Goal: Transaction & Acquisition: Obtain resource

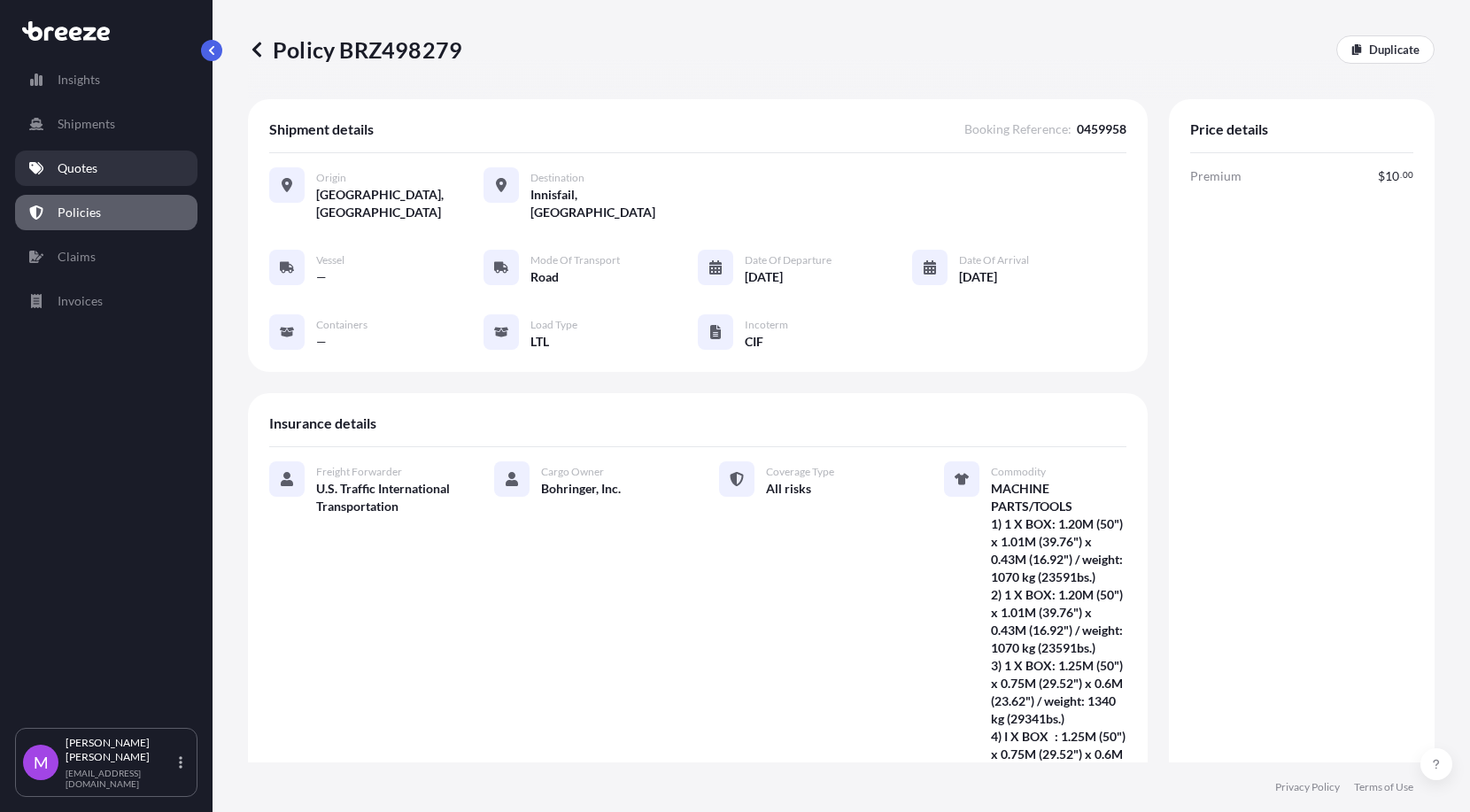
click at [117, 160] on link "Quotes" at bounding box center [106, 168] width 183 height 35
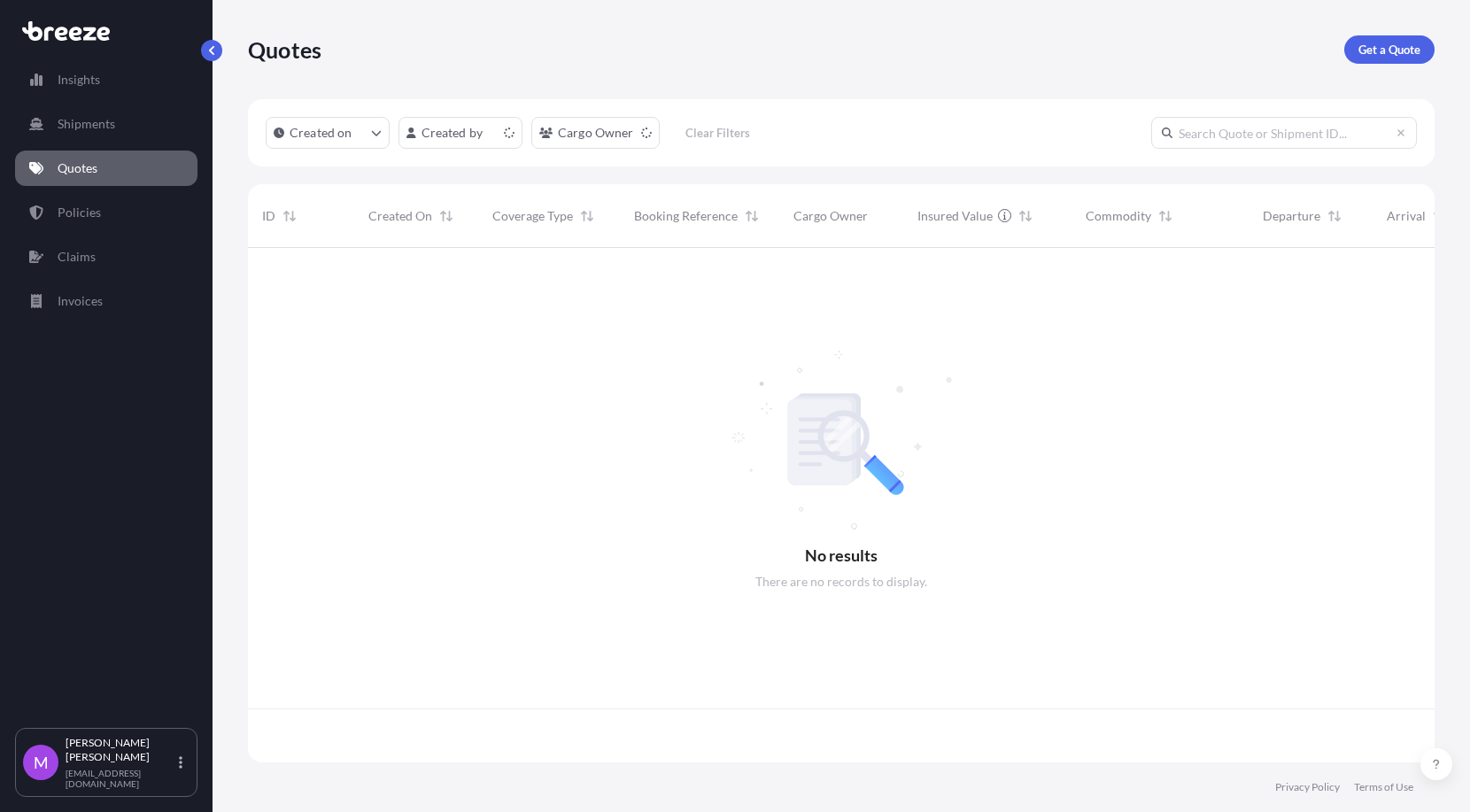
scroll to position [507, 1170]
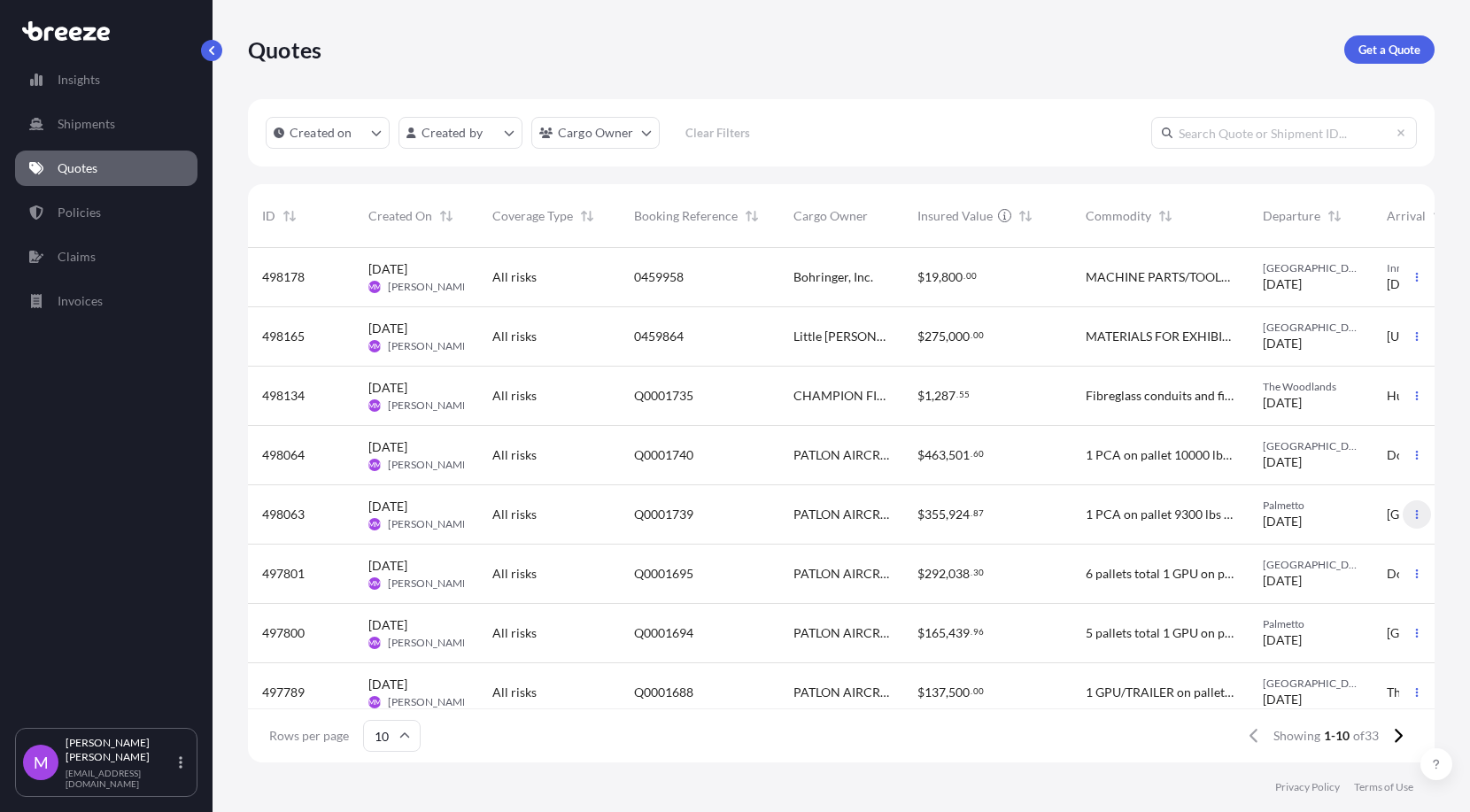
click at [1403, 522] on button "button" at bounding box center [1417, 514] width 28 height 28
click at [1332, 551] on p "Duplicate quote" at bounding box center [1330, 550] width 89 height 18
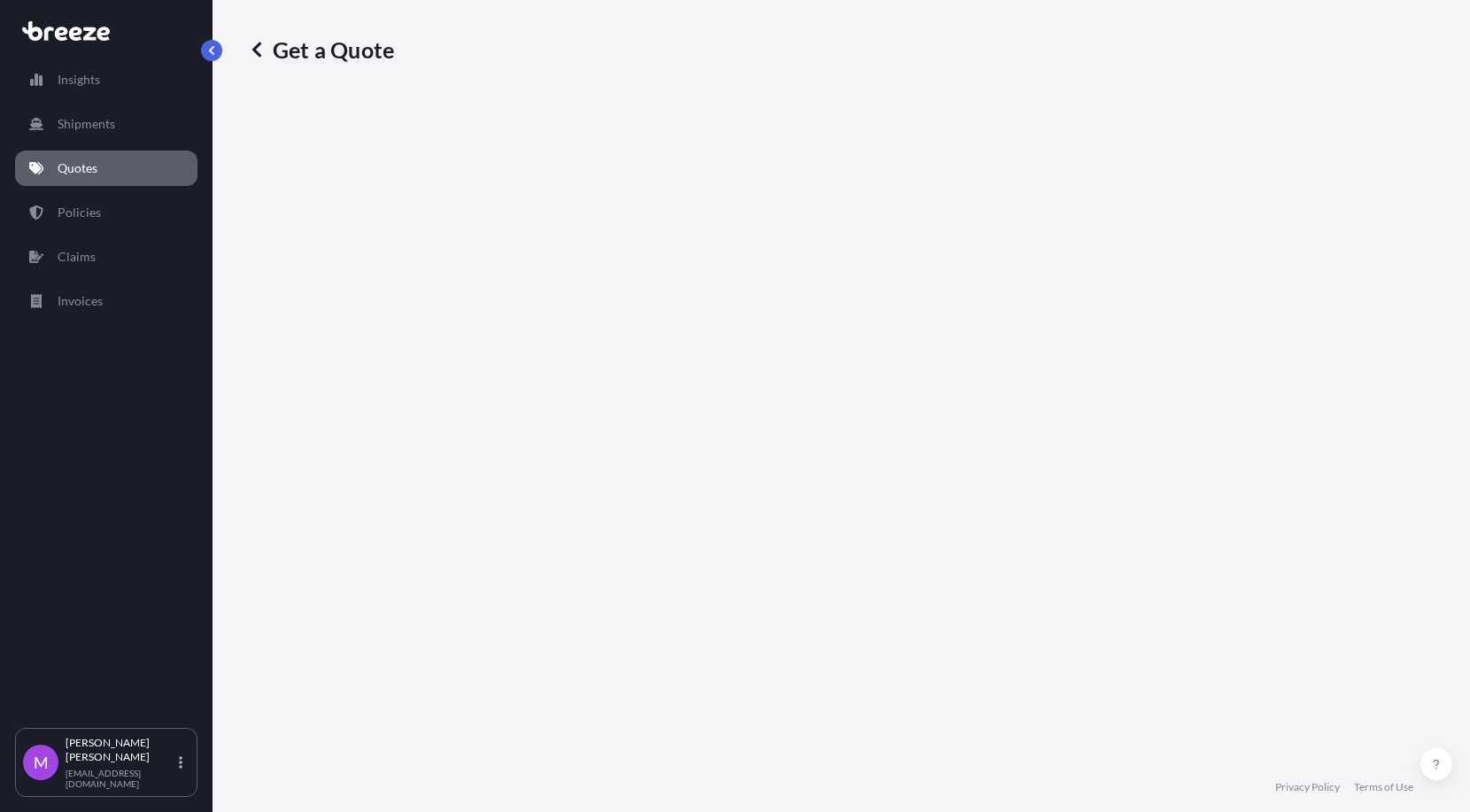
select select "Road"
select select "1"
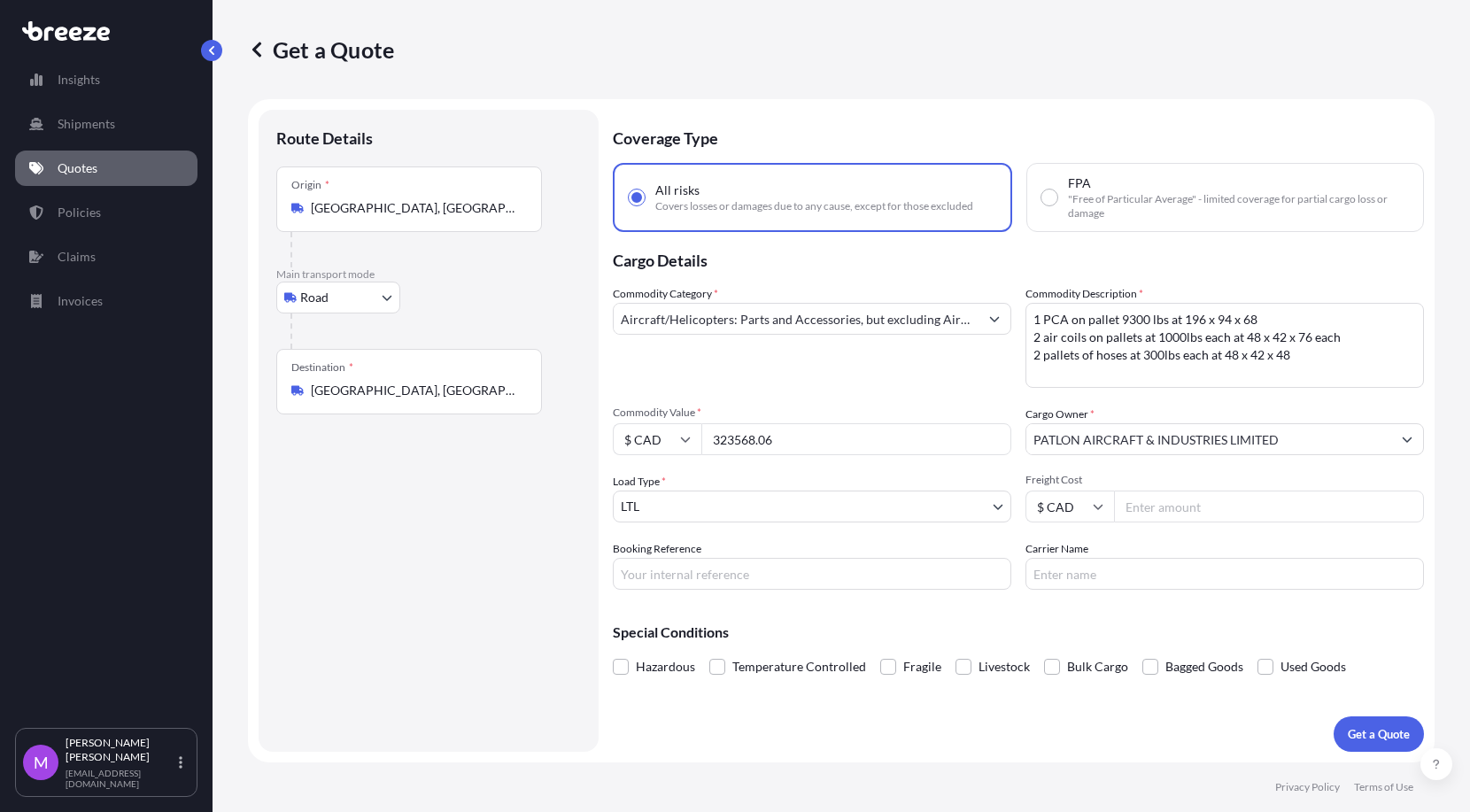
click at [752, 565] on input "Booking Reference" at bounding box center [811, 573] width 399 height 32
click at [694, 575] on input "Booking Reference" at bounding box center [811, 573] width 399 height 32
paste input "Q0001791"
type input "Q0001791"
click at [773, 511] on body "Insights Shipments Quotes Policies Claims Invoices M [PERSON_NAME] [EMAIL_ADDRE…" at bounding box center [735, 406] width 1470 height 812
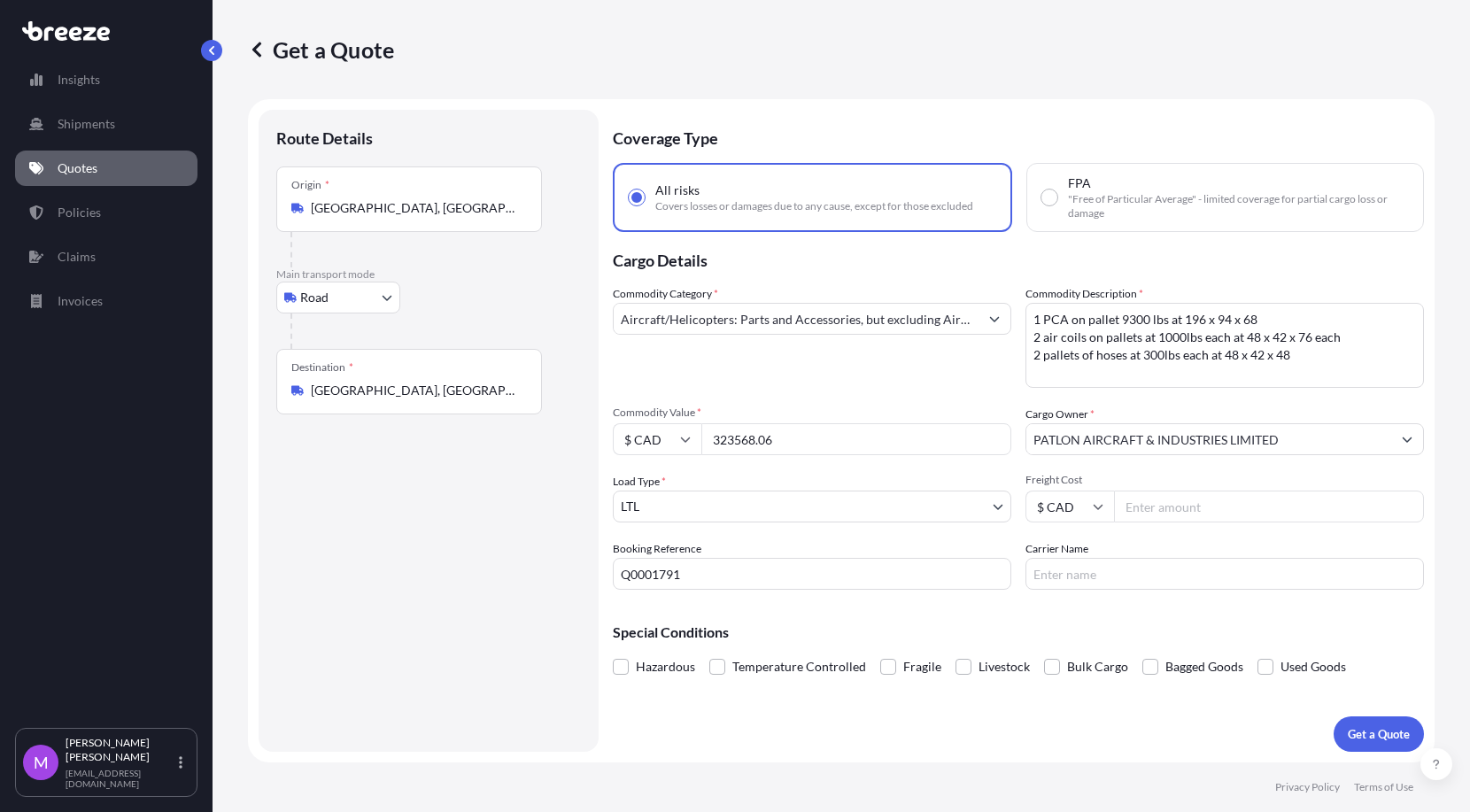
drag, startPoint x: 737, startPoint y: 438, endPoint x: 633, endPoint y: 427, distance: 104.6
click at [633, 427] on div "$ CAD 323568.06" at bounding box center [811, 439] width 399 height 32
paste input "78216.12"
type input "78216.12"
drag, startPoint x: 1169, startPoint y: 349, endPoint x: 1453, endPoint y: 336, distance: 284.3
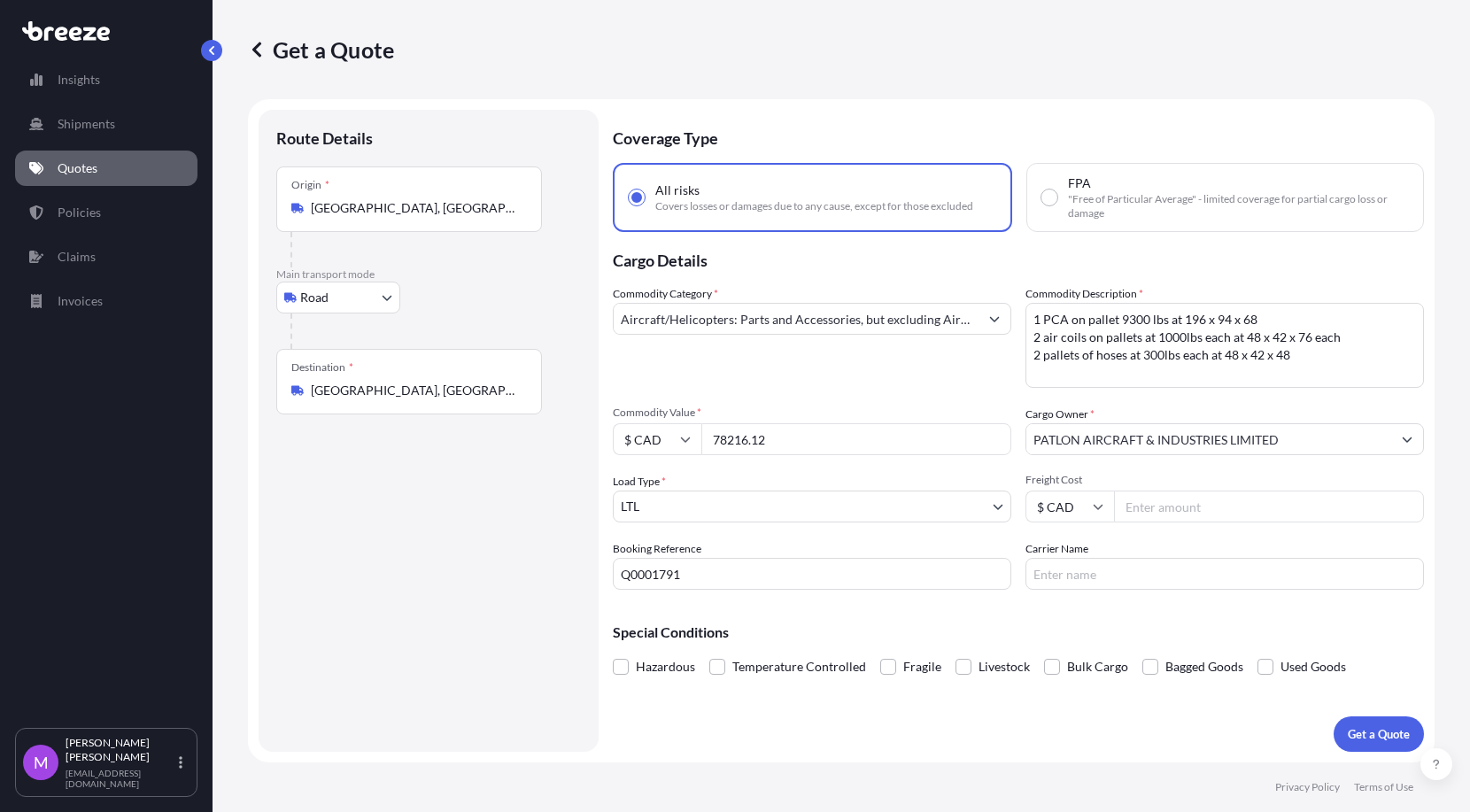
click at [1171, 349] on textarea "1 PCA on pallet 9300 lbs at 196 x 94 x 68 2 air coils on pallets at 1000lbs eac…" at bounding box center [1224, 345] width 399 height 85
click at [1210, 318] on textarea "1 PCA on pallet 9300 lbs at 196 x 94 x 68 2 air coils on pallets at 1000lbs eac…" at bounding box center [1224, 345] width 399 height 85
paste textarea "This will be in an export box, solid crate (forklift holes) UN3481 lithium-ion …"
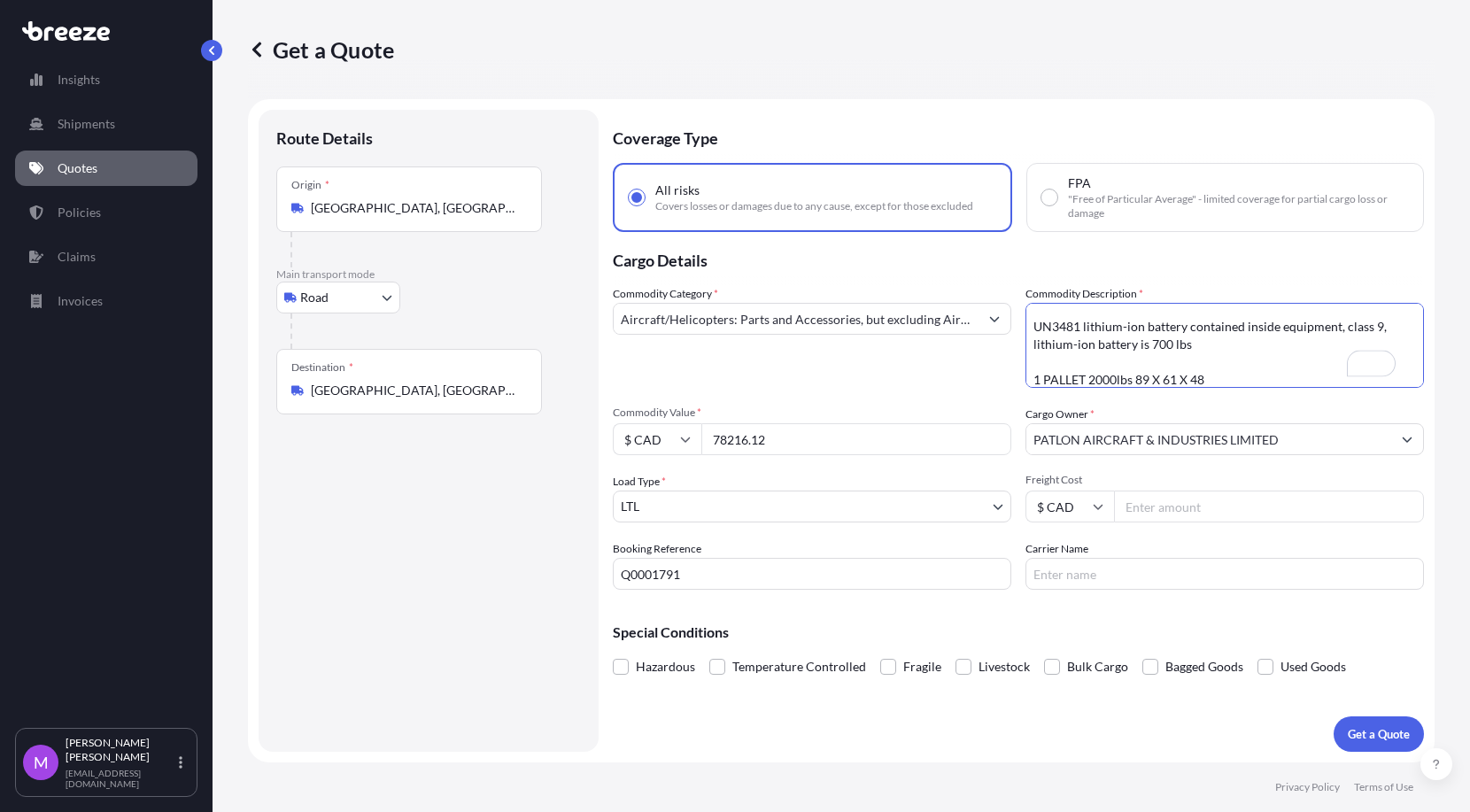
click at [1067, 360] on textarea "1 PCA on pallet 9300 lbs at 196 x 94 x 68 2 air coils on pallets at 1000lbs eac…" at bounding box center [1224, 345] width 399 height 85
click at [1063, 332] on textarea "1 PCA on pallet 9300 lbs at 196 x 94 x 68 2 air coils on pallets at 1000lbs eac…" at bounding box center [1224, 345] width 399 height 85
click at [1035, 349] on textarea "1 PCA on pallet 9300 lbs at 196 x 94 x 68 2 air coils on pallets at 1000lbs eac…" at bounding box center [1224, 345] width 399 height 85
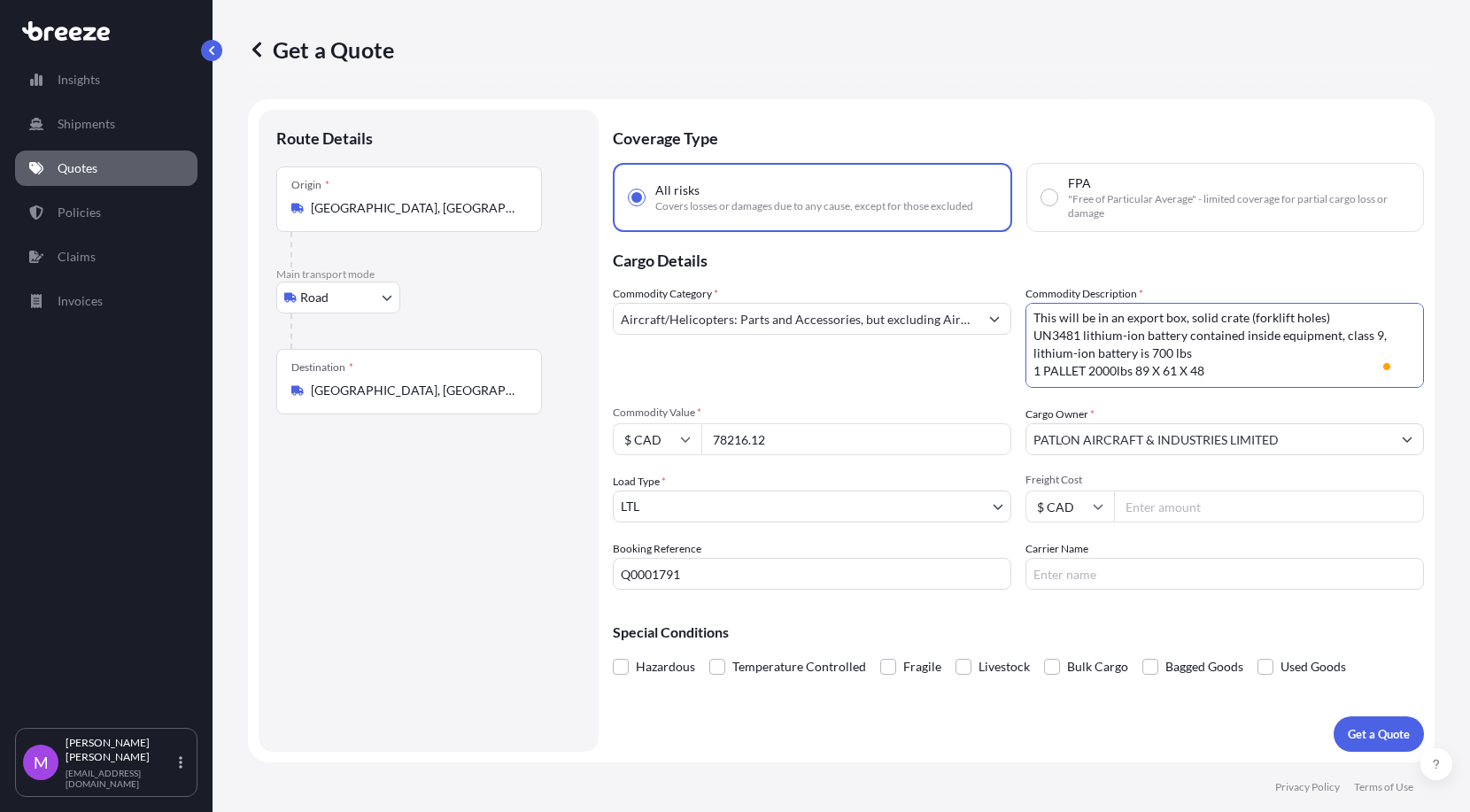
scroll to position [0, 0]
click at [1325, 369] on textarea "1 PCA on pallet 9300 lbs at 196 x 94 x 68 2 air coils on pallets at 1000lbs eac…" at bounding box center [1224, 345] width 399 height 85
click at [1267, 375] on textarea "1 PCA on pallet 9300 lbs at 196 x 94 x 68 2 air coils on pallets at 1000lbs eac…" at bounding box center [1224, 345] width 399 height 85
click at [1266, 375] on textarea "1 PCA on pallet 9300 lbs at 196 x 94 x 68 2 air coils on pallets at 1000lbs eac…" at bounding box center [1224, 345] width 399 height 85
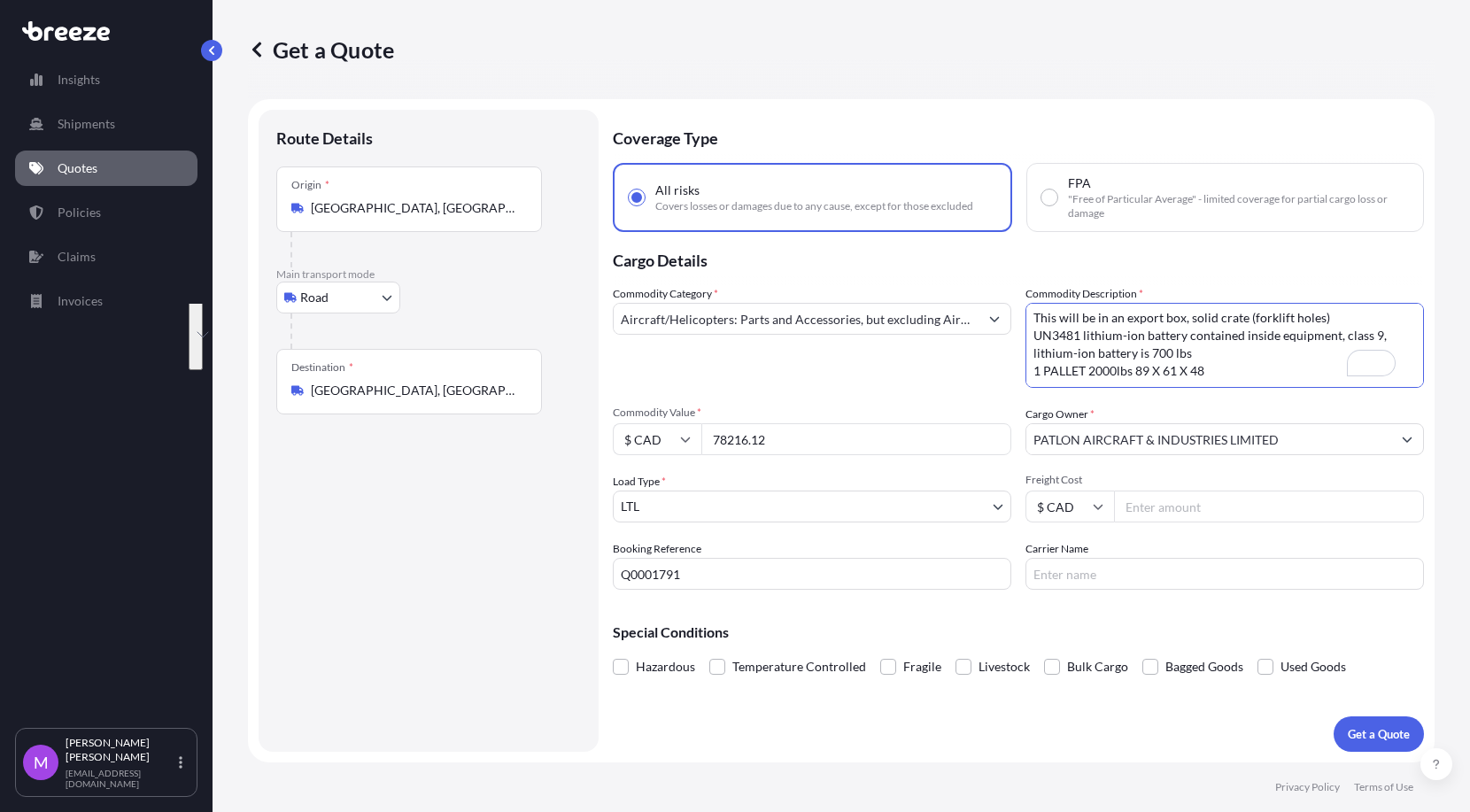
type textarea "This will be in an export box, solid crate (forklift holes) UN3481 lithium-ion …"
click at [1234, 367] on textarea "1 PCA on pallet 9300 lbs at 196 x 94 x 68 2 air coils on pallets at 1000lbs eac…" at bounding box center [1224, 345] width 399 height 85
drag, startPoint x: 1161, startPoint y: 361, endPoint x: 999, endPoint y: 316, distance: 168.1
click at [999, 316] on div "Commodity Category * Aircraft/Helicopters: Parts and Accessories, but excluding…" at bounding box center [1018, 436] width 811 height 305
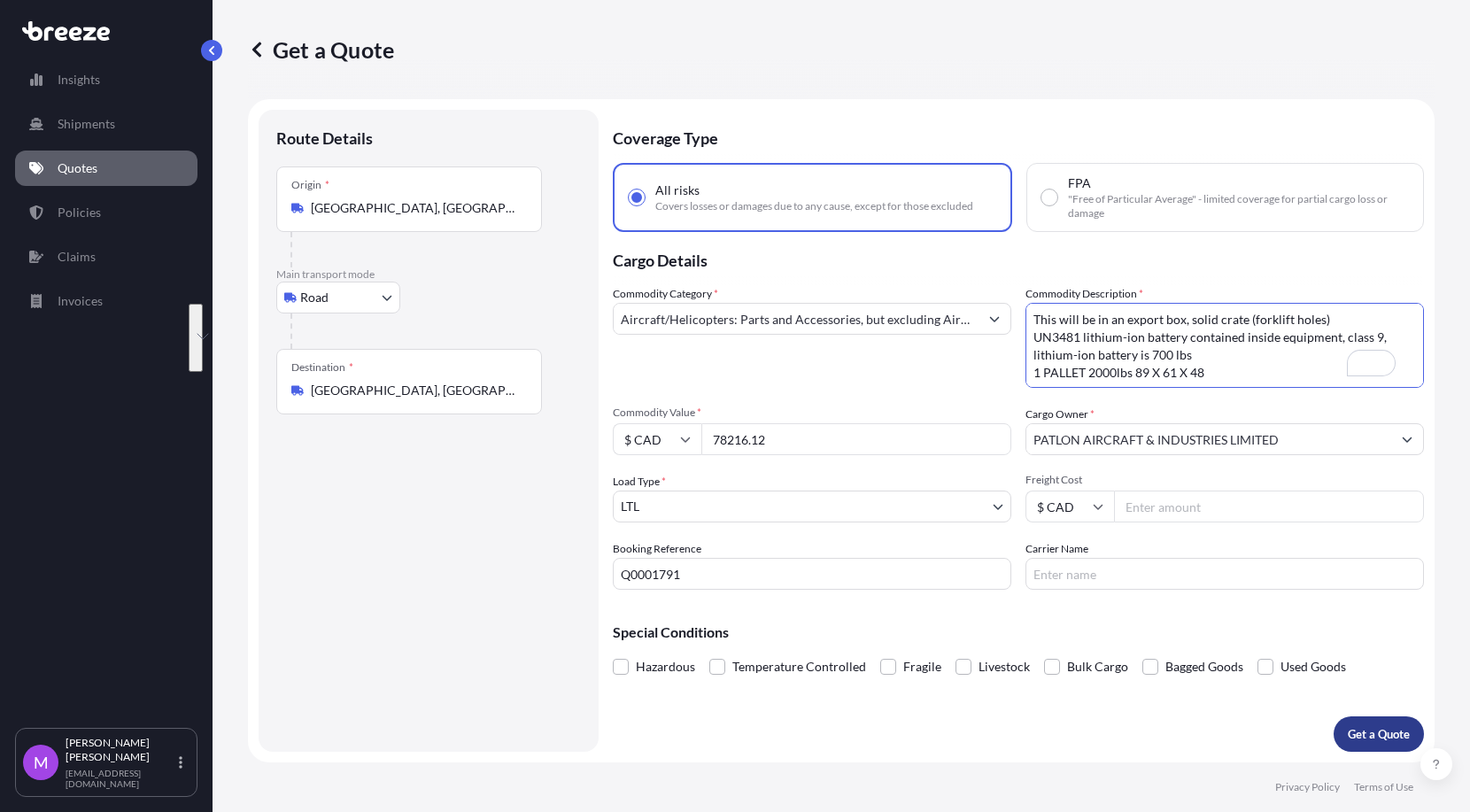
click at [1360, 734] on p "Get a Quote" at bounding box center [1379, 734] width 62 height 18
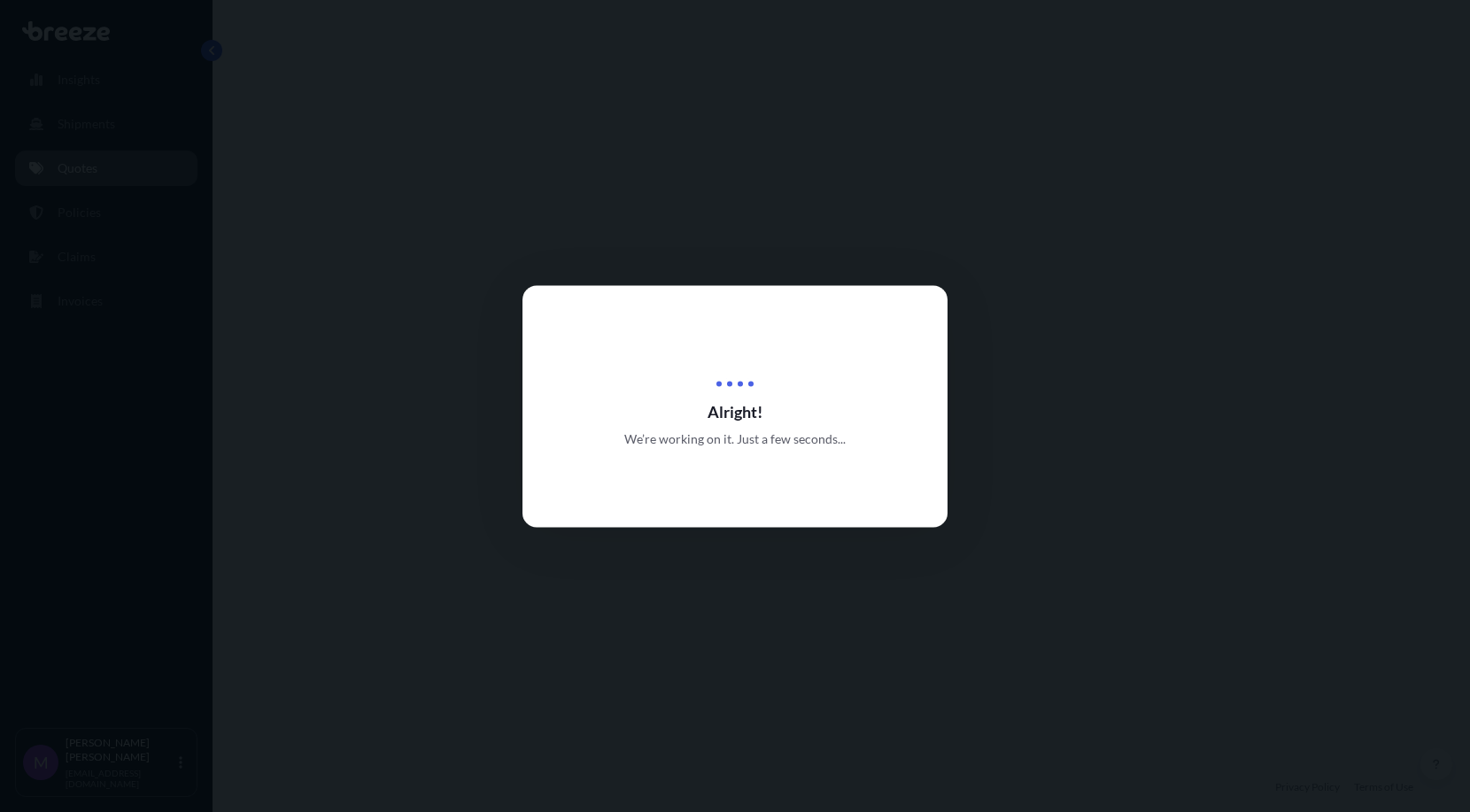
select select "Road"
select select "1"
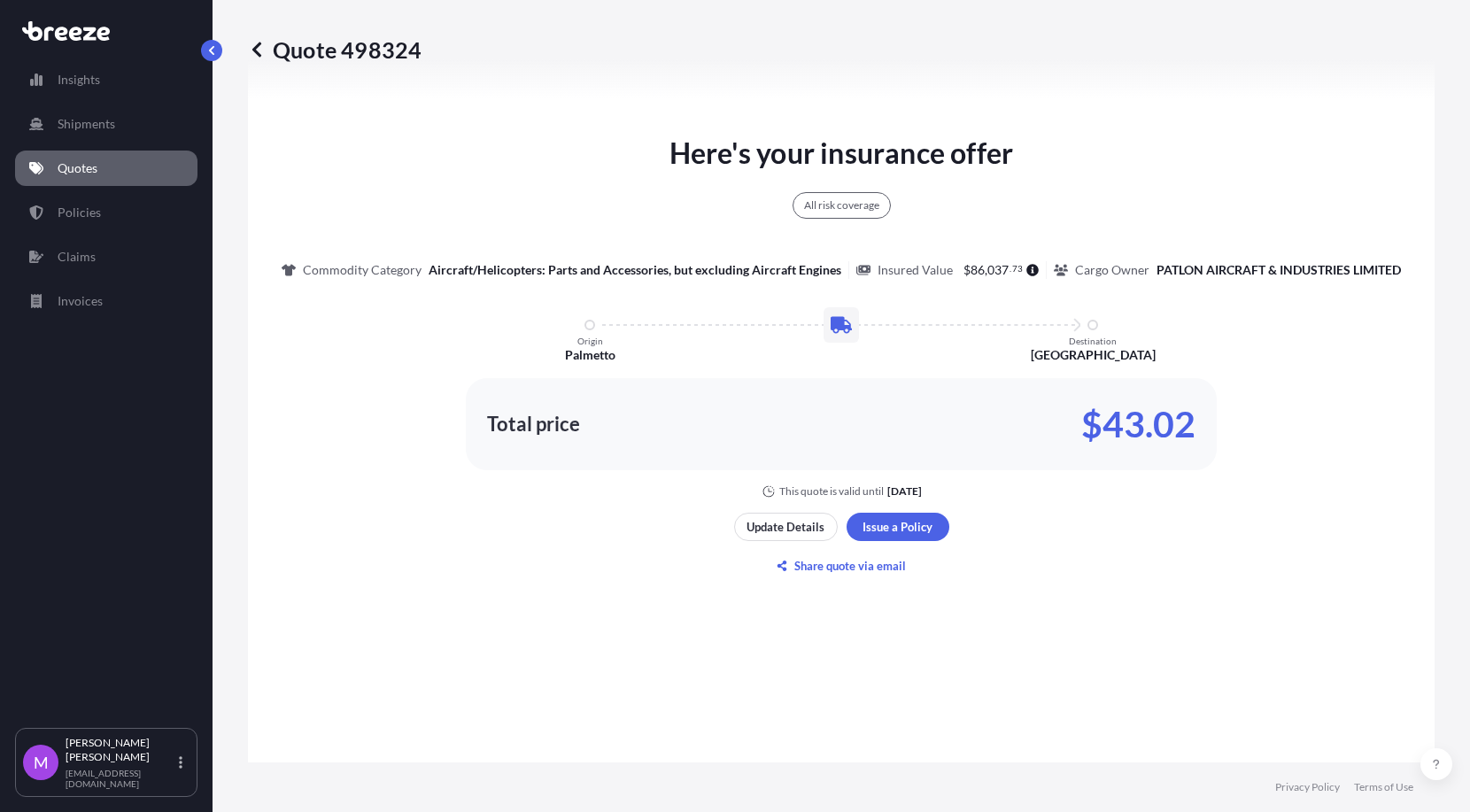
scroll to position [987, 0]
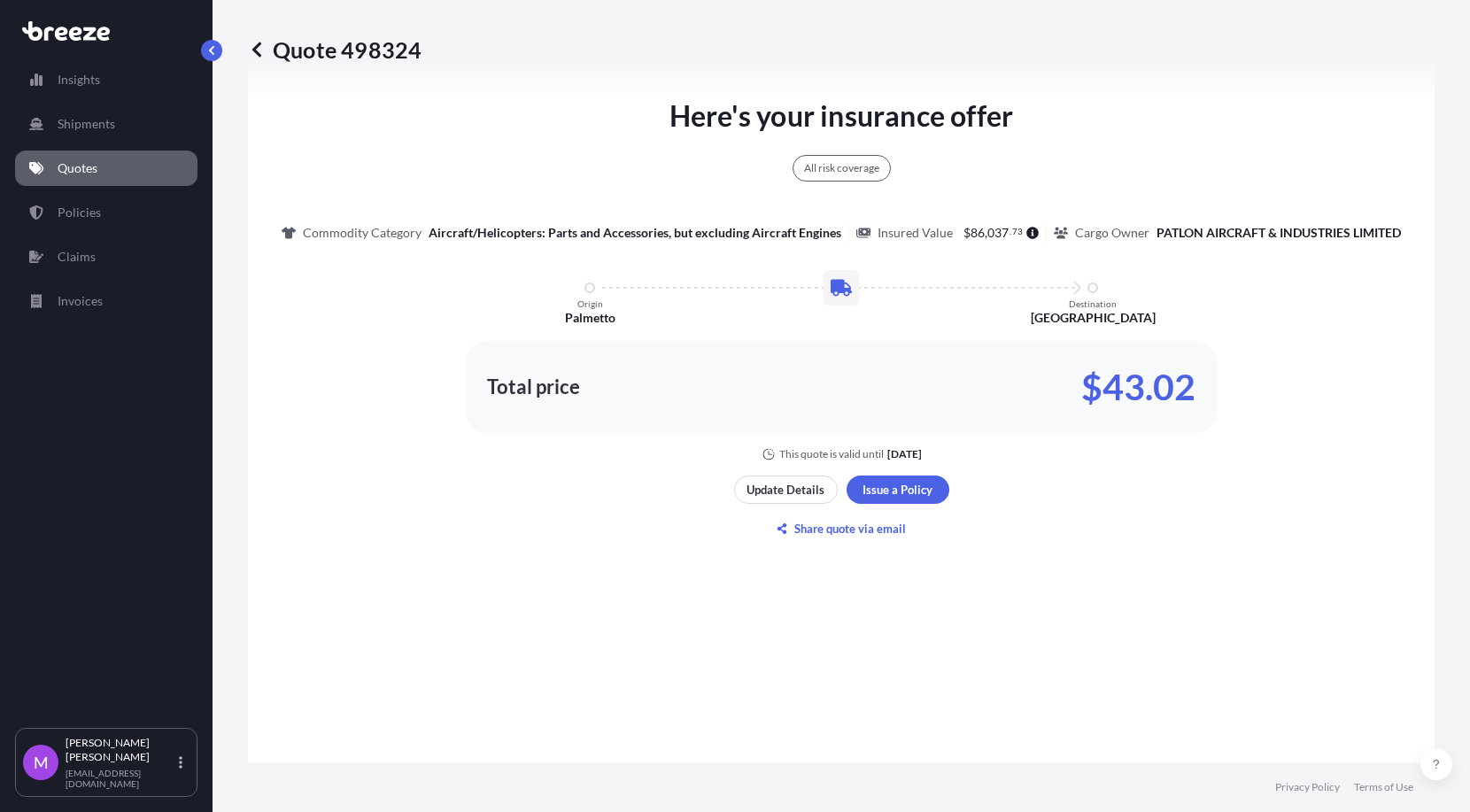
drag, startPoint x: 448, startPoint y: 715, endPoint x: 418, endPoint y: 658, distance: 64.4
click at [450, 715] on div "Here's your insurance offer All risk coverage Commodity Category Aircraft/Helic…" at bounding box center [841, 319] width 1137 height 1075
click at [82, 163] on p "Quotes" at bounding box center [78, 169] width 40 height 18
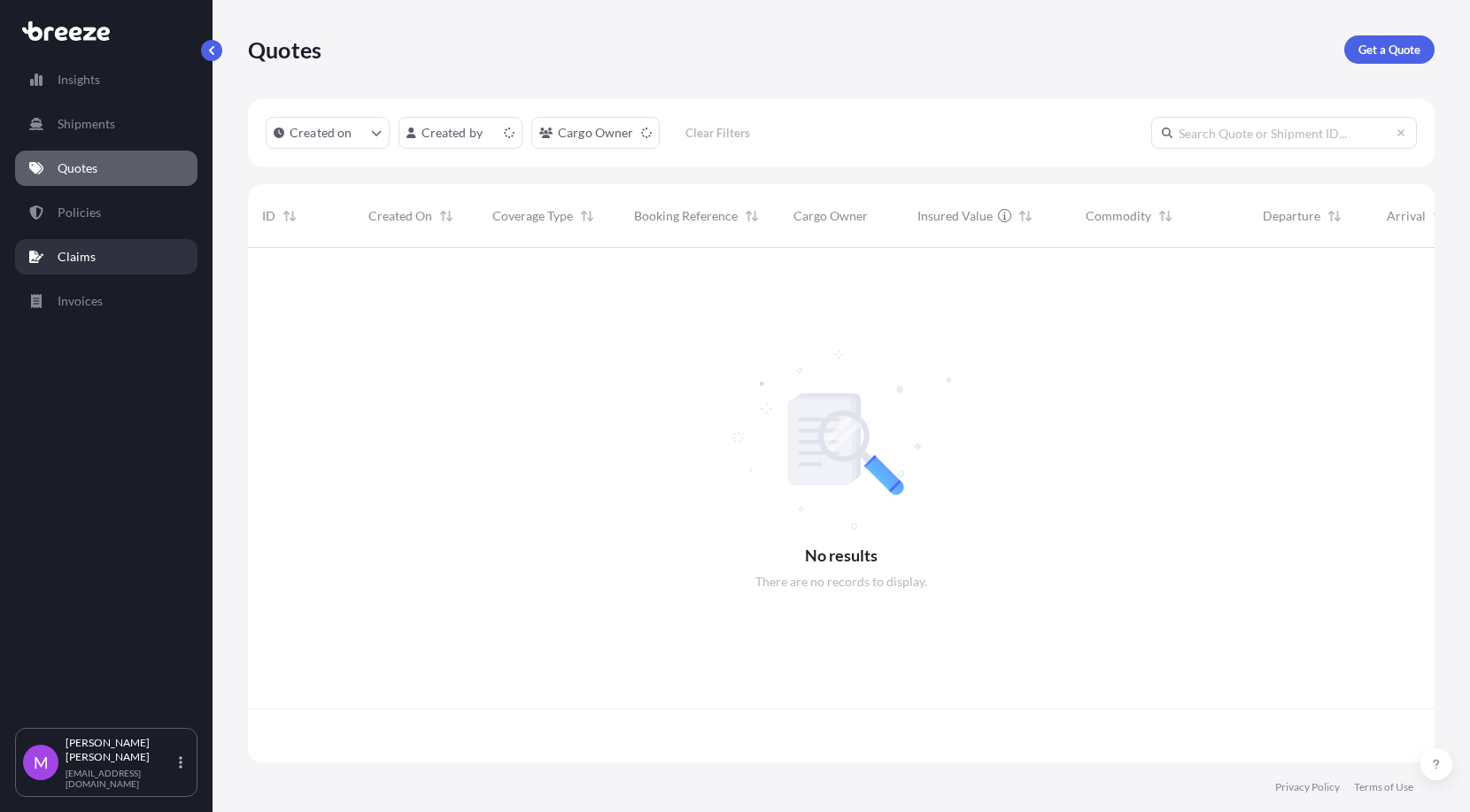
scroll to position [507, 1170]
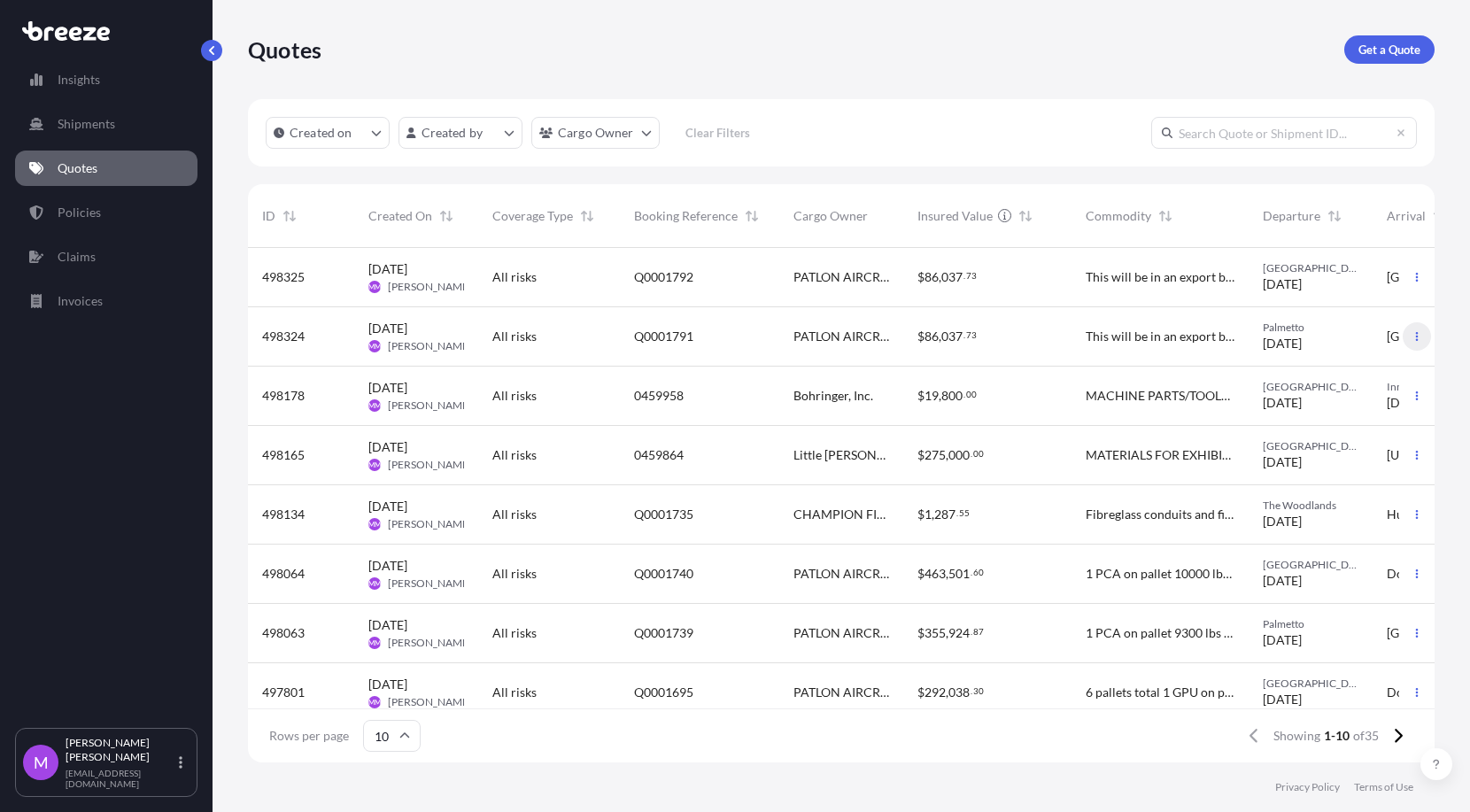
click at [1416, 337] on icon "button" at bounding box center [1417, 336] width 3 height 9
click at [1332, 373] on p "Duplicate quote" at bounding box center [1330, 372] width 89 height 18
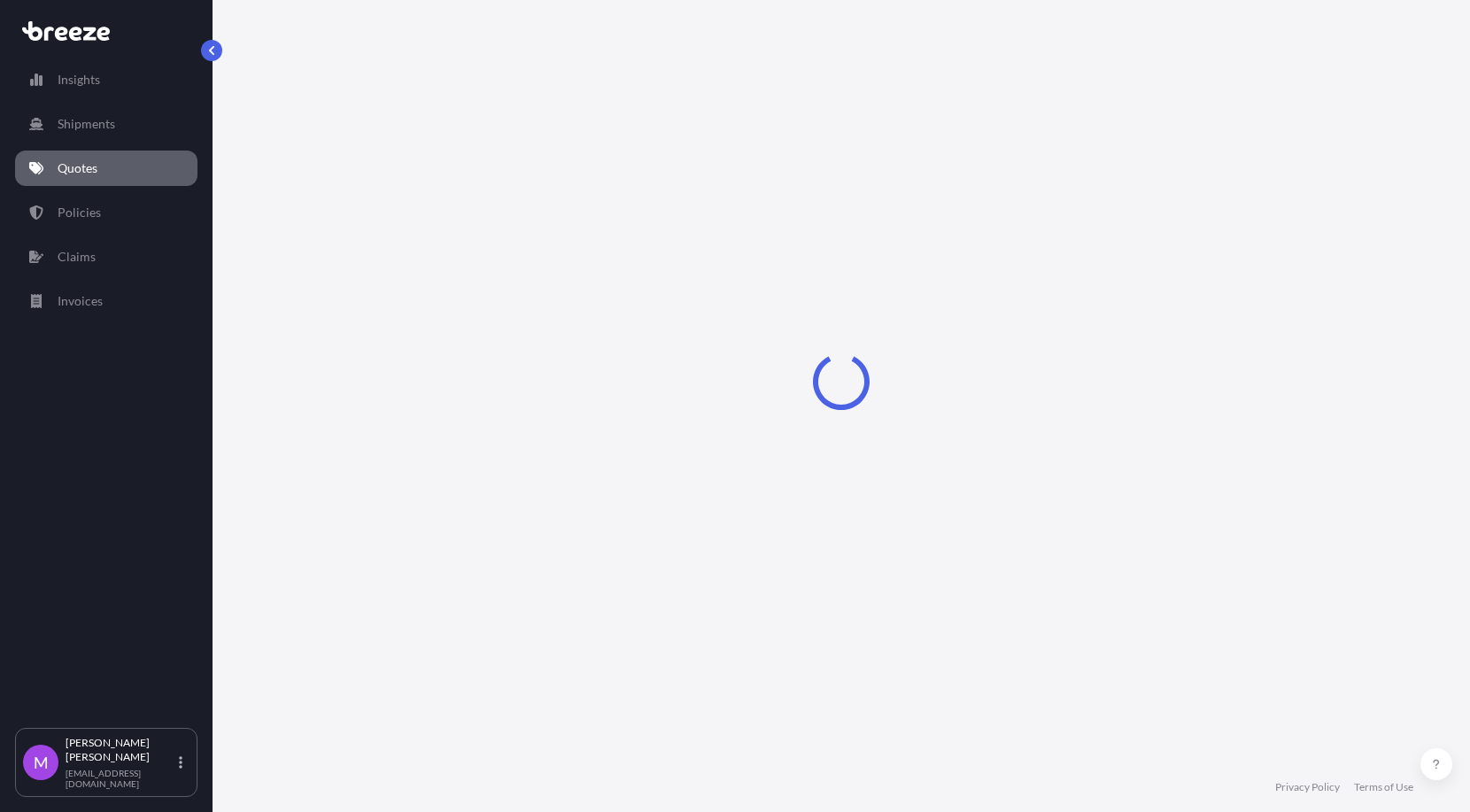
select select "Road"
select select "1"
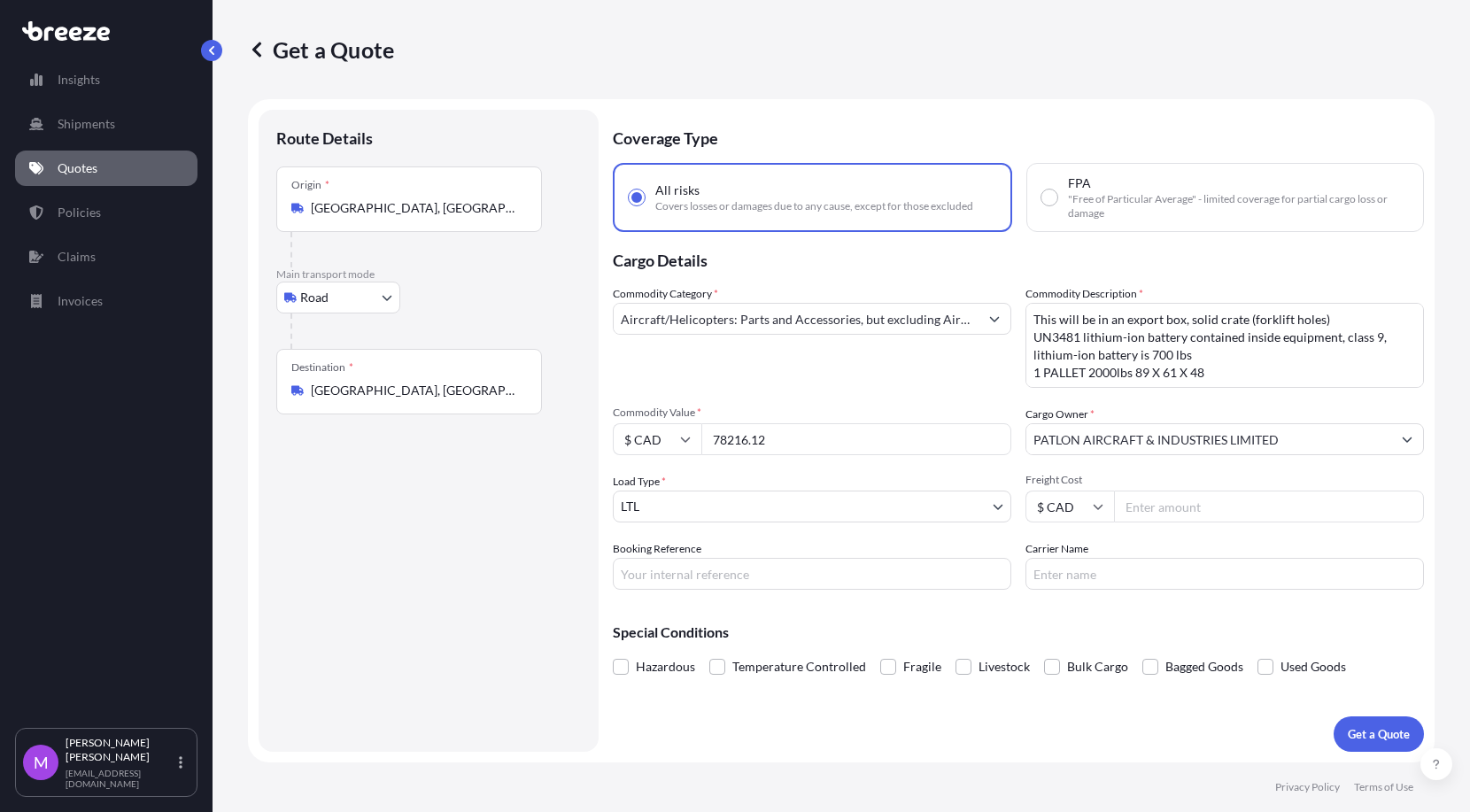
click at [1236, 354] on textarea "This will be in an export box, solid crate (forklift holes) UN3481 lithium-ion …" at bounding box center [1224, 345] width 399 height 85
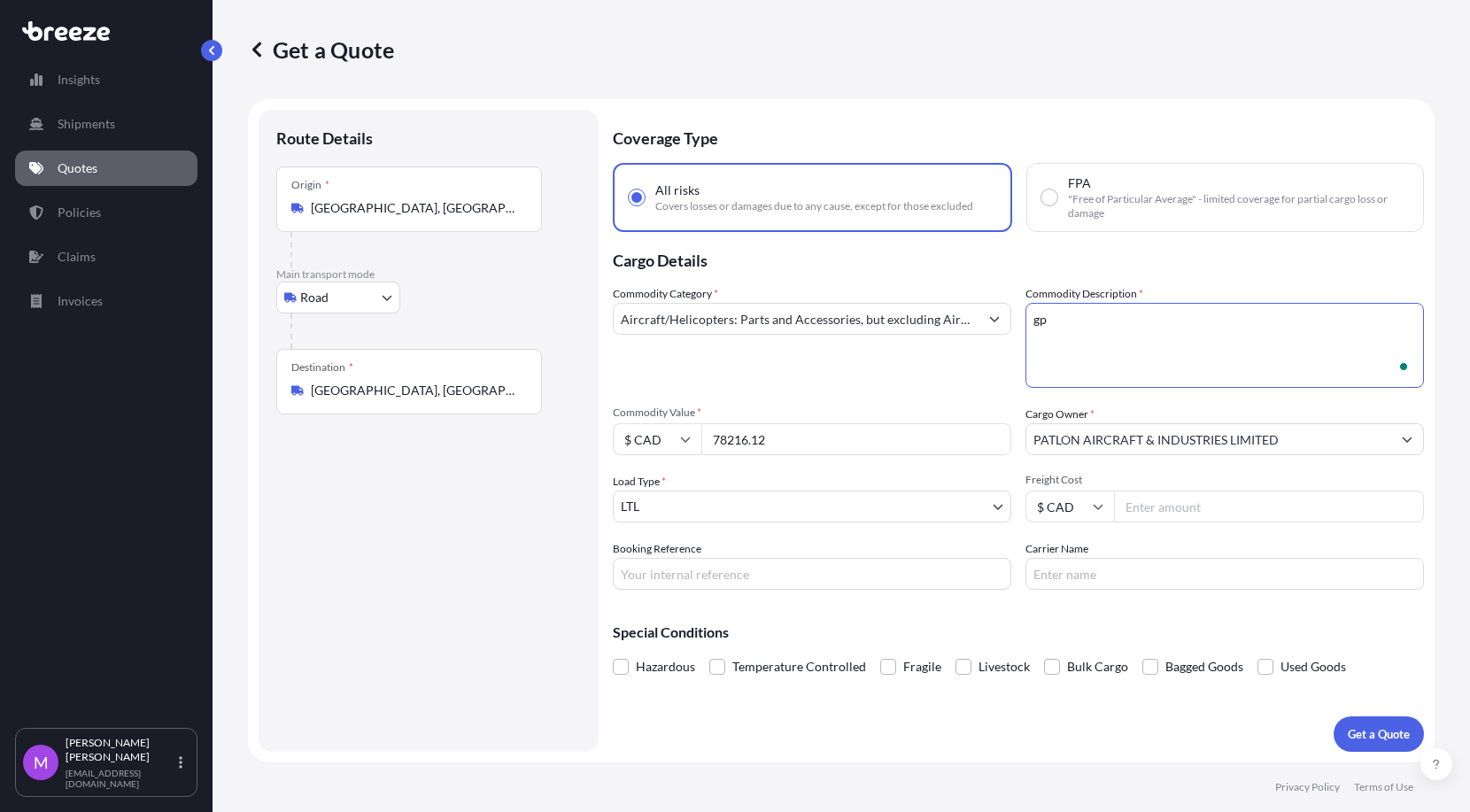
type textarea "g"
drag, startPoint x: 1121, startPoint y: 304, endPoint x: 1117, endPoint y: 317, distance: 13.6
click at [1121, 305] on textarea "This will be in an export box, solid crate (forklift holes) UN3481 lithium-ion …" at bounding box center [1224, 345] width 399 height 85
click at [1210, 347] on textarea "This will be in an export box, solid crate (forklift holes) UN3481 lithium-ion …" at bounding box center [1224, 345] width 399 height 85
paste textarea "48"x32"x37" @ 175 lbs. 91"x40"x83" @ 688 lbs. (863 [MEDICAL_DATA]. Total Weight)"
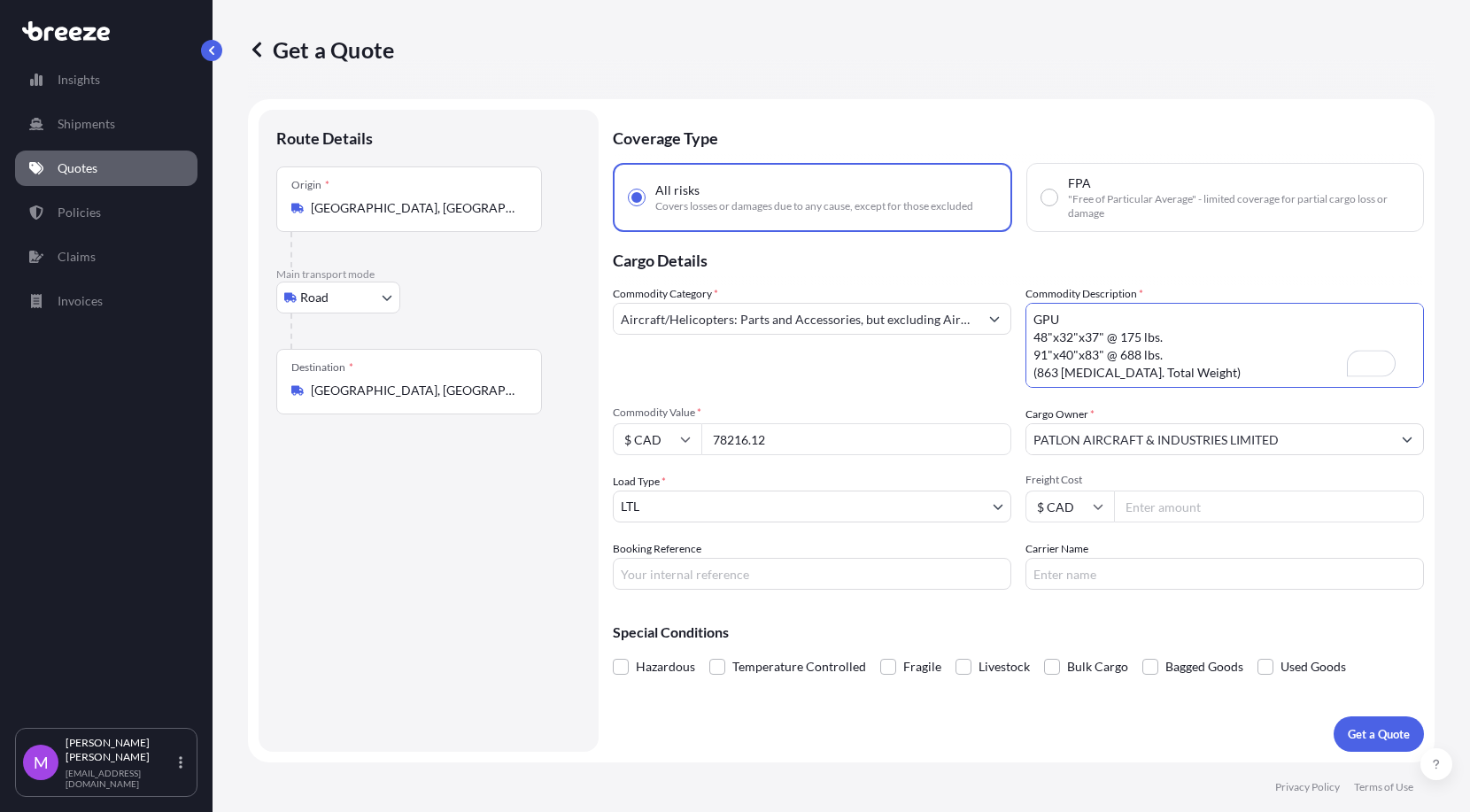
type textarea "GPU 48"x32"x37" @ 175 lbs. 91"x40"x83" @ 688 lbs. (863 [MEDICAL_DATA]. Total We…"
drag, startPoint x: 803, startPoint y: 445, endPoint x: 707, endPoint y: 433, distance: 96.7
click at [700, 429] on div "$ CAD 78216.12" at bounding box center [811, 439] width 399 height 32
paste input "9251.50"
type input "9251.50"
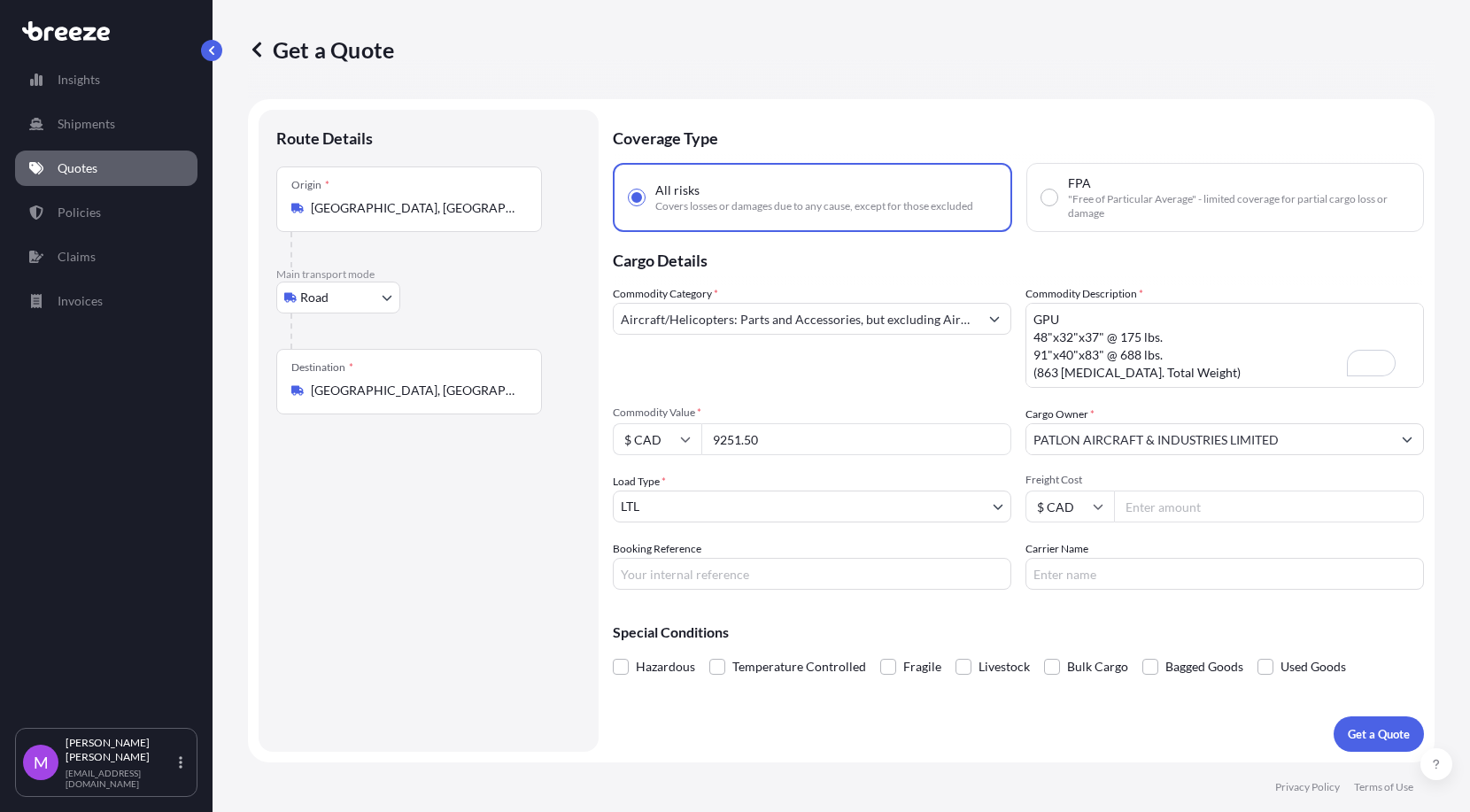
click at [672, 441] on input "$ CAD" at bounding box center [657, 439] width 89 height 32
click at [667, 564] on div "$ USD" at bounding box center [657, 562] width 74 height 34
type input "$ USD"
click at [459, 538] on div "Route Details Place of loading Road Road Rail Origin * [GEOGRAPHIC_DATA] Main t…" at bounding box center [429, 430] width 305 height 606
click at [1360, 735] on p "Get a Quote" at bounding box center [1379, 734] width 62 height 18
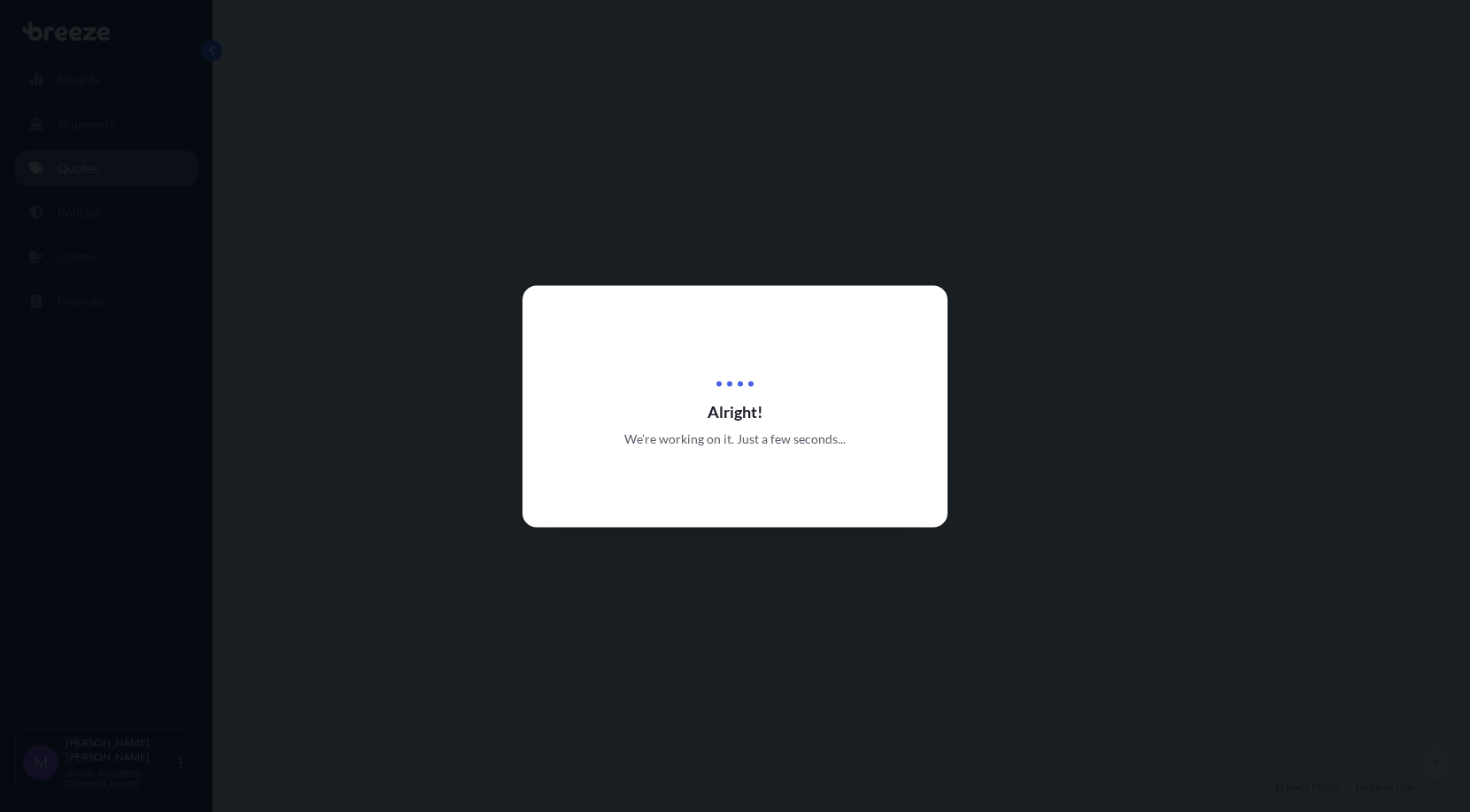
select select "Road"
select select "1"
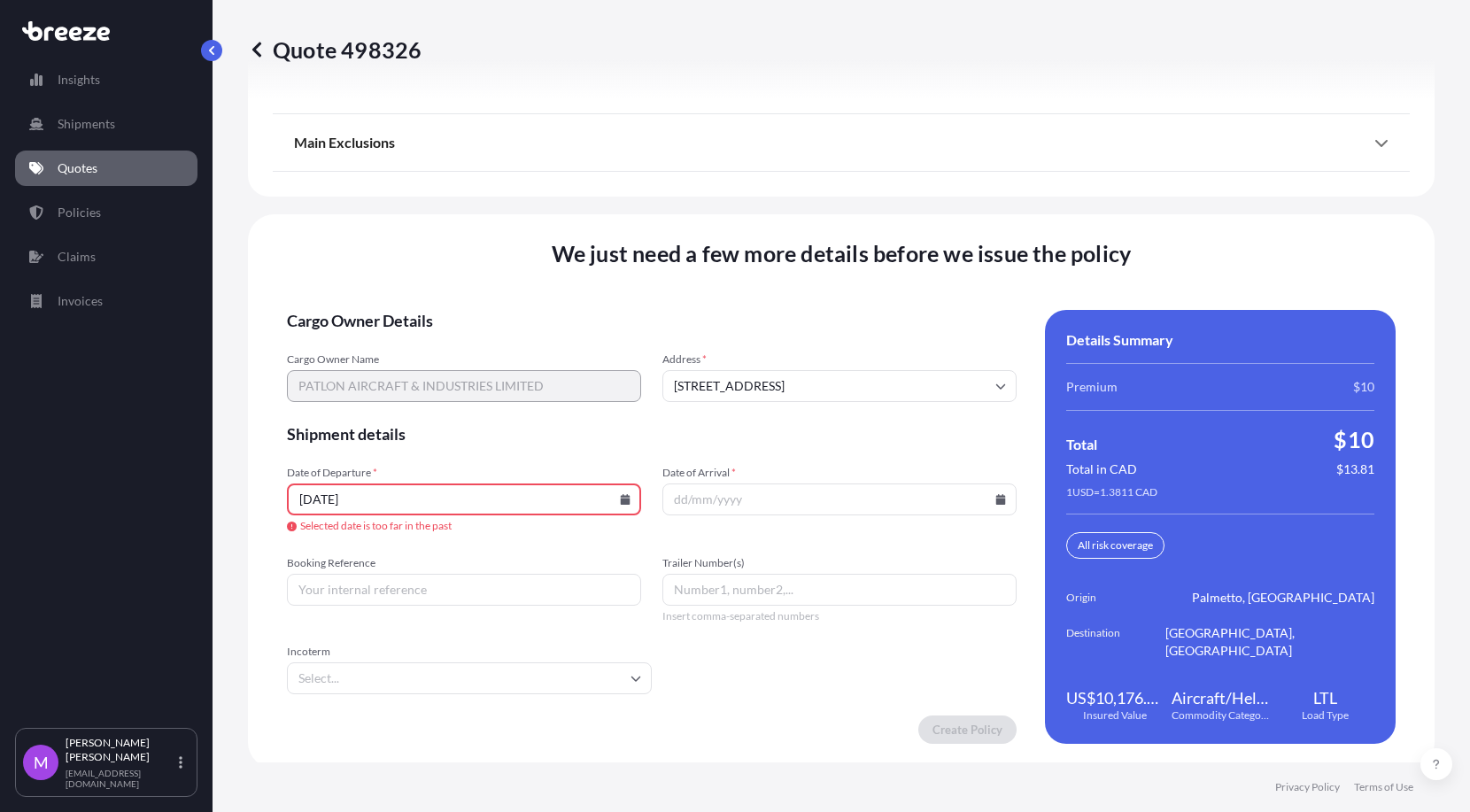
scroll to position [2325, 0]
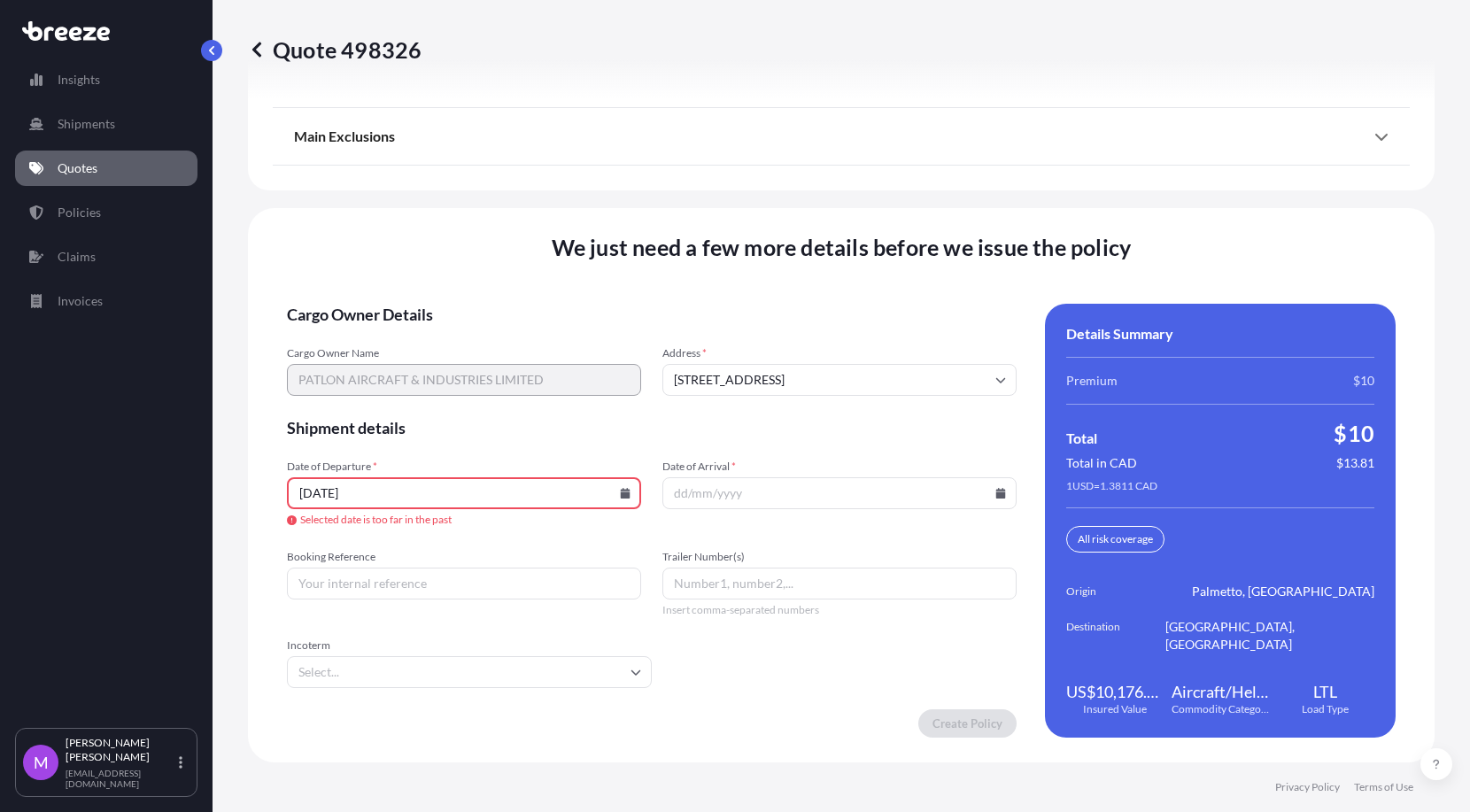
click at [667, 156] on div "Main Exclusions" at bounding box center [841, 136] width 1095 height 43
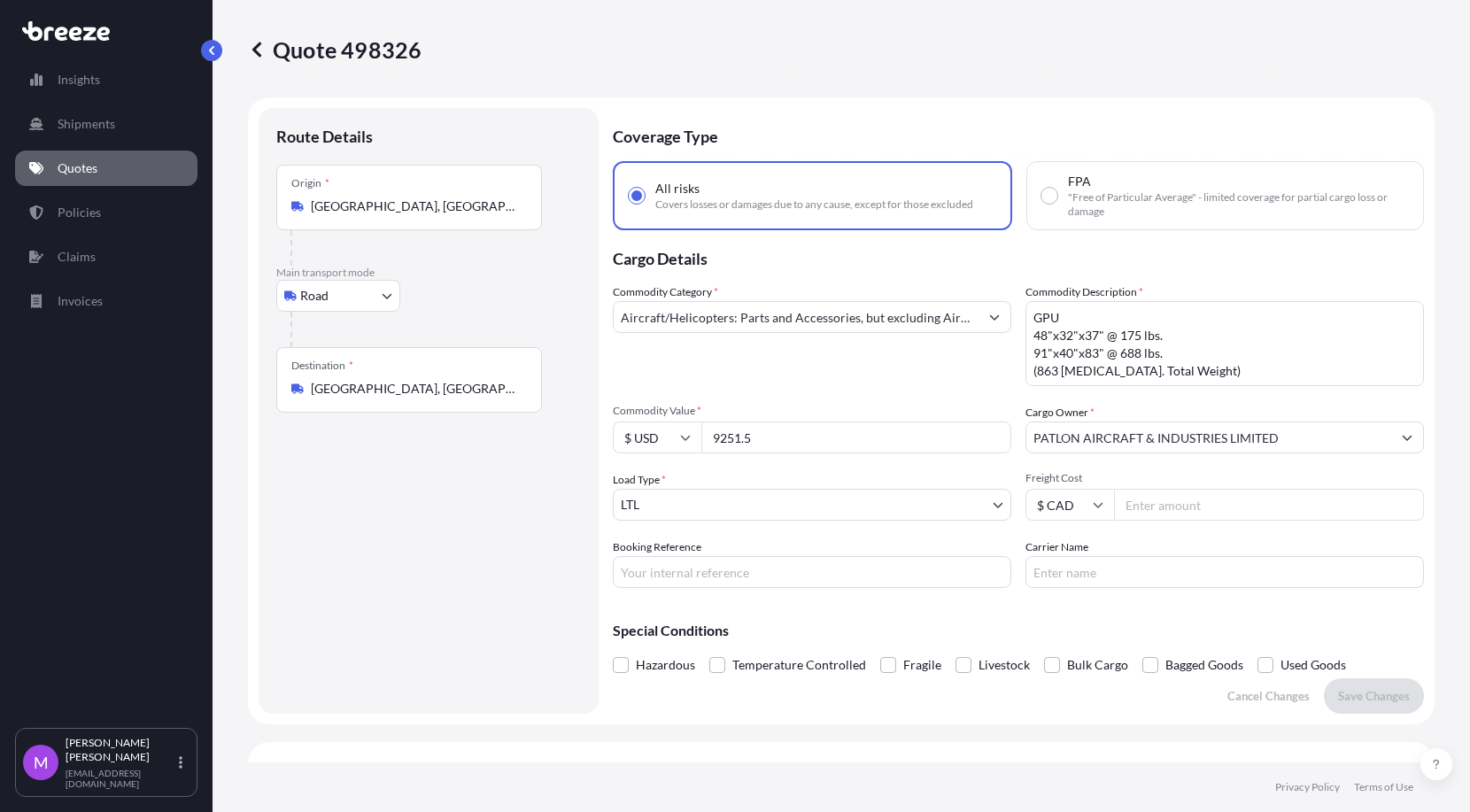
scroll to position [0, 0]
click at [726, 567] on input "Booking Reference" at bounding box center [811, 573] width 399 height 32
paste input "0459963S"
type input "0459963S"
click at [1338, 703] on p "Save Changes" at bounding box center [1374, 698] width 72 height 18
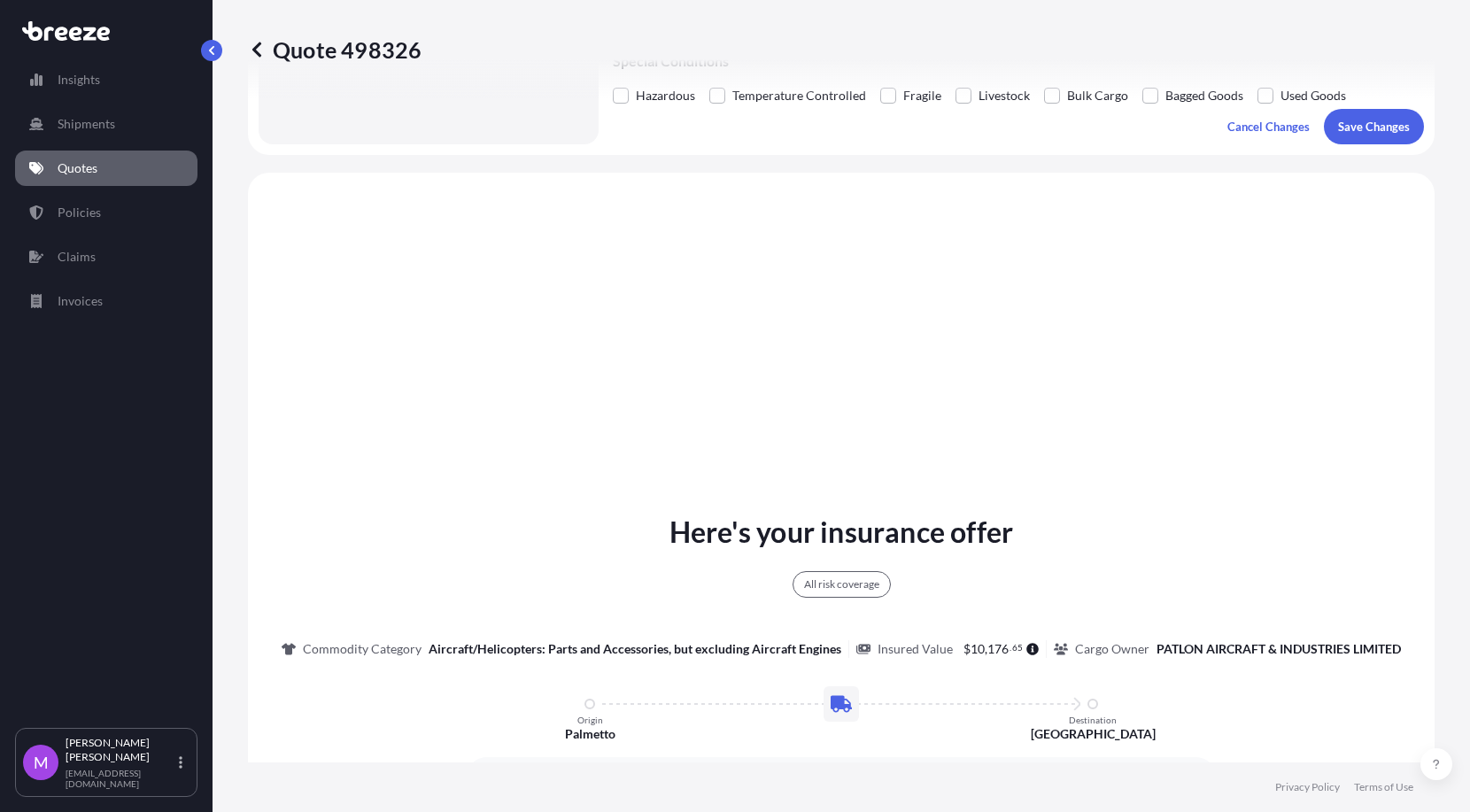
scroll to position [655, 0]
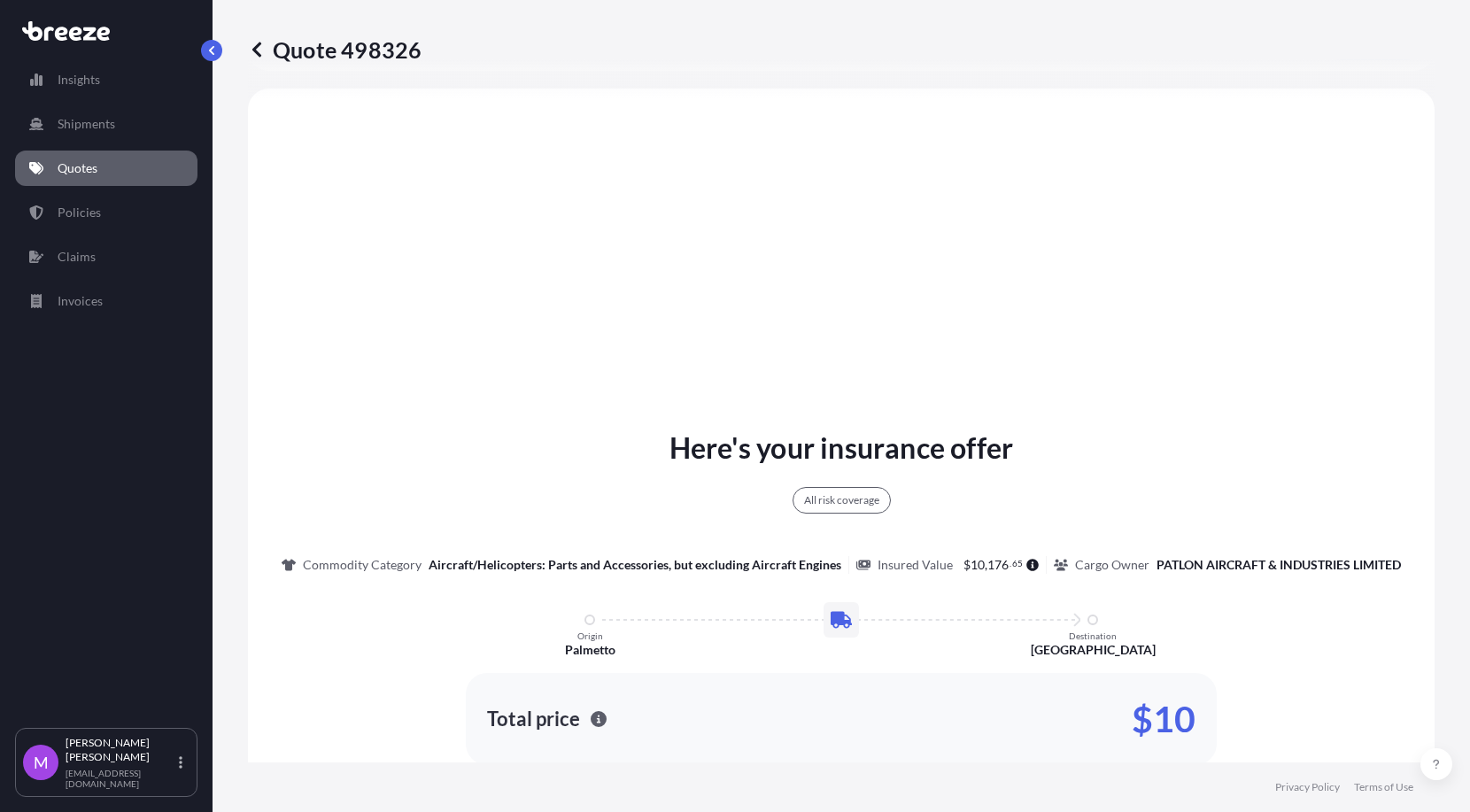
select select "Road"
select select "1"
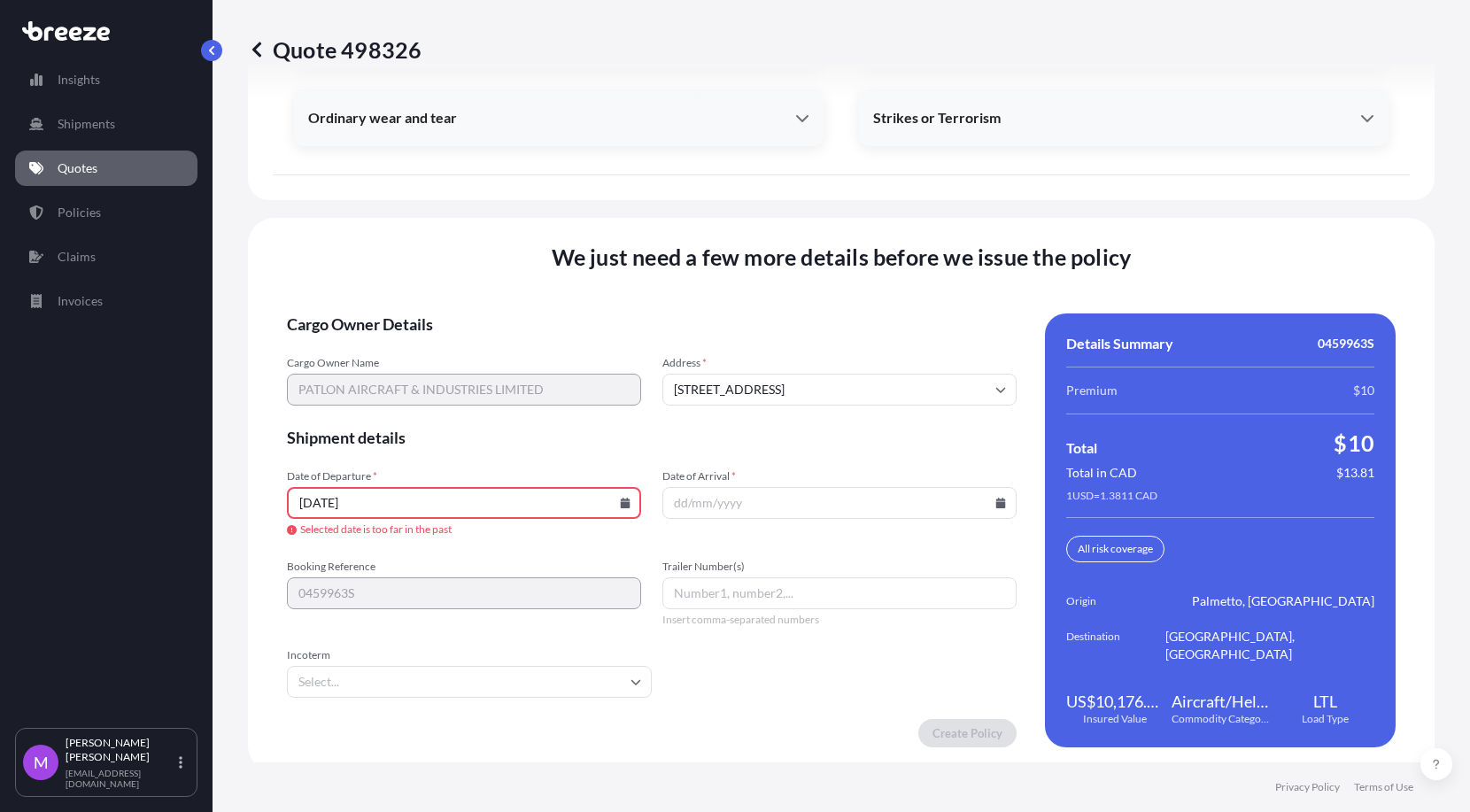
scroll to position [2761, 0]
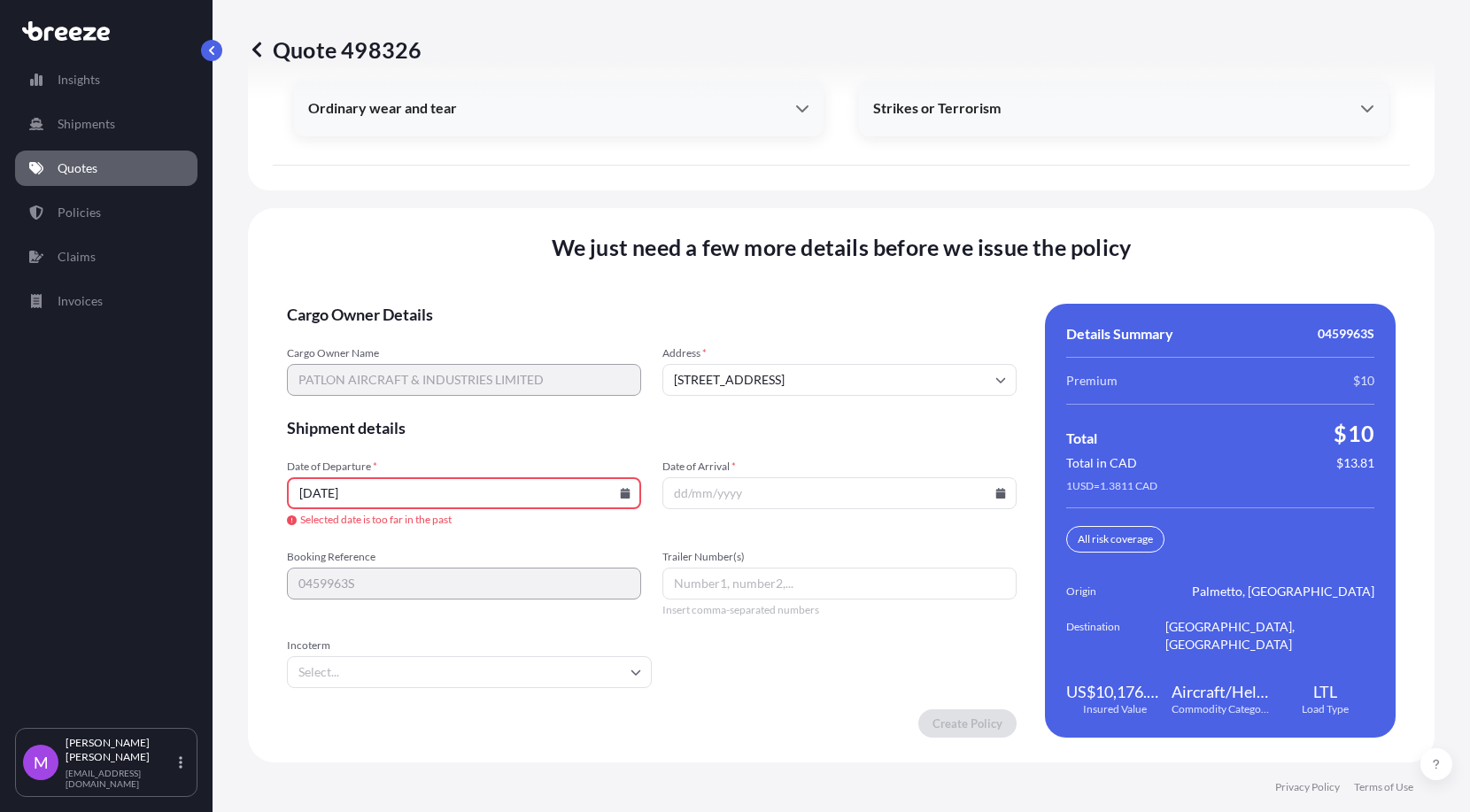
click at [498, 501] on input "[DATE]" at bounding box center [464, 493] width 355 height 32
drag, startPoint x: 498, startPoint y: 502, endPoint x: 207, endPoint y: 462, distance: 293.7
click at [202, 459] on div "Insights Shipments Quotes Policies Claims Invoices M [PERSON_NAME] [EMAIL_ADDRE…" at bounding box center [735, 406] width 1470 height 812
click at [615, 515] on span "Selected date is too far in the past" at bounding box center [464, 519] width 355 height 14
click at [615, 502] on input "[DATE]" at bounding box center [464, 493] width 355 height 32
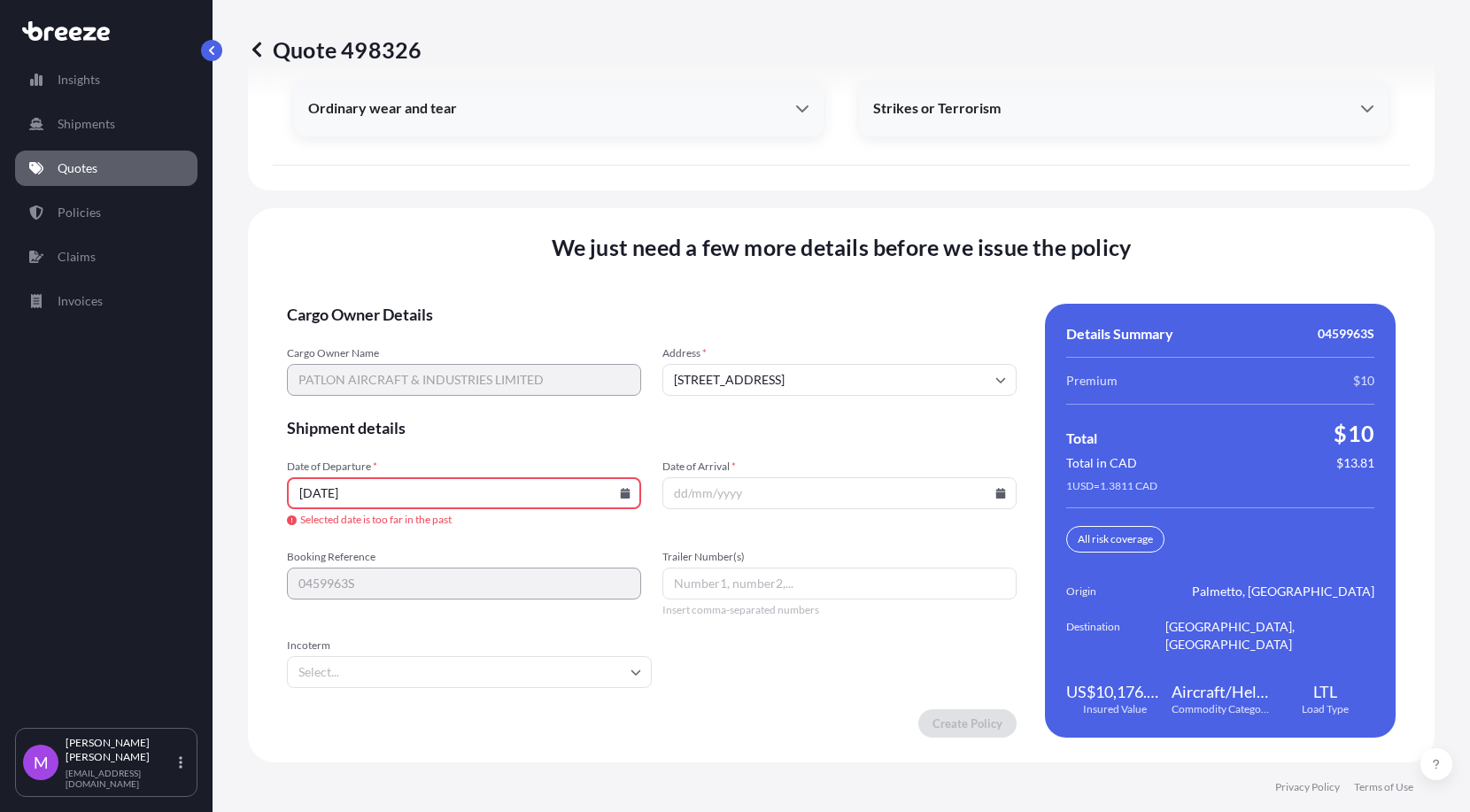
click at [621, 493] on icon at bounding box center [626, 492] width 10 height 11
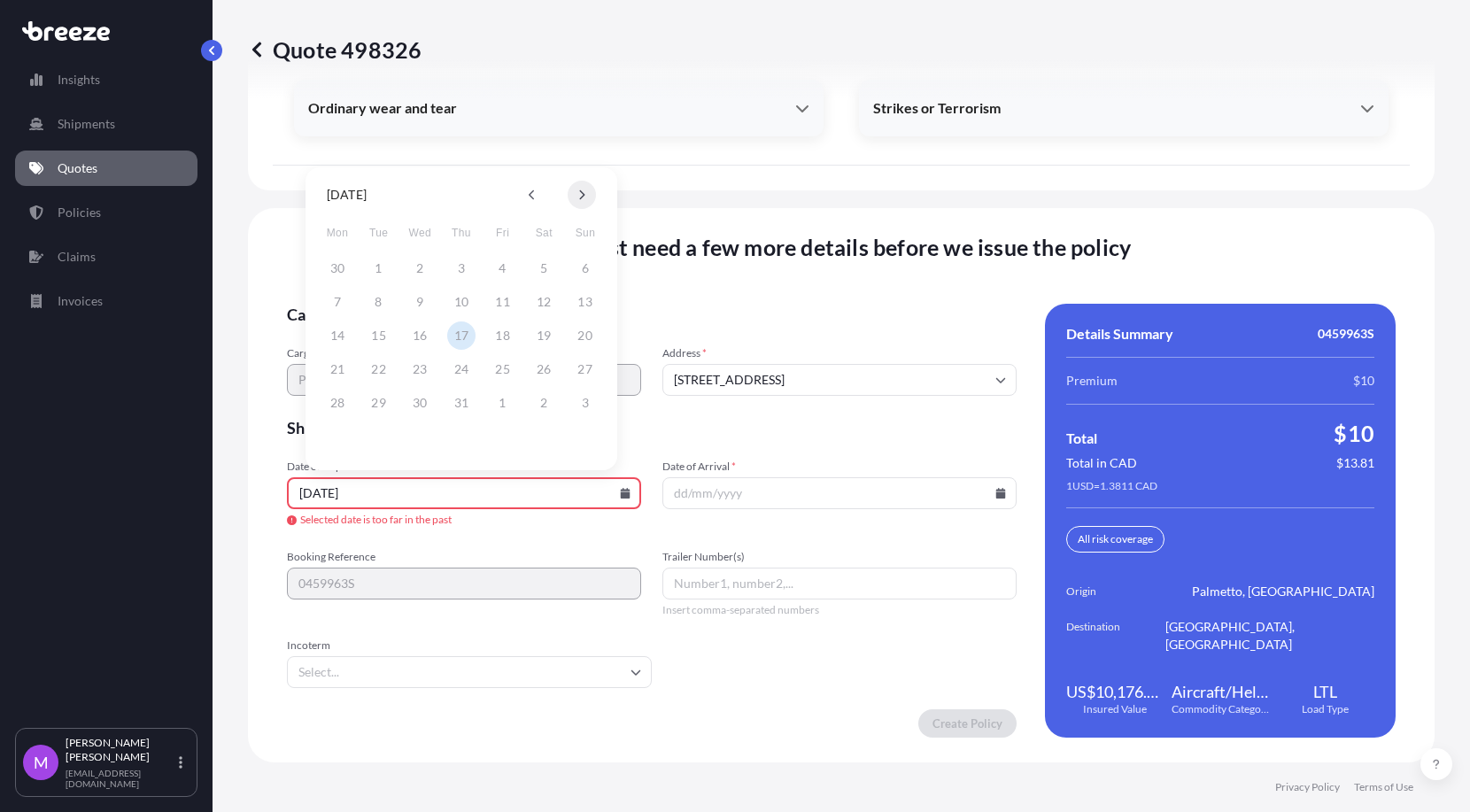
click at [577, 195] on button at bounding box center [582, 195] width 28 height 28
click at [504, 267] on button "5" at bounding box center [503, 268] width 28 height 28
type input "[DATE]"
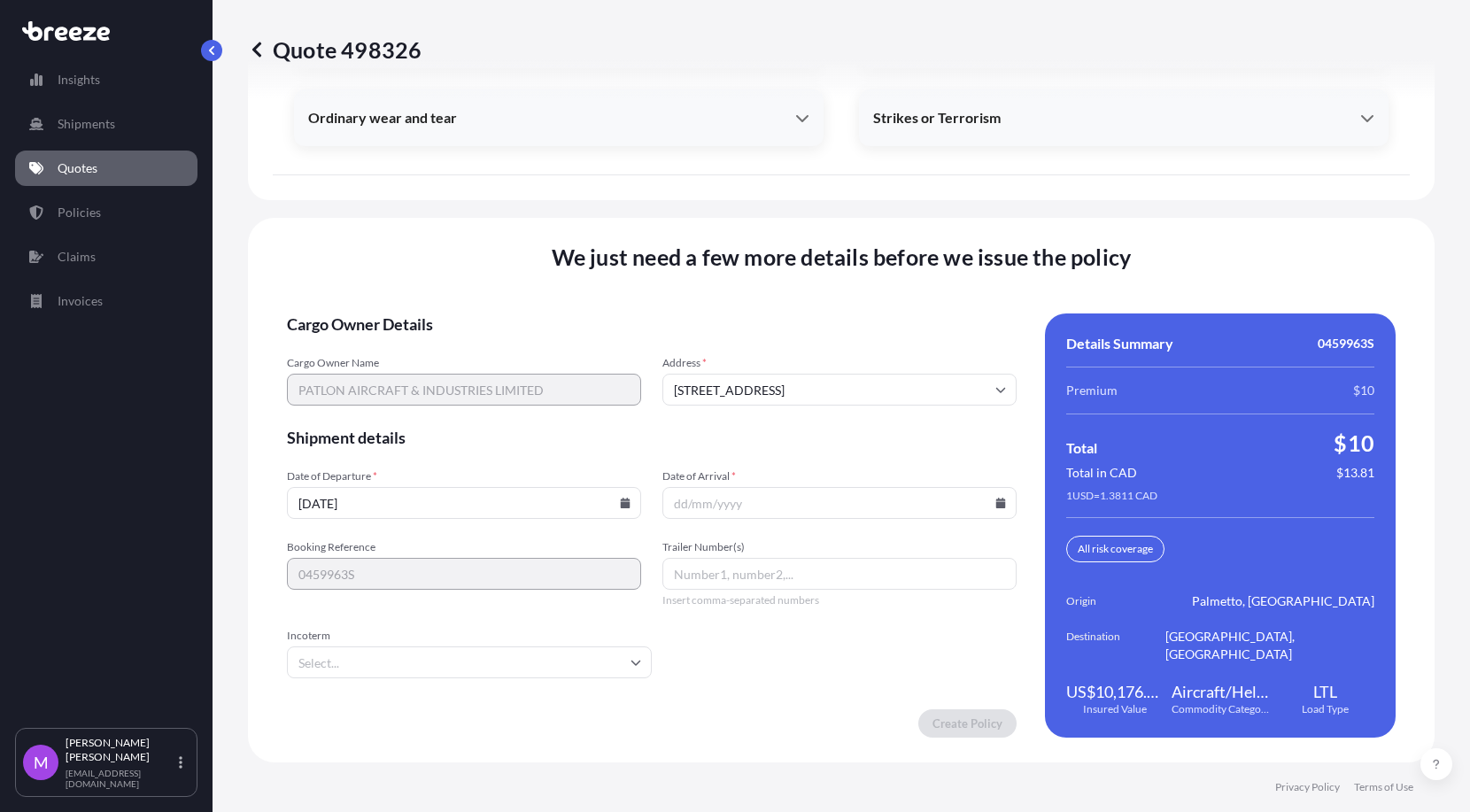
scroll to position [2722, 0]
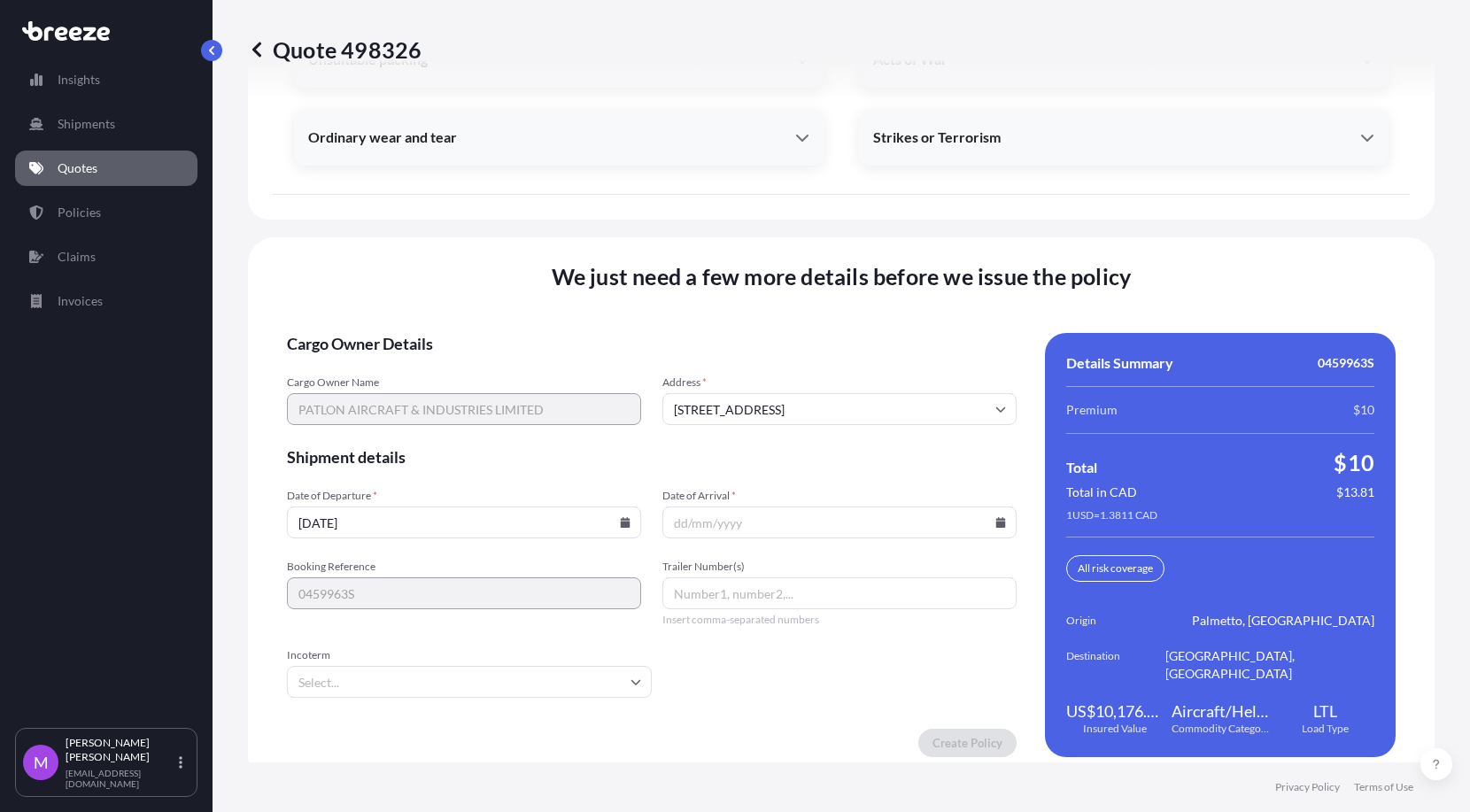
click at [996, 517] on icon at bounding box center [1001, 522] width 10 height 11
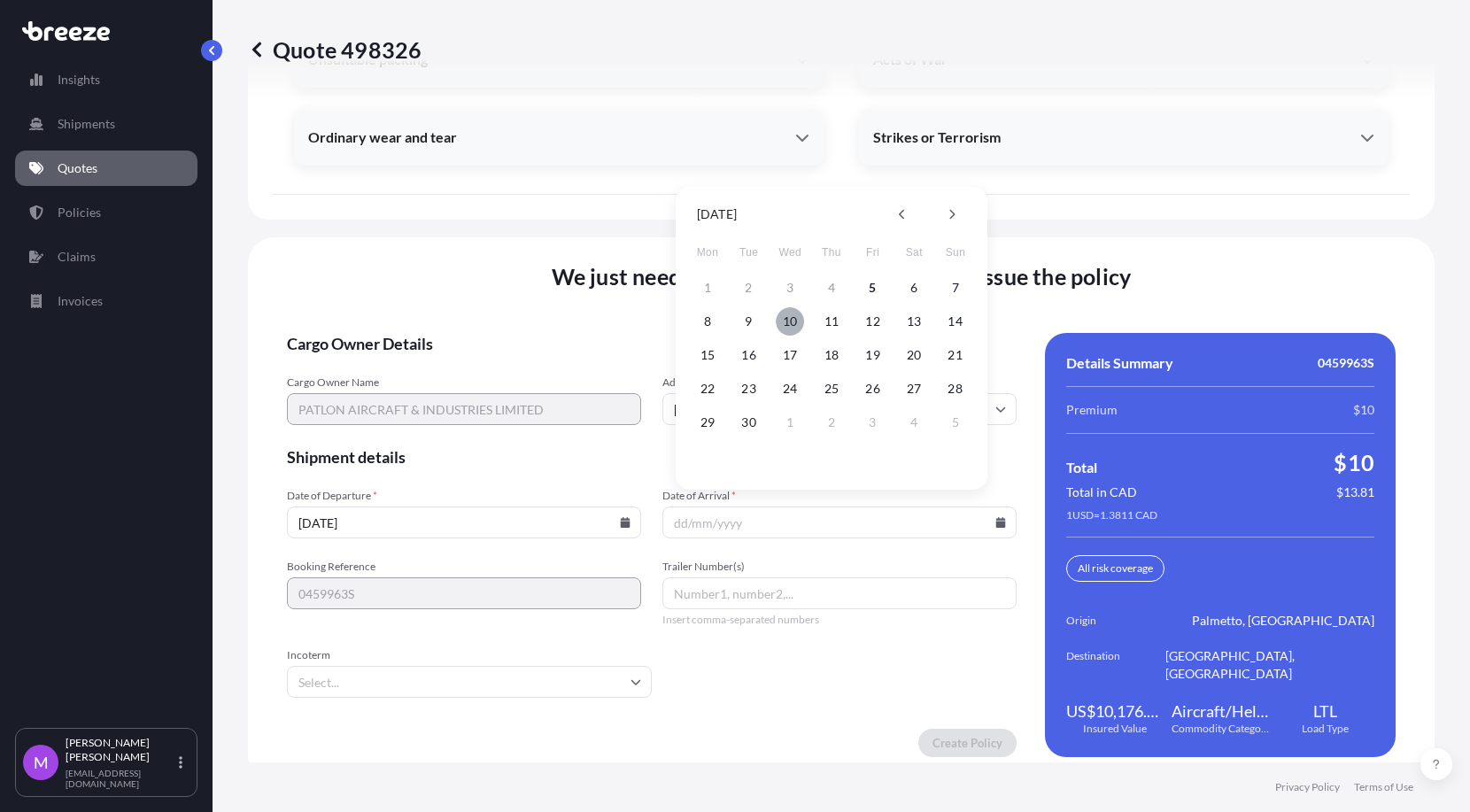
click at [791, 322] on button "10" at bounding box center [789, 322] width 28 height 28
type input "[DATE]"
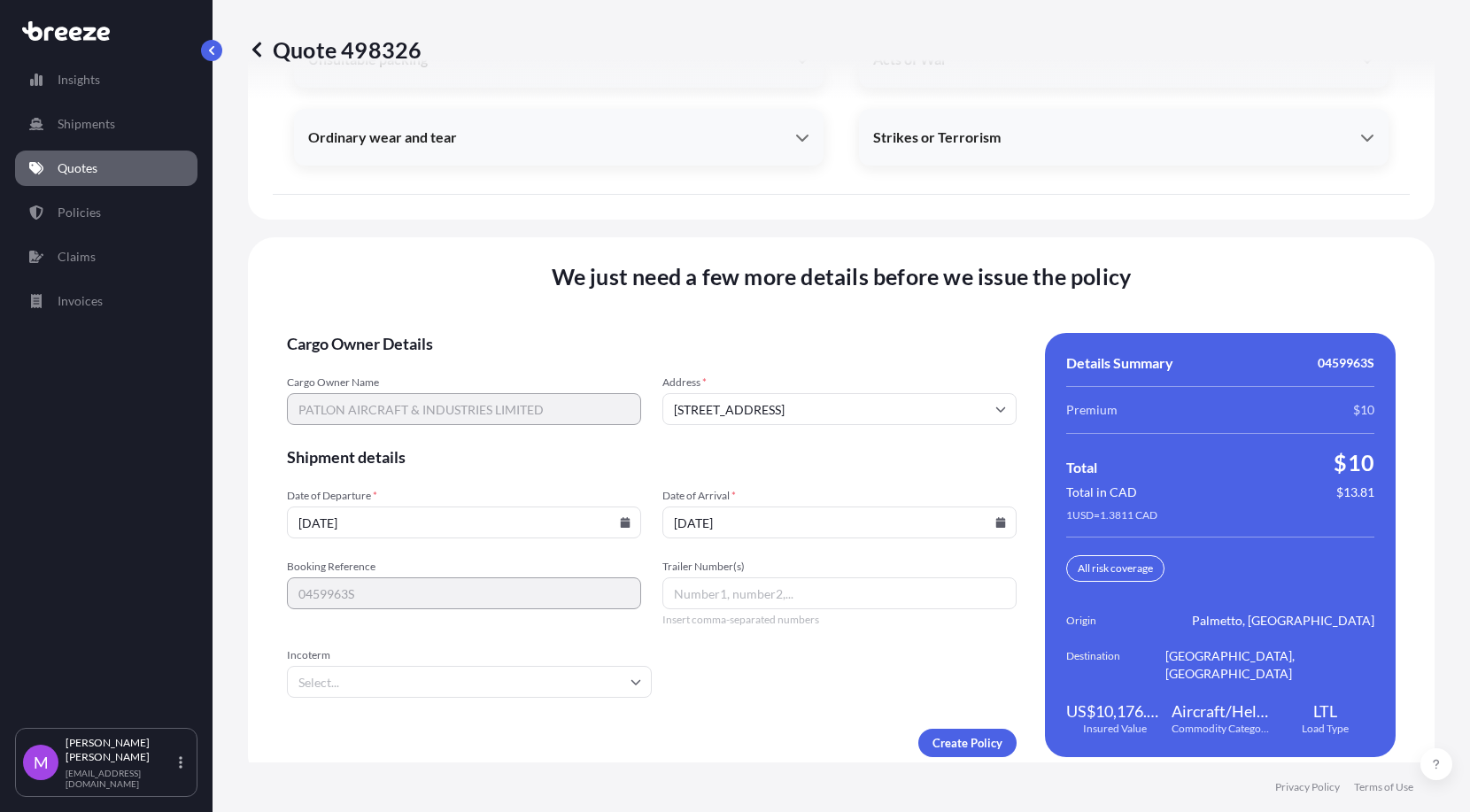
drag, startPoint x: 363, startPoint y: 663, endPoint x: 354, endPoint y: 655, distance: 12.0
click at [365, 666] on input "Incoterm" at bounding box center [469, 682] width 365 height 32
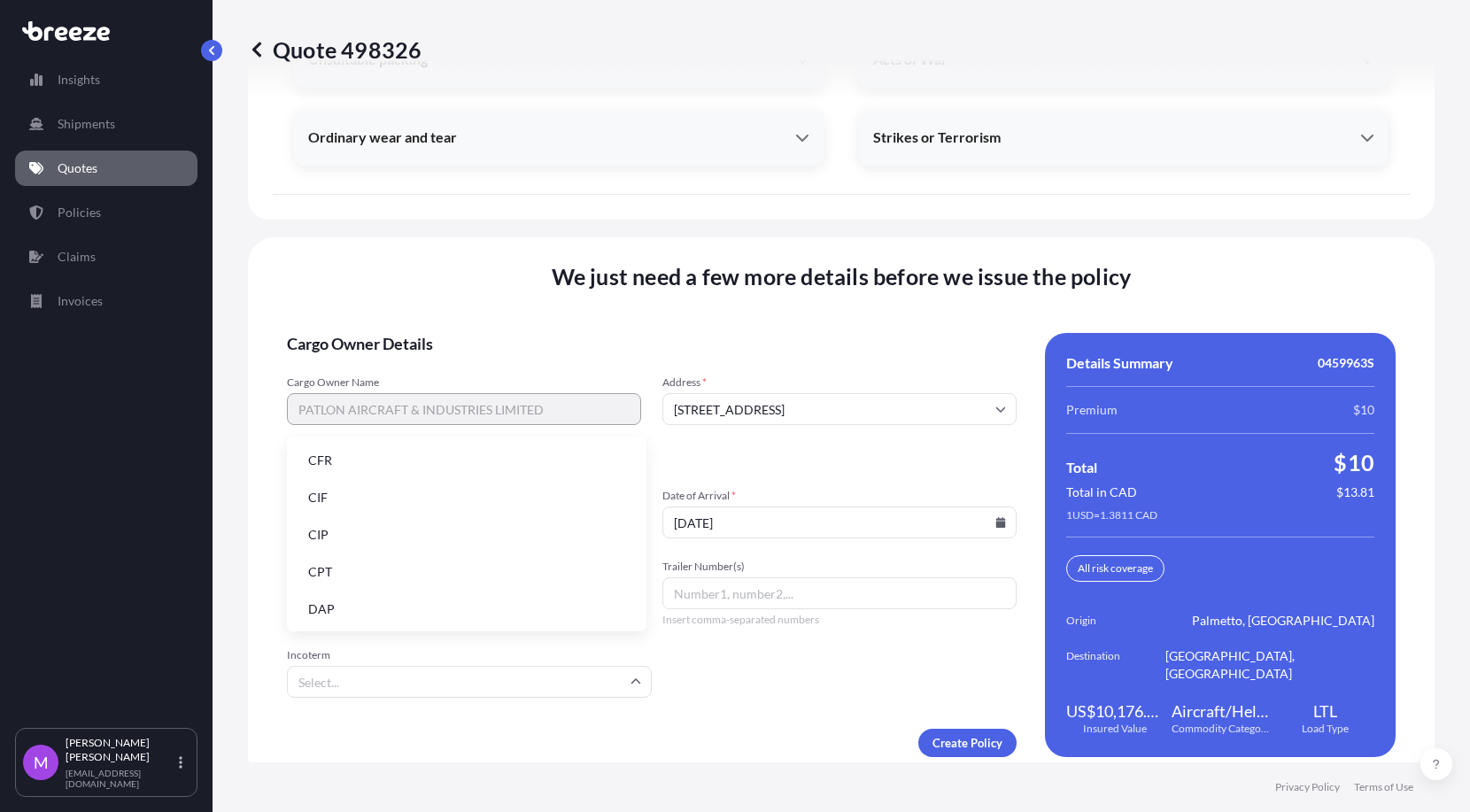
click at [388, 495] on li "CIF" at bounding box center [467, 497] width 346 height 34
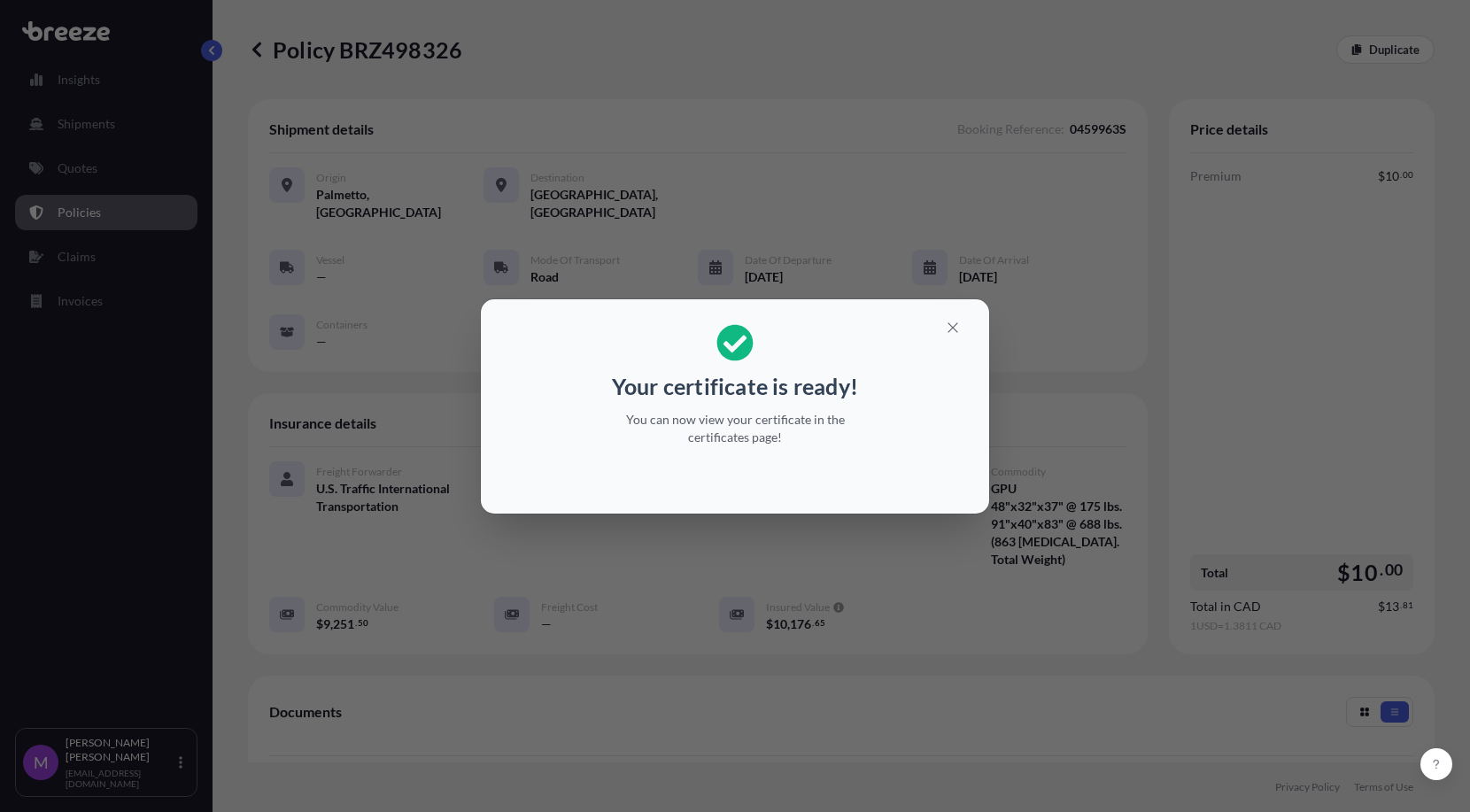
click at [1305, 477] on div "Your certificate is ready! You can now view your certificate in the certificate…" at bounding box center [735, 406] width 1470 height 812
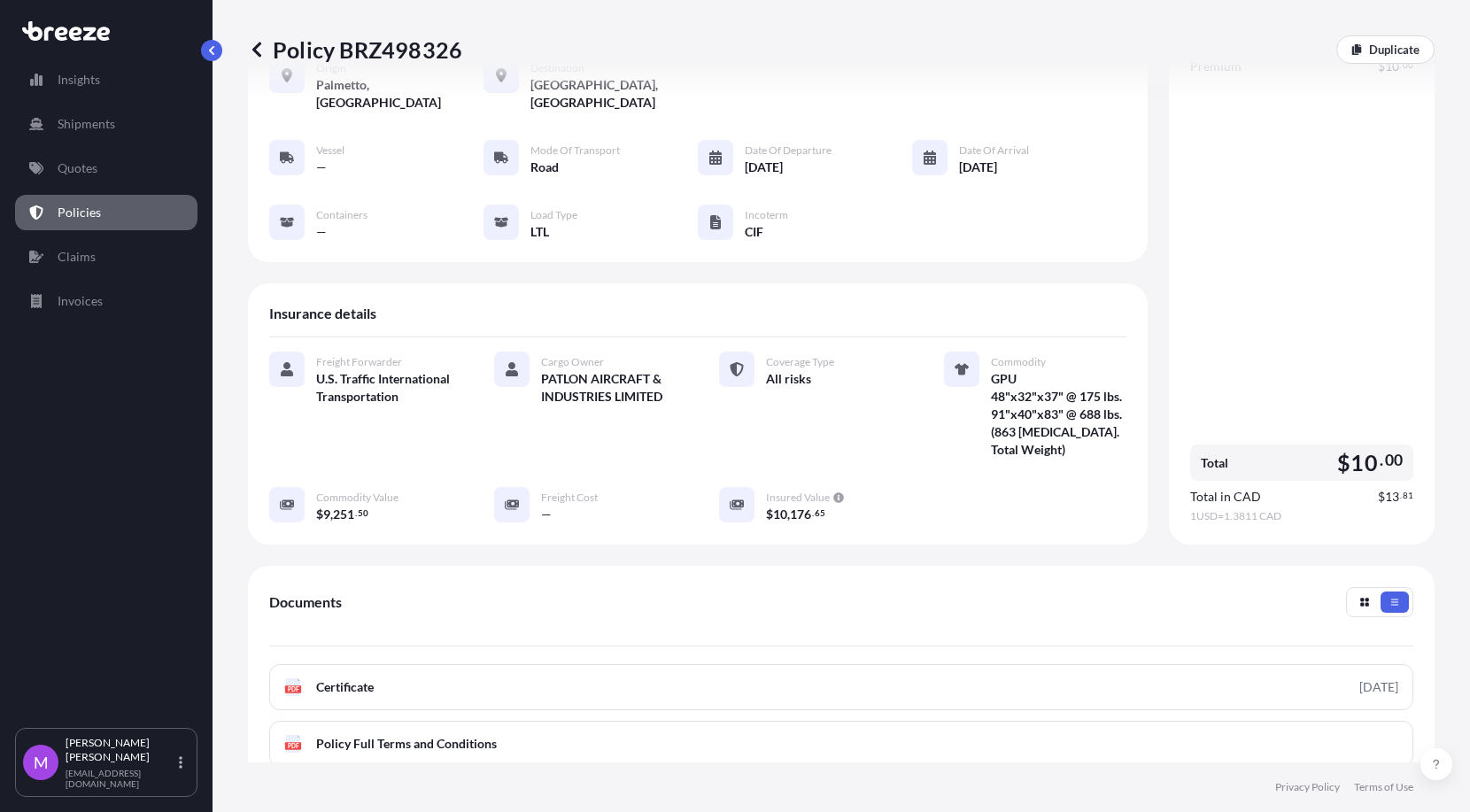
scroll to position [289, 0]
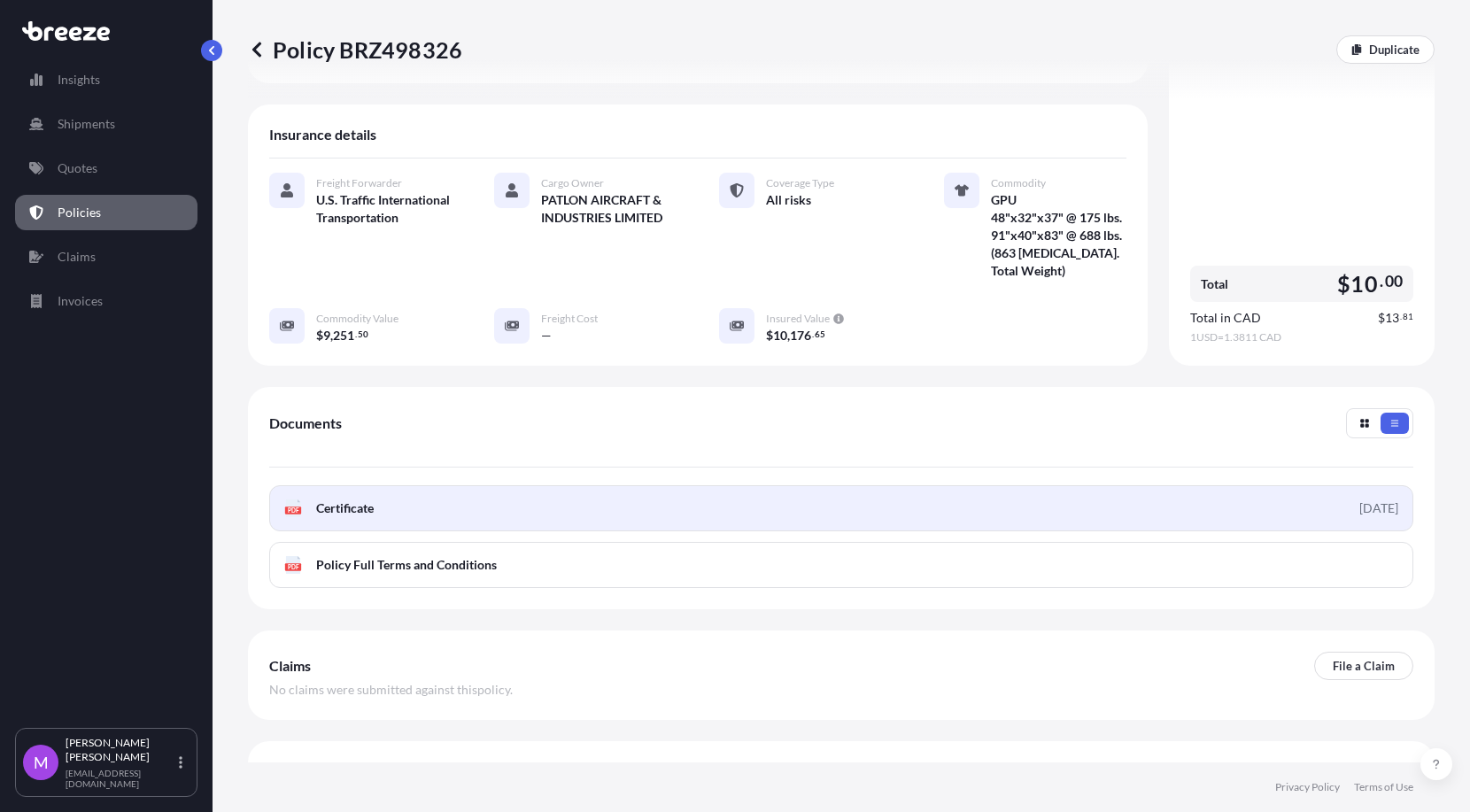
click at [512, 485] on link "PDF Certificate [DATE]" at bounding box center [840, 508] width 1144 height 46
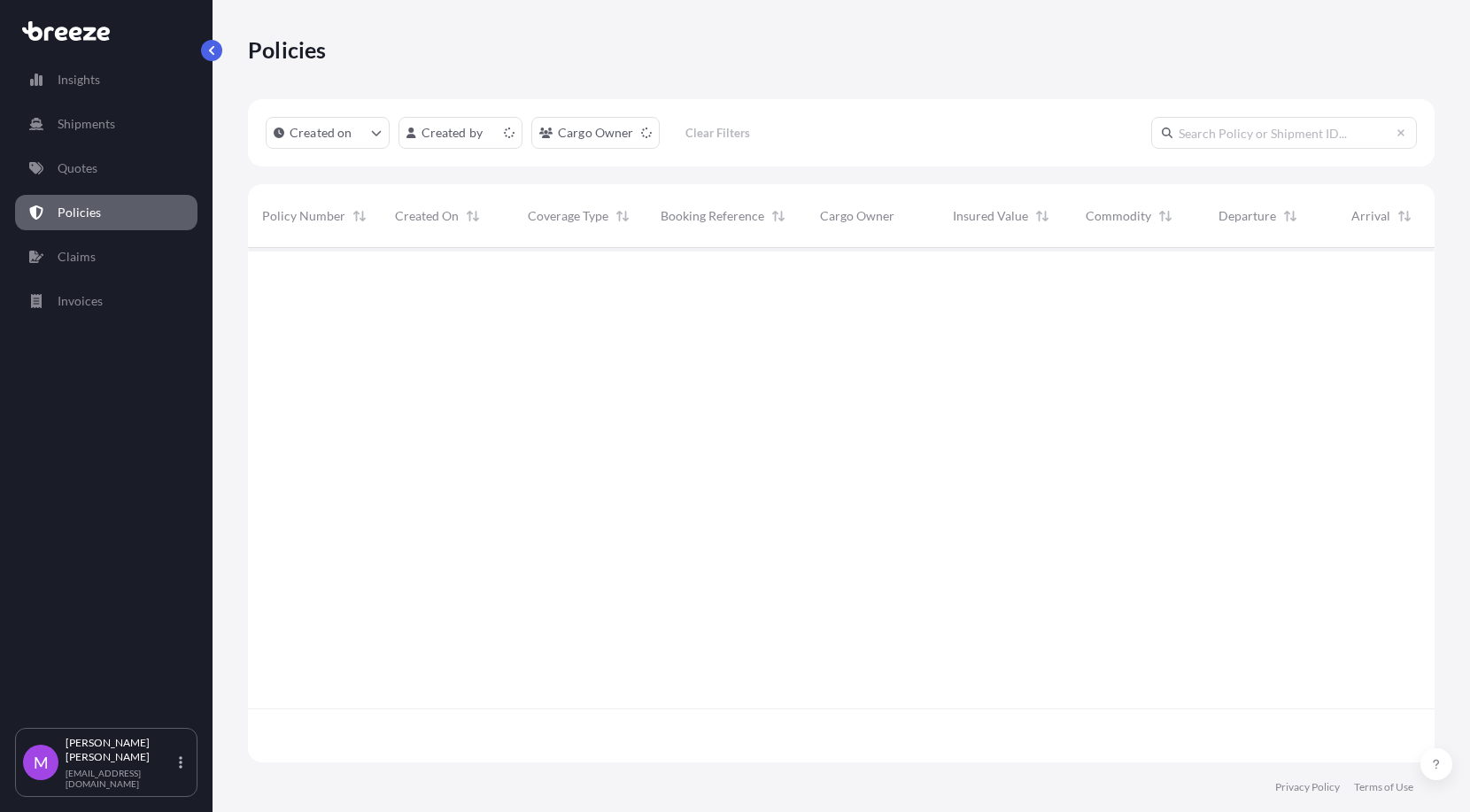
scroll to position [507, 1170]
click at [113, 176] on link "Quotes" at bounding box center [106, 168] width 183 height 35
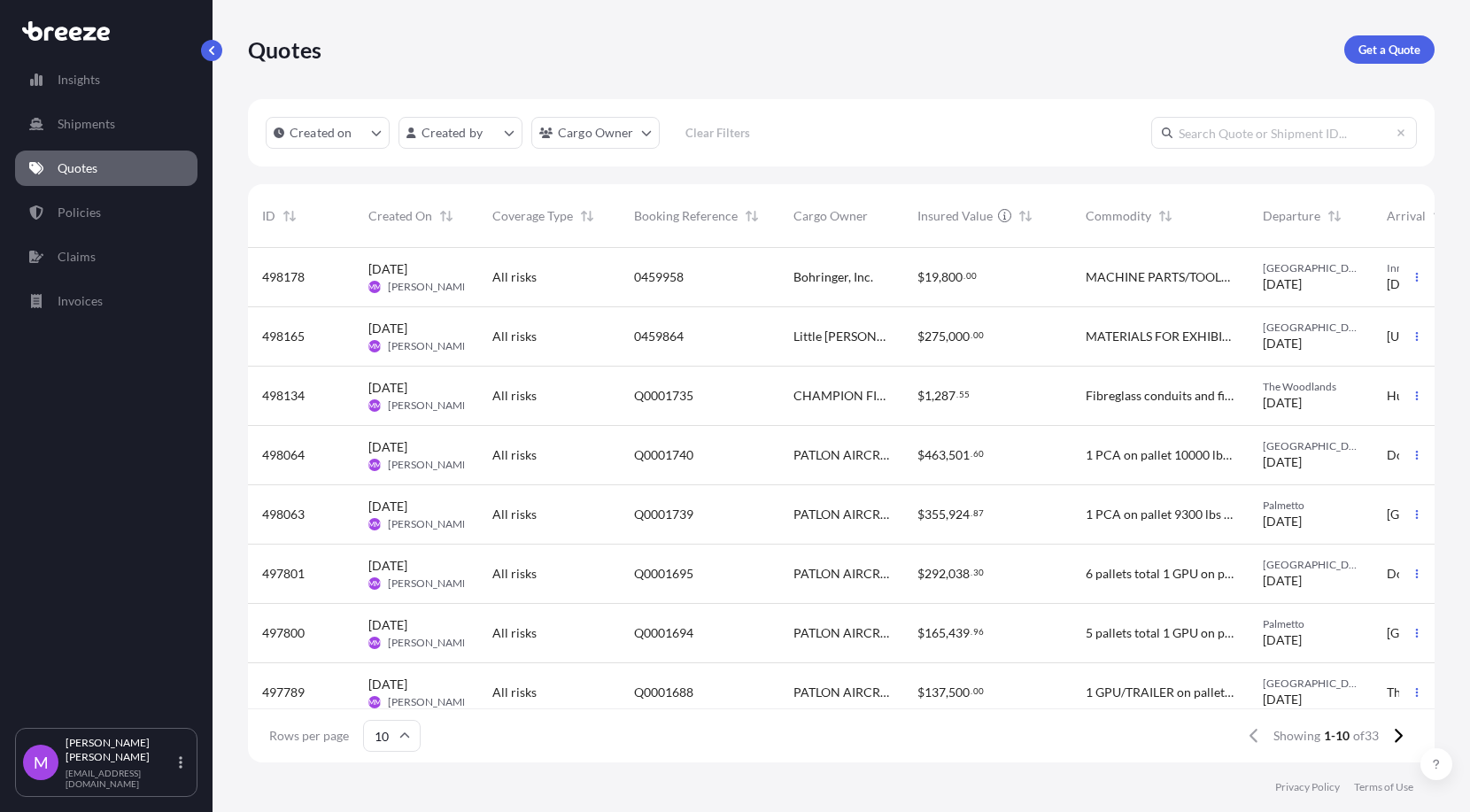
scroll to position [111, 0]
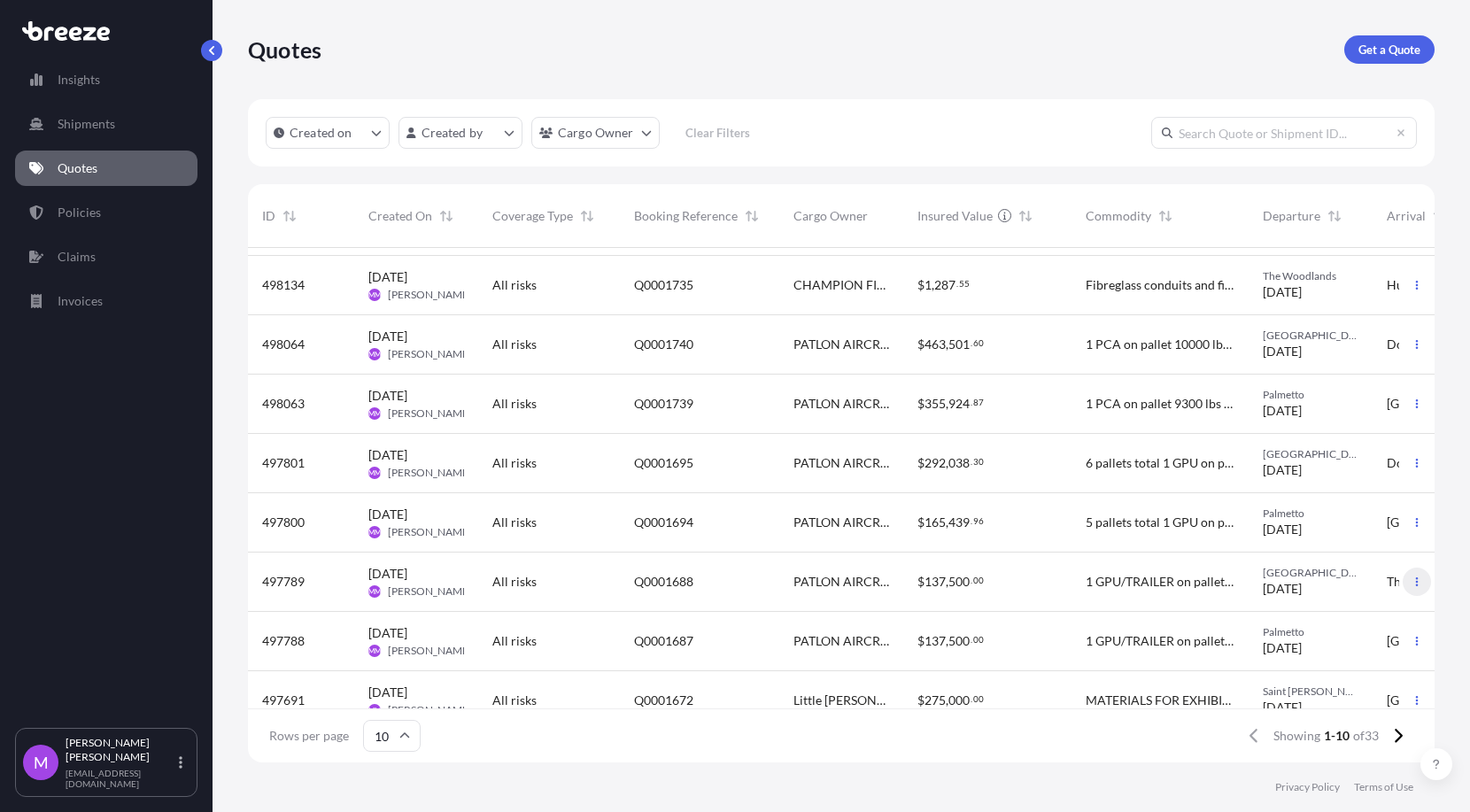
click at [1068, 562] on button "button" at bounding box center [1417, 581] width 28 height 28
click at [1068, 562] on p "Duplicate quote" at bounding box center [1330, 617] width 89 height 18
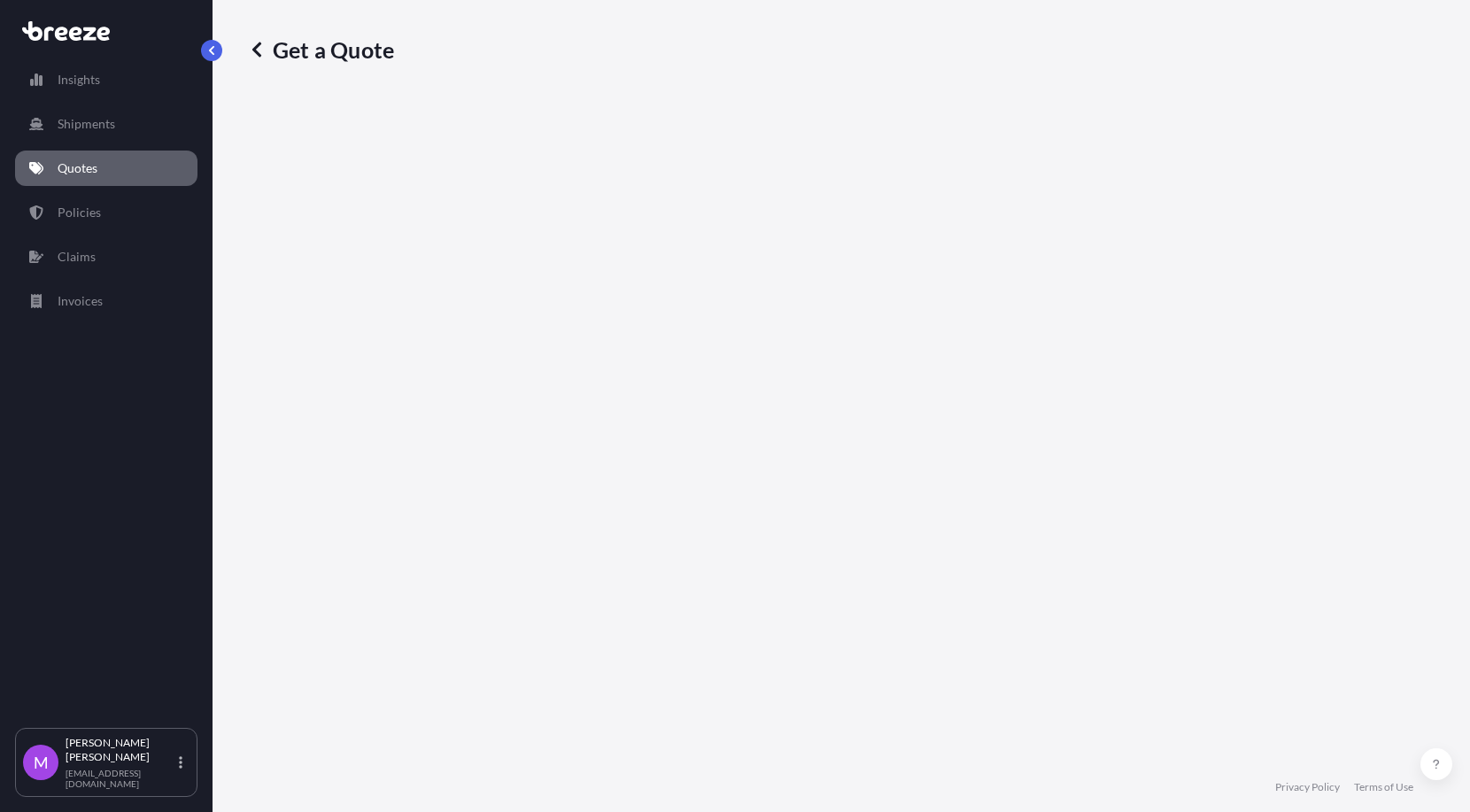
select select "Road"
select select "1"
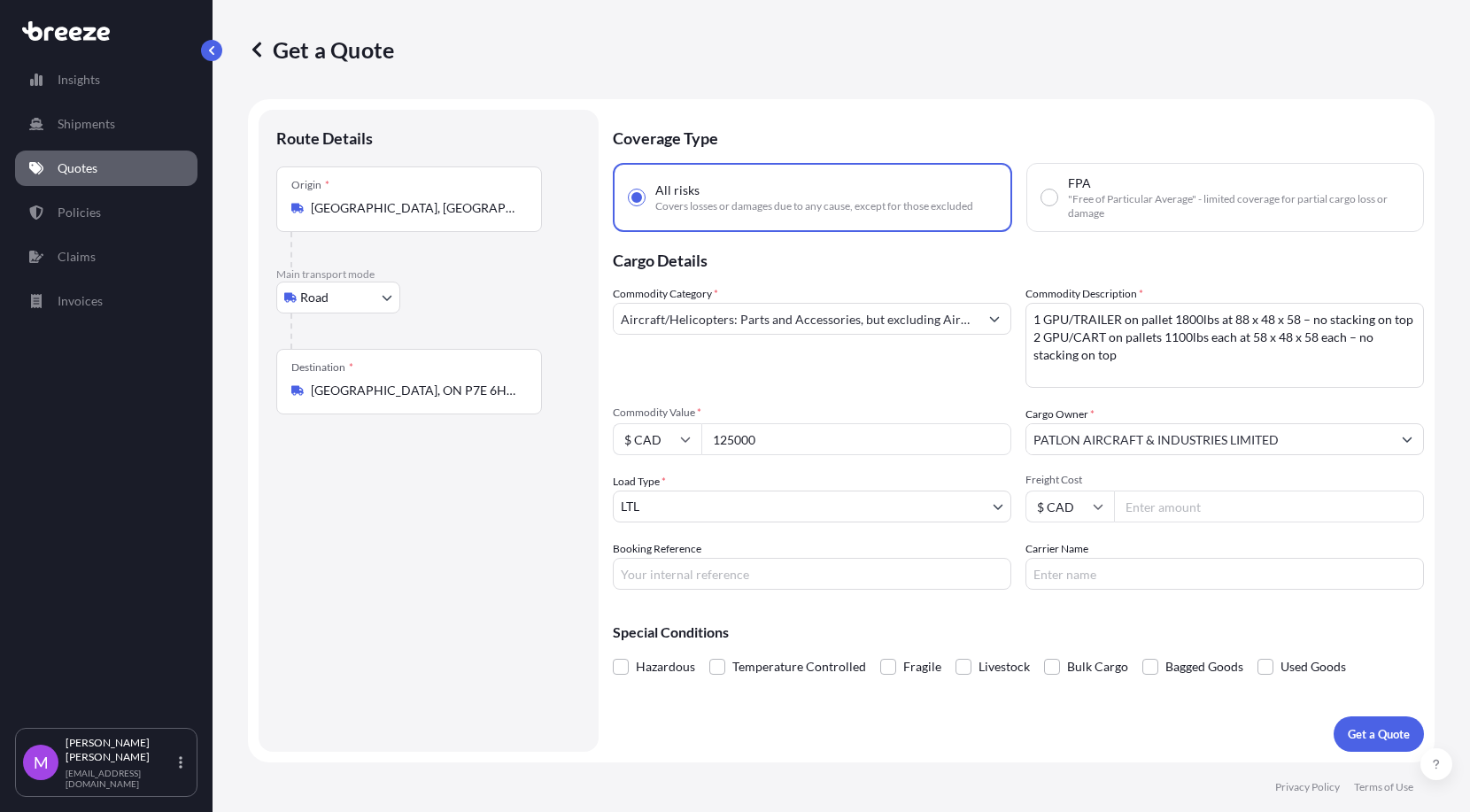
click at [1068, 354] on textarea "1 GPU/TRAILER on pallet 1800lbs at 88 x 48 x 58 – no stacking on top 2 GPU/CART…" at bounding box center [1224, 345] width 399 height 85
paste textarea "This will be in an export box, solid crate (forklift holes) UN3481 lithium-ion …"
type textarea "This will be in an export box, solid crate (forklift holes) UN3481 lithium-ion …"
click at [325, 383] on input "[GEOGRAPHIC_DATA], ON P7E 6H6, [GEOGRAPHIC_DATA]" at bounding box center [415, 391] width 209 height 18
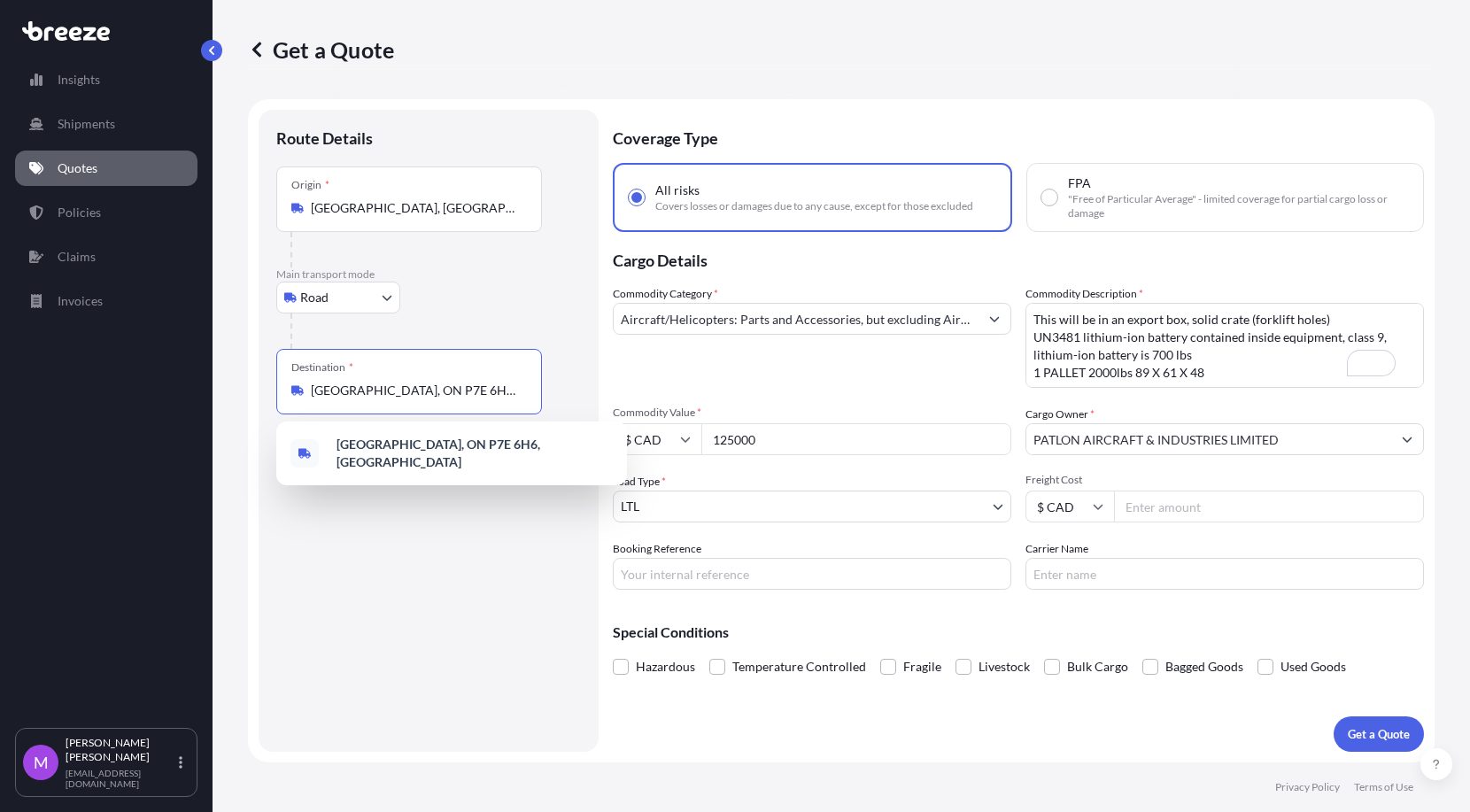
click at [325, 383] on input "[GEOGRAPHIC_DATA], ON P7E 6H6, [GEOGRAPHIC_DATA]" at bounding box center [415, 391] width 209 height 18
click at [366, 386] on input "[GEOGRAPHIC_DATA], ON P7E 6H6, [GEOGRAPHIC_DATA]" at bounding box center [415, 391] width 209 height 18
paste input "WINNIPEG MB R3H 0Y8"
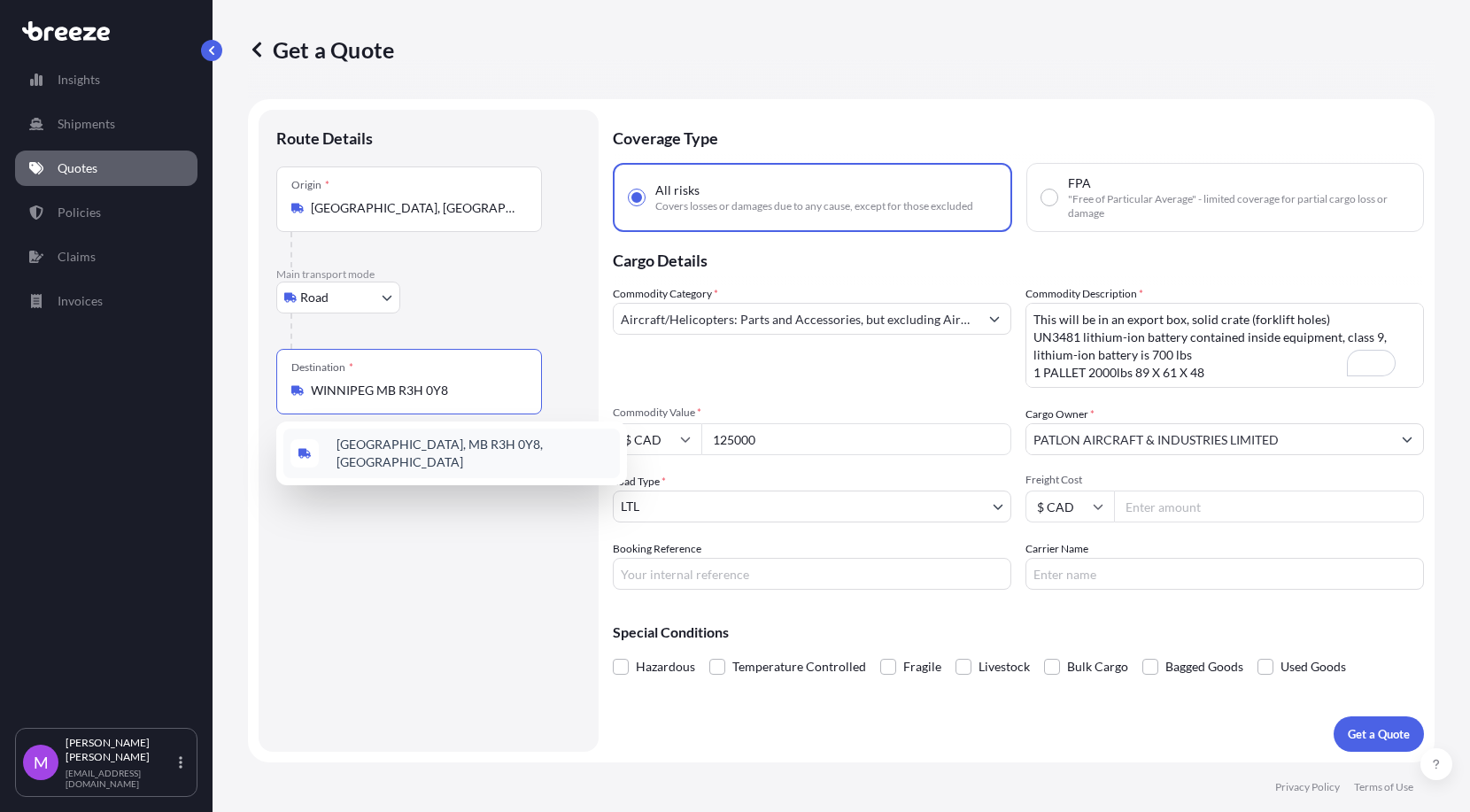
click at [357, 463] on div "[GEOGRAPHIC_DATA], MB R3H 0Y8, [GEOGRAPHIC_DATA]" at bounding box center [452, 453] width 337 height 50
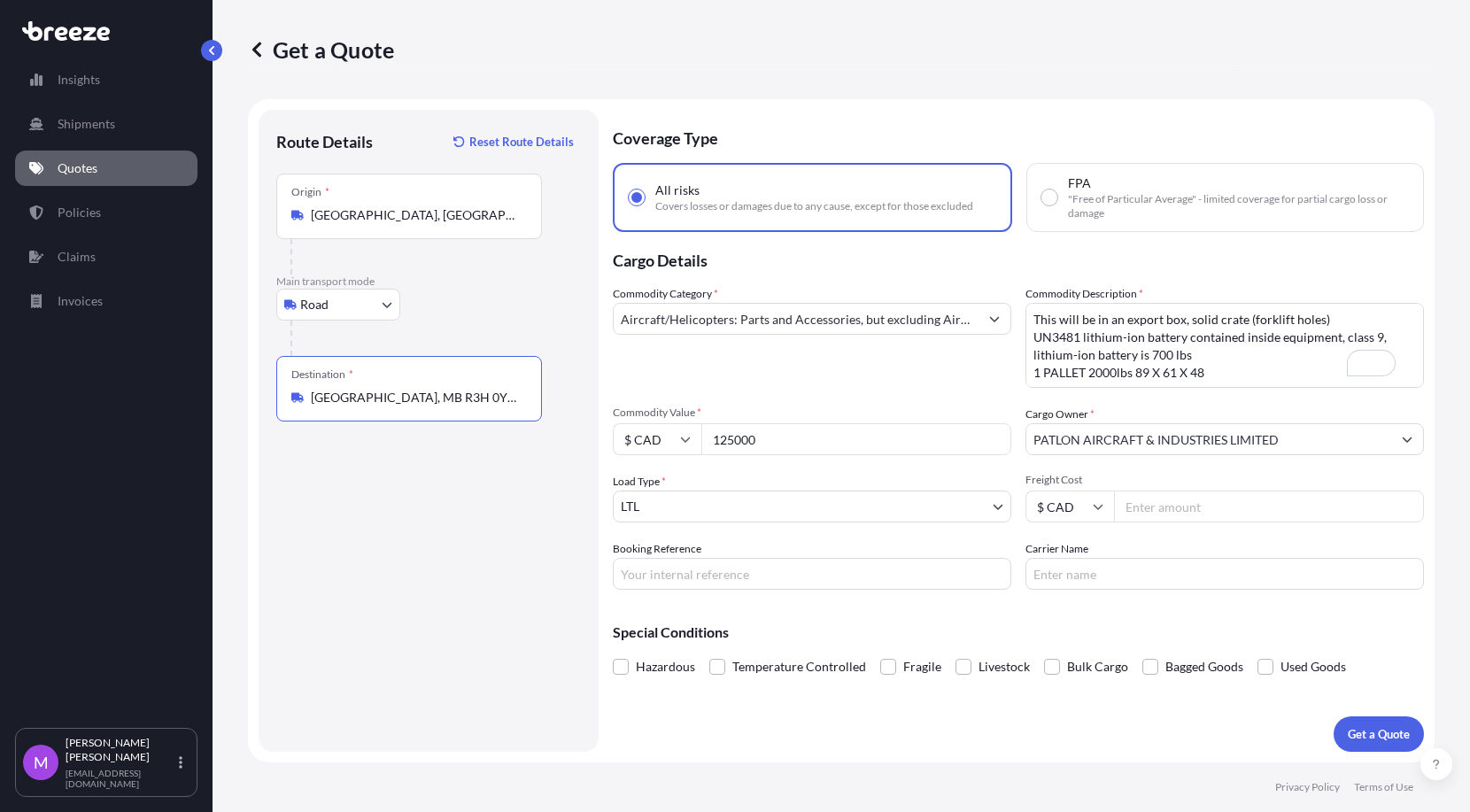
type input "[GEOGRAPHIC_DATA], MB R3H 0Y8, [GEOGRAPHIC_DATA]"
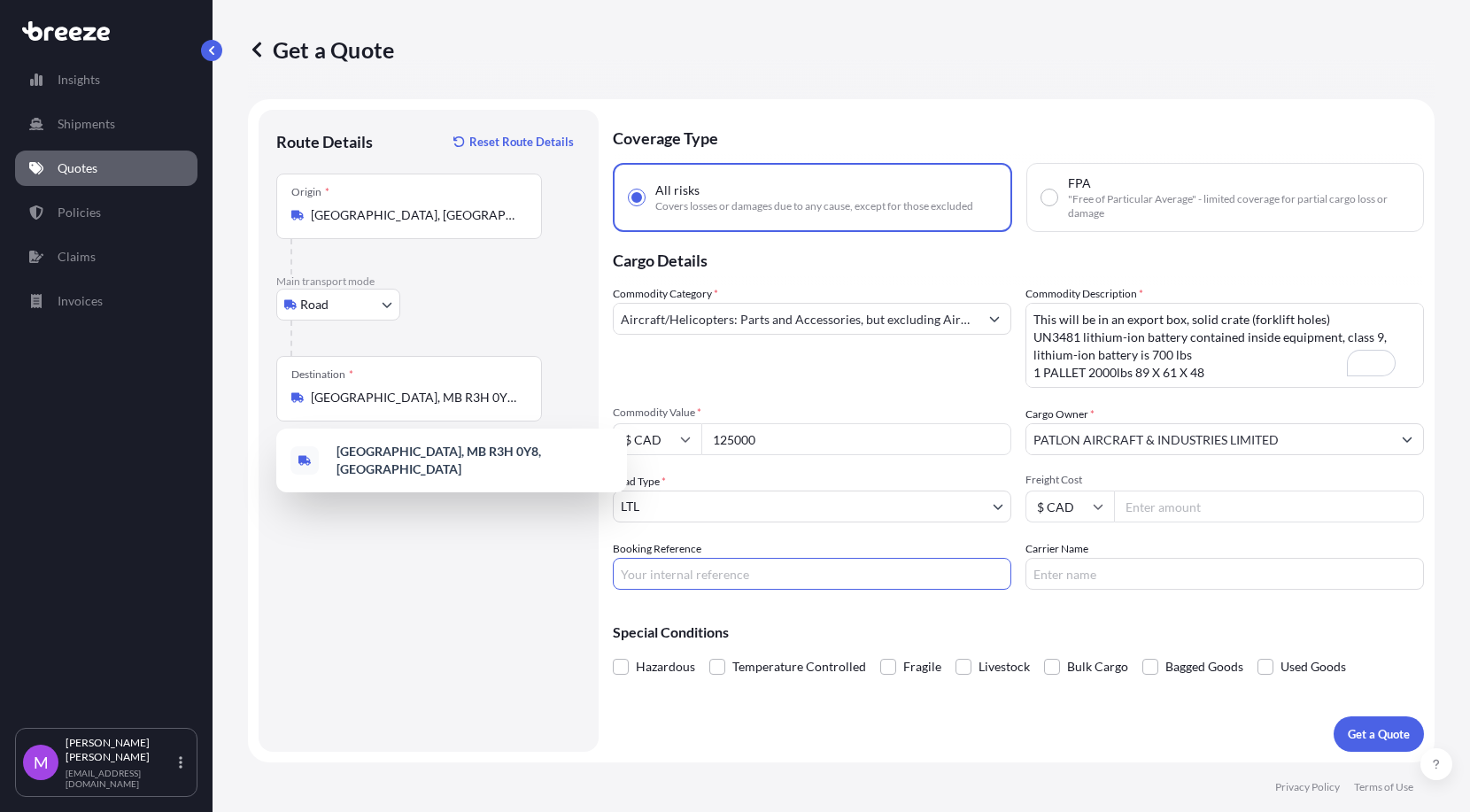
click at [708, 562] on input "Booking Reference" at bounding box center [811, 573] width 399 height 32
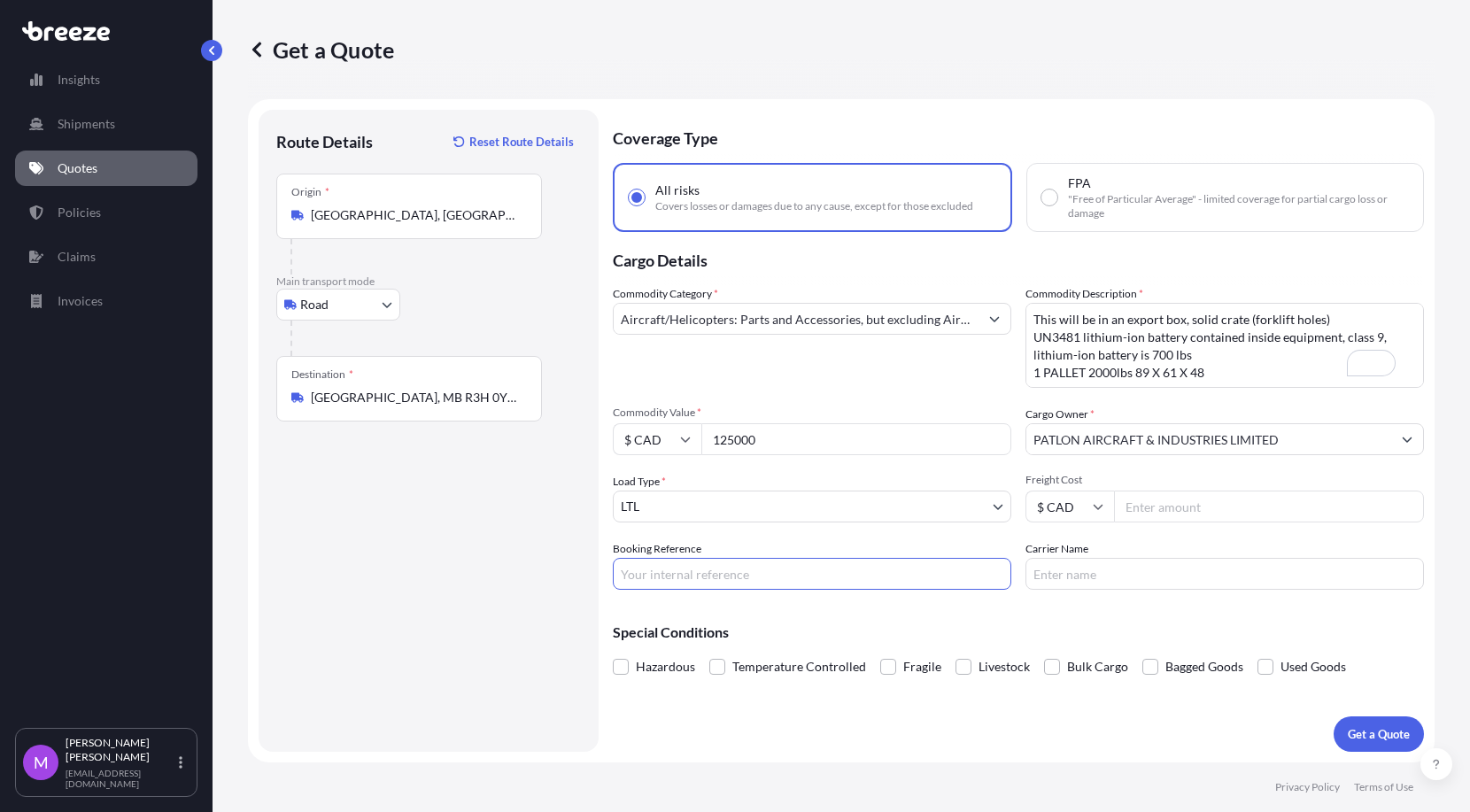
paste input "Q0001792"
type input "Q0001792"
click at [794, 438] on input "125000" at bounding box center [856, 439] width 310 height 32
drag, startPoint x: 805, startPoint y: 442, endPoint x: 624, endPoint y: 430, distance: 181.4
click at [624, 430] on div "$ CAD 125000" at bounding box center [811, 439] width 399 height 32
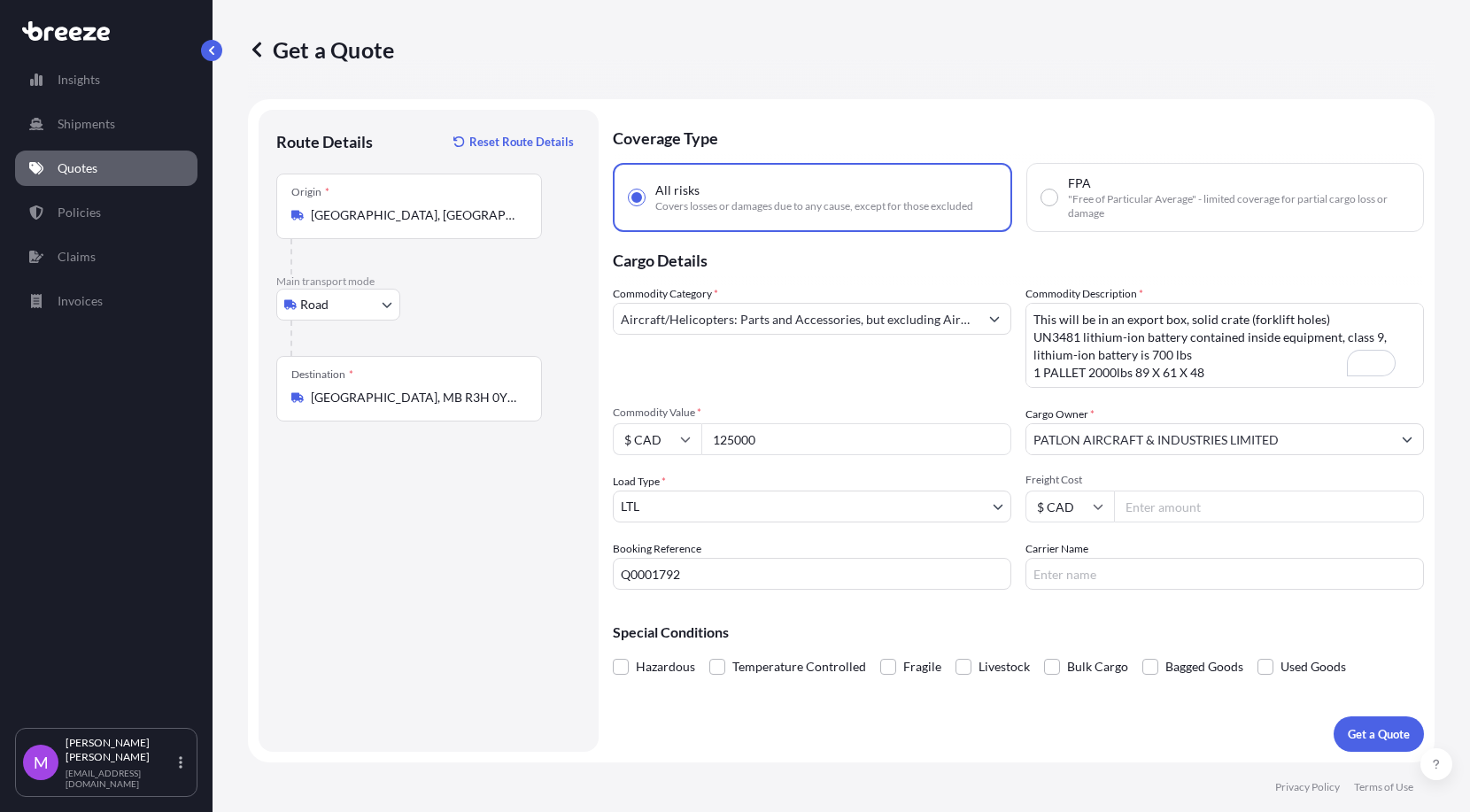
paste input "78216.12"
type input "78216.12"
click at [331, 561] on div "Route Details Reset Route Details Place of loading Road Road Rail Origin * Halt…" at bounding box center [429, 430] width 305 height 606
click at [1068, 562] on p "Get a Quote" at bounding box center [1379, 734] width 62 height 18
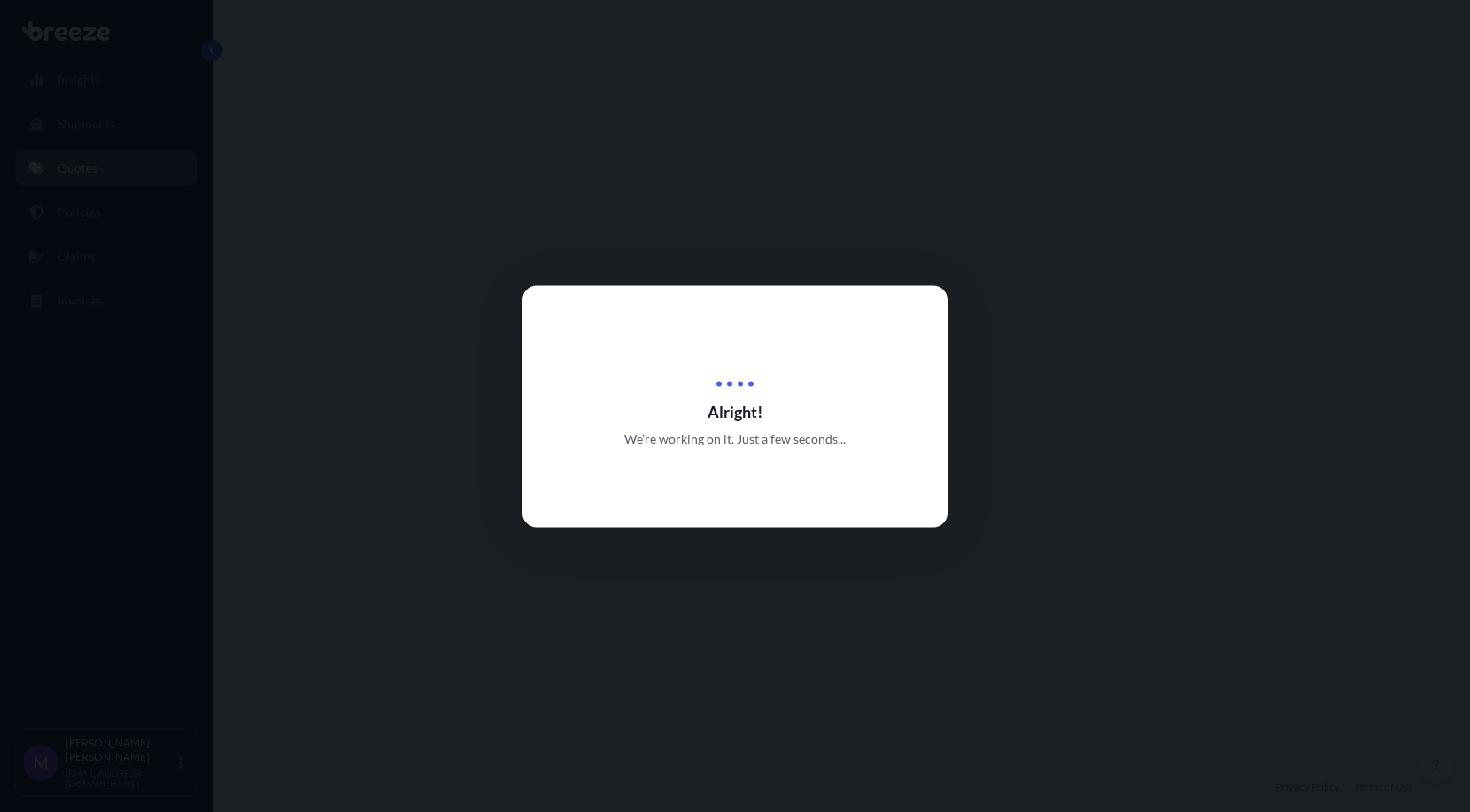
select select "Road"
select select "1"
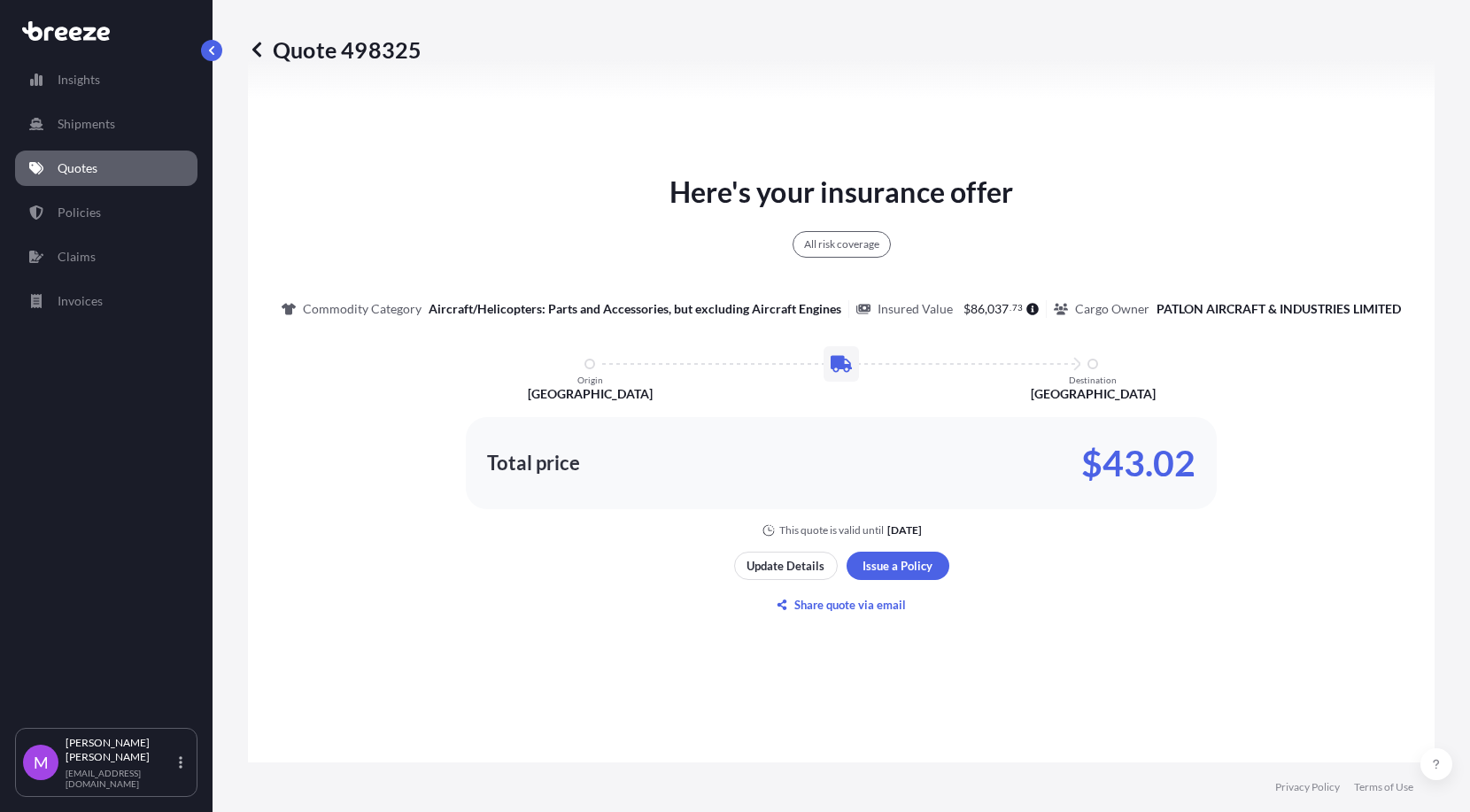
scroll to position [961, 0]
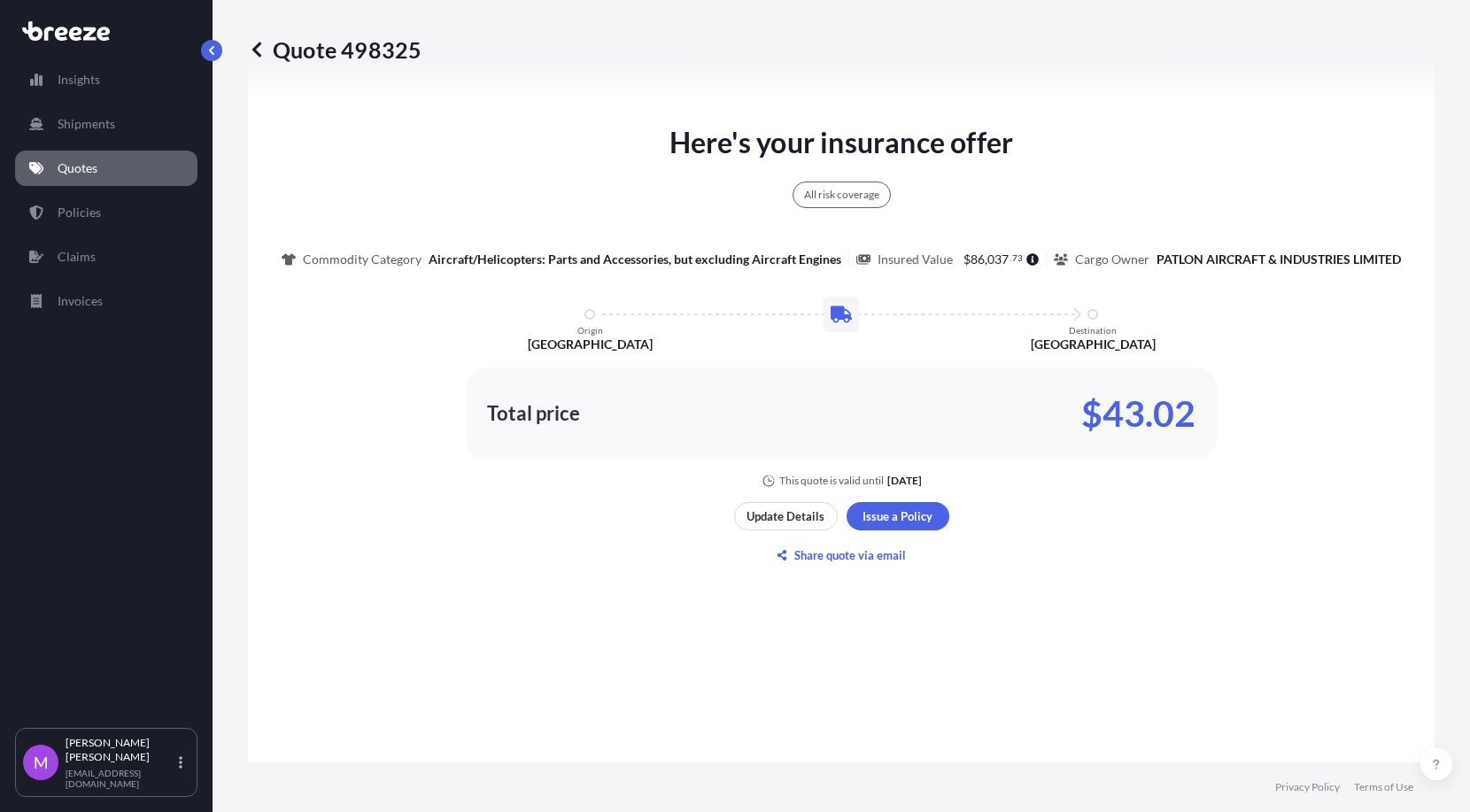
click at [108, 164] on link "Quotes" at bounding box center [106, 168] width 183 height 35
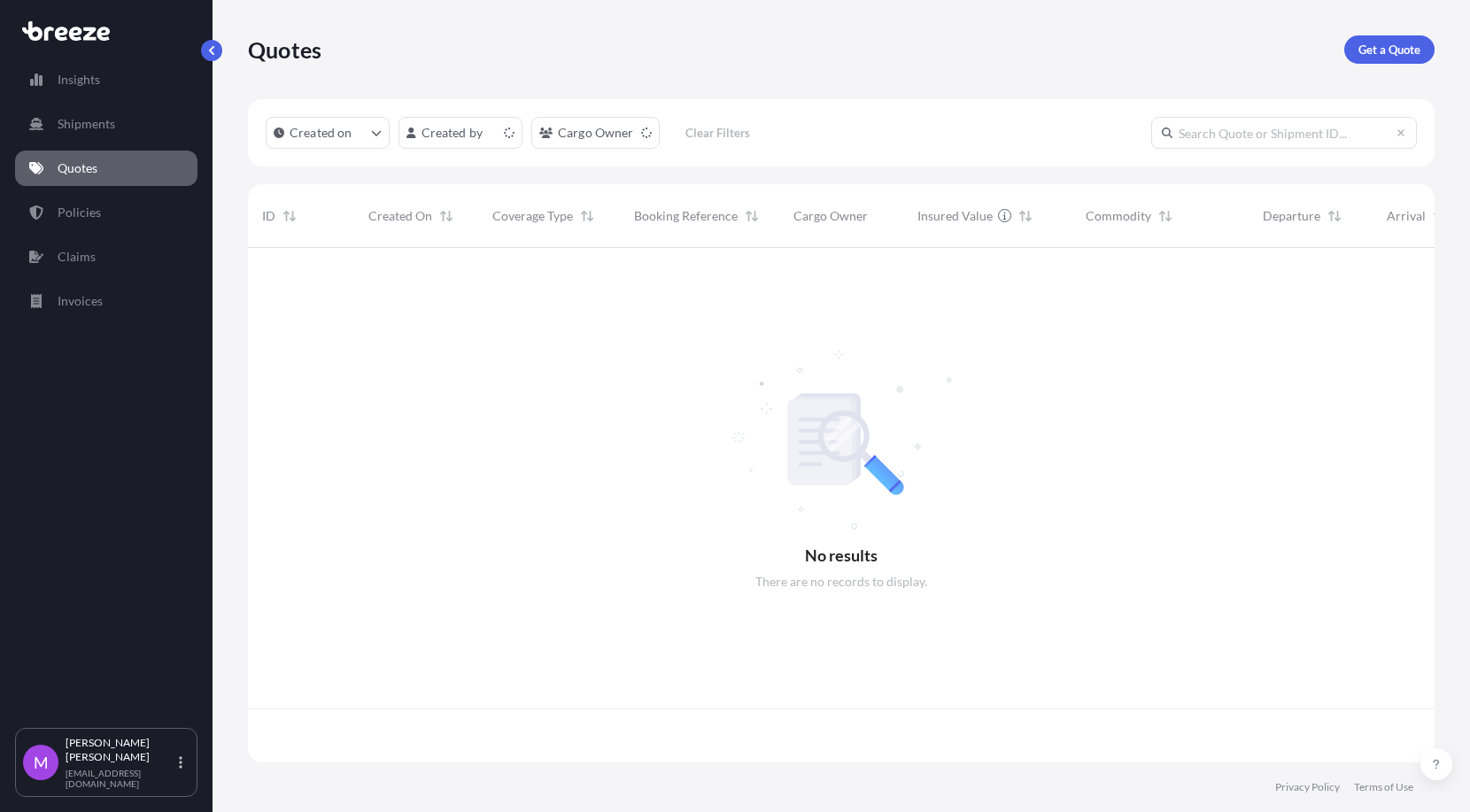
scroll to position [507, 1170]
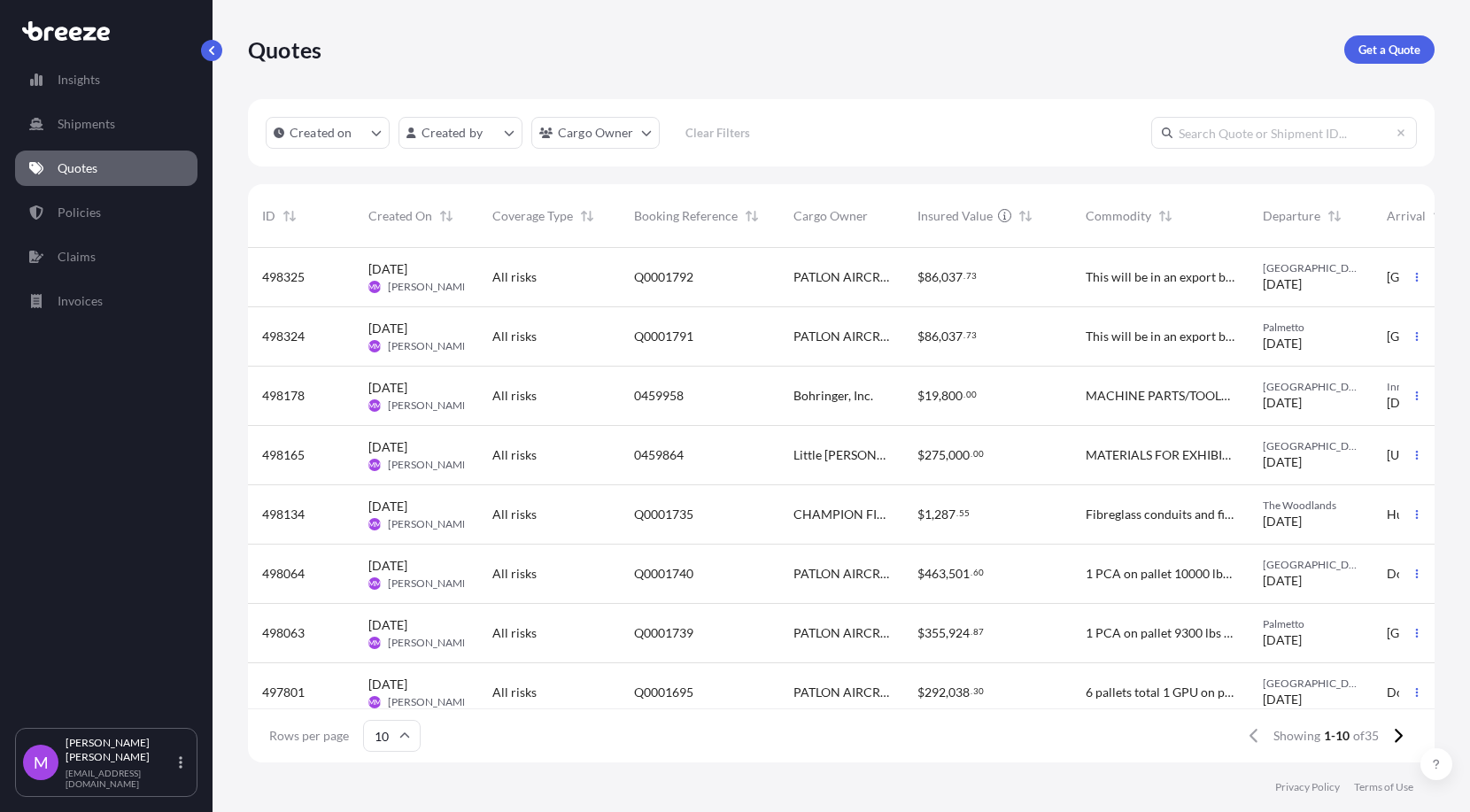
click at [1068, 126] on input "text" at bounding box center [1284, 133] width 266 height 32
paste input "Q0001439"
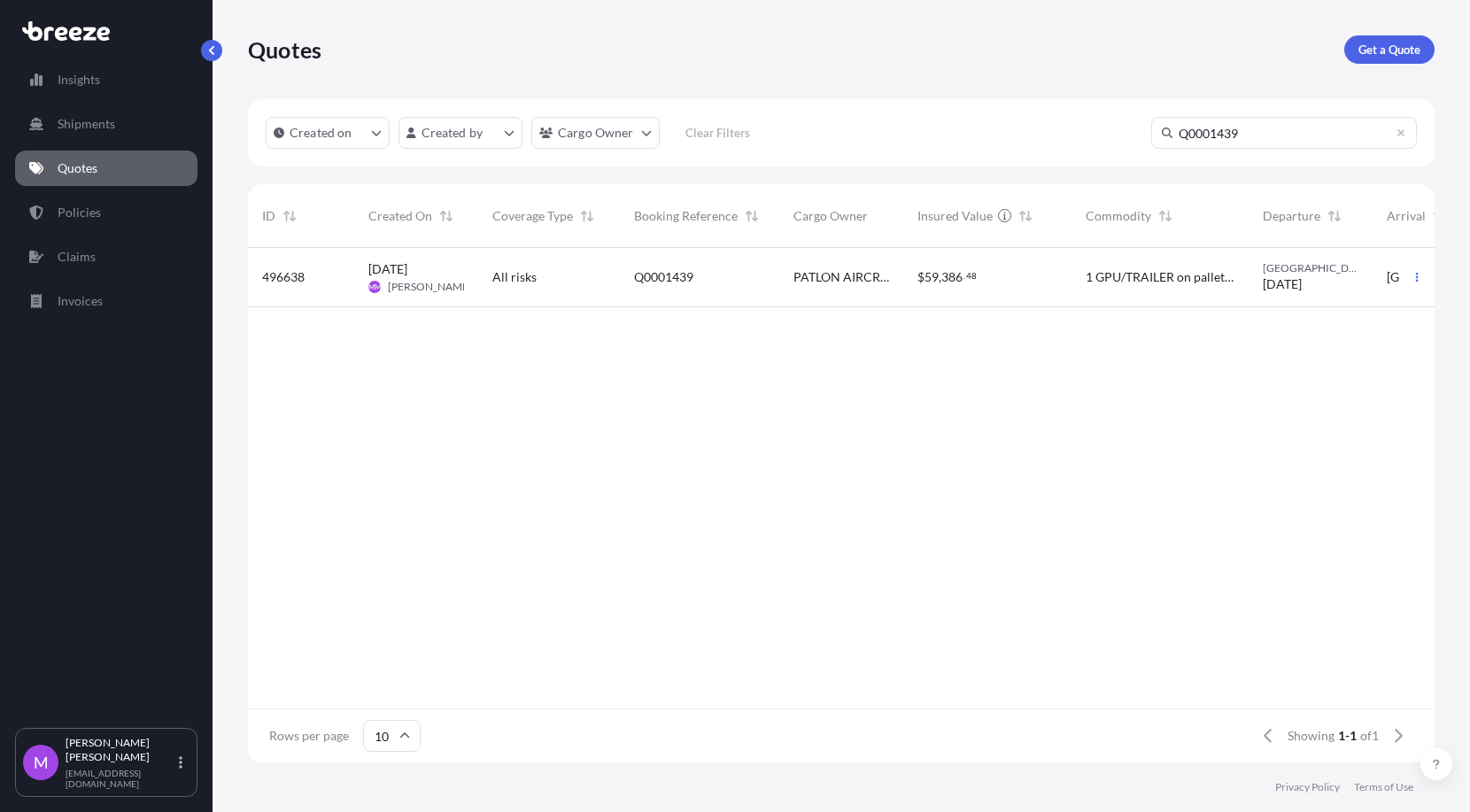
type input "Q0001439"
click at [735, 314] on div "496638 12 Aug 2025 MM Maricel Manansala All risks Q0001439 PATLON AIRCRAFT & IN…" at bounding box center [996, 477] width 1497 height 460
click at [763, 305] on div "Q0001439" at bounding box center [700, 277] width 160 height 59
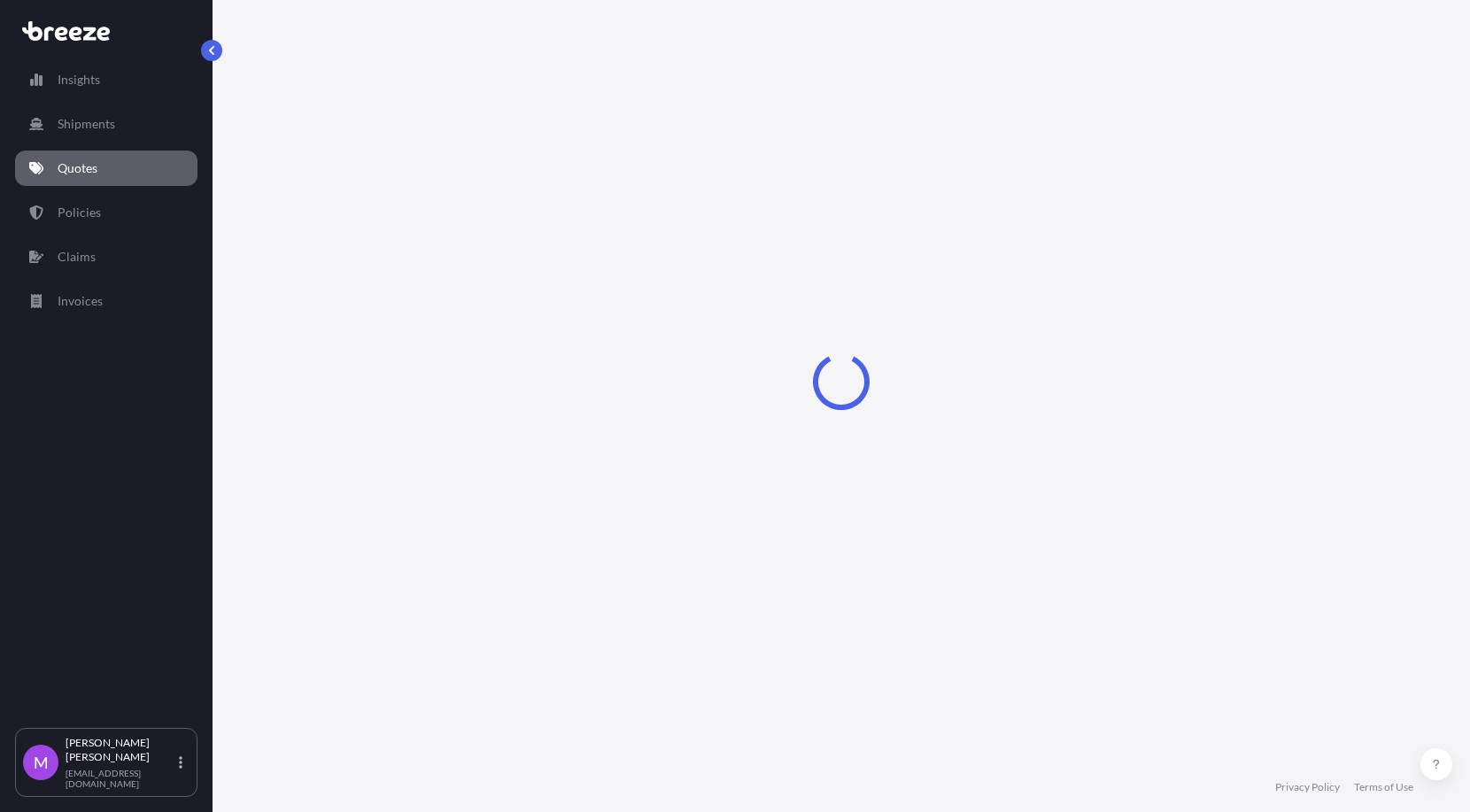
select select "Road"
select select "1"
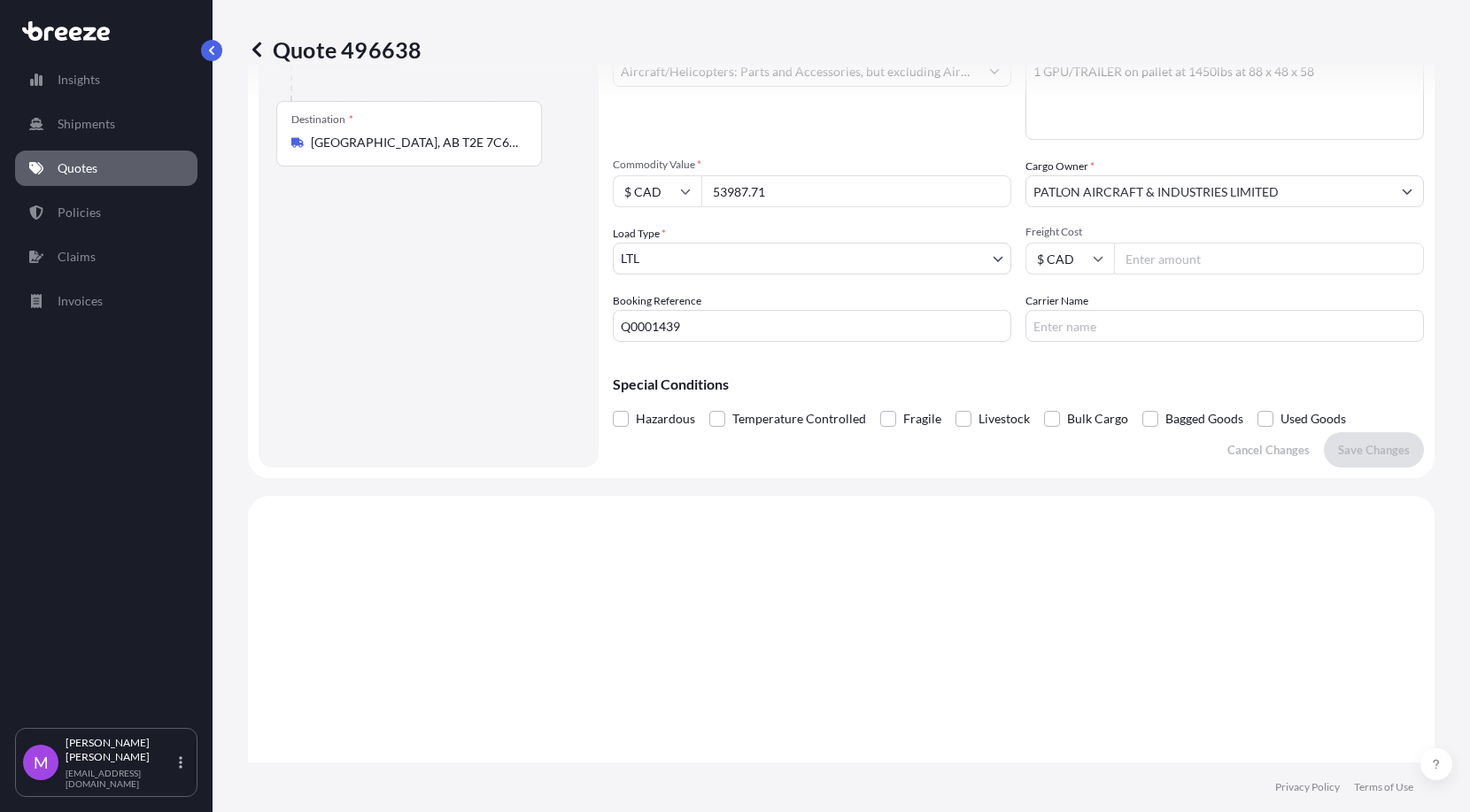
scroll to position [213, 0]
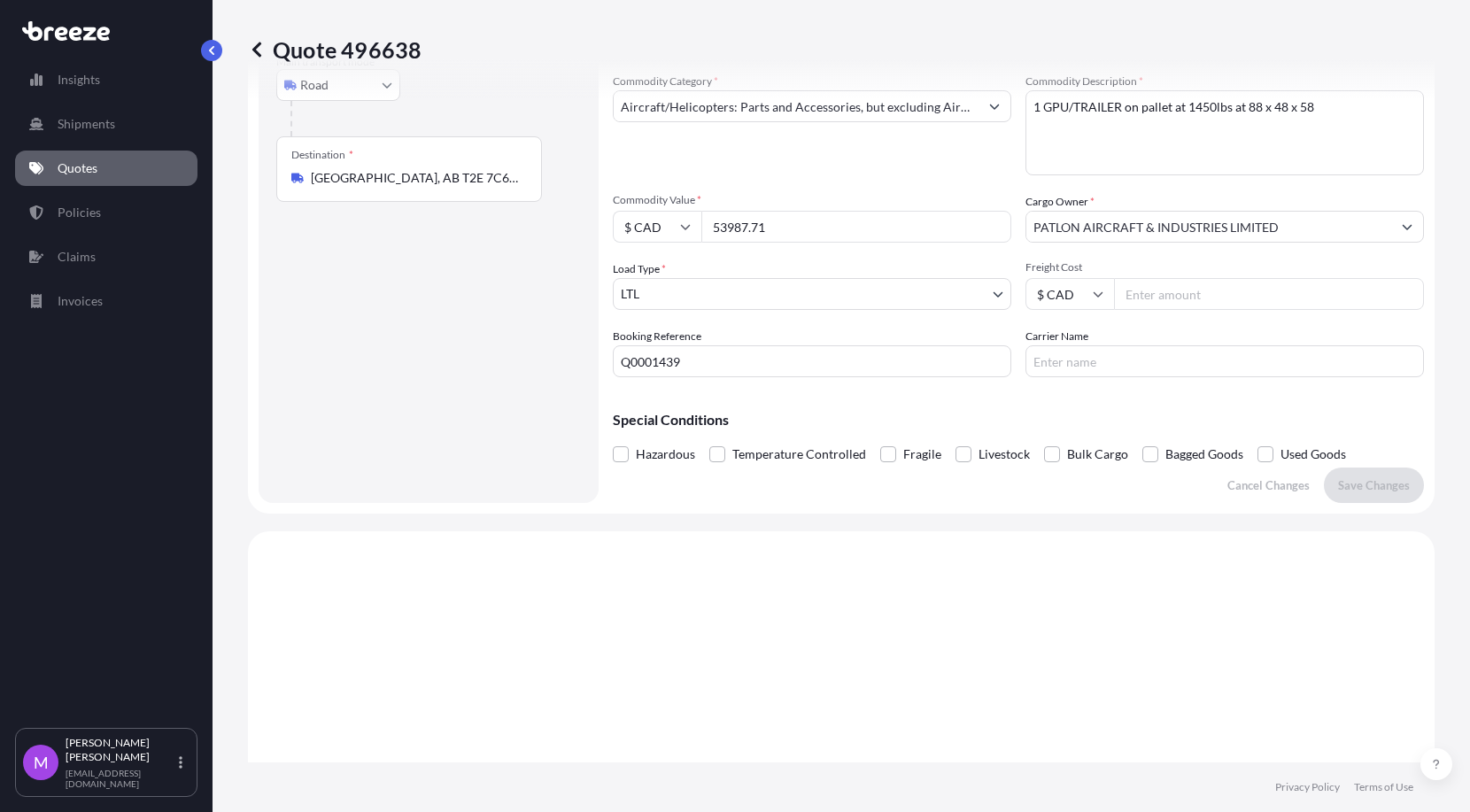
click at [1068, 107] on textarea "1 GPU/TRAILER on pallet at 1450lbs at 88 x 48 x 58" at bounding box center [1224, 132] width 399 height 85
drag, startPoint x: 1114, startPoint y: 138, endPoint x: 1099, endPoint y: 122, distance: 21.9
click at [1068, 136] on textarea "1 GPU/TRAILER on pallet at 1450lbs at 88 x 48 x 58" at bounding box center [1224, 132] width 399 height 85
drag, startPoint x: 1117, startPoint y: 109, endPoint x: 1340, endPoint y: 113, distance: 223.0
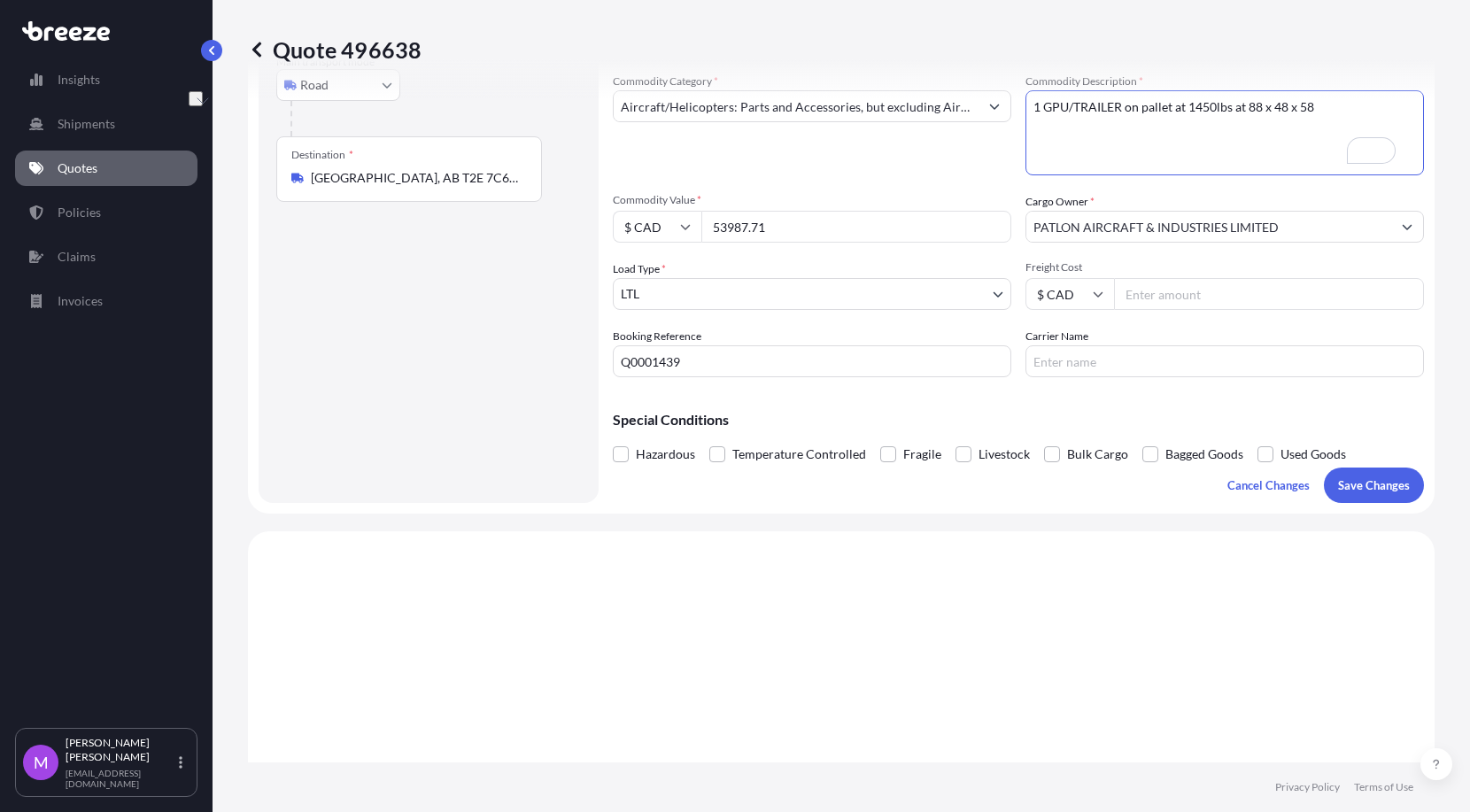
click at [1068, 113] on textarea "1 GPU/TRAILER on pallet at 1450lbs at 88 x 48 x 58" at bounding box center [1224, 132] width 399 height 85
drag, startPoint x: 1214, startPoint y: 105, endPoint x: 1202, endPoint y: 105, distance: 12.0
click at [1068, 105] on textarea "1 GPU/TRAILER on pallet at 1450lbs at 88 x 48 x 58" at bounding box center [1224, 132] width 399 height 85
click at [1068, 111] on textarea "1 GPU/TRAILER on pallet at 1450lbs at 88 x 48 x 58" at bounding box center [1224, 132] width 399 height 85
click at [1068, 119] on textarea "1 GPU/TRAILER on pallet at 1450lbs at 88 x 48 x 58" at bounding box center [1224, 132] width 399 height 85
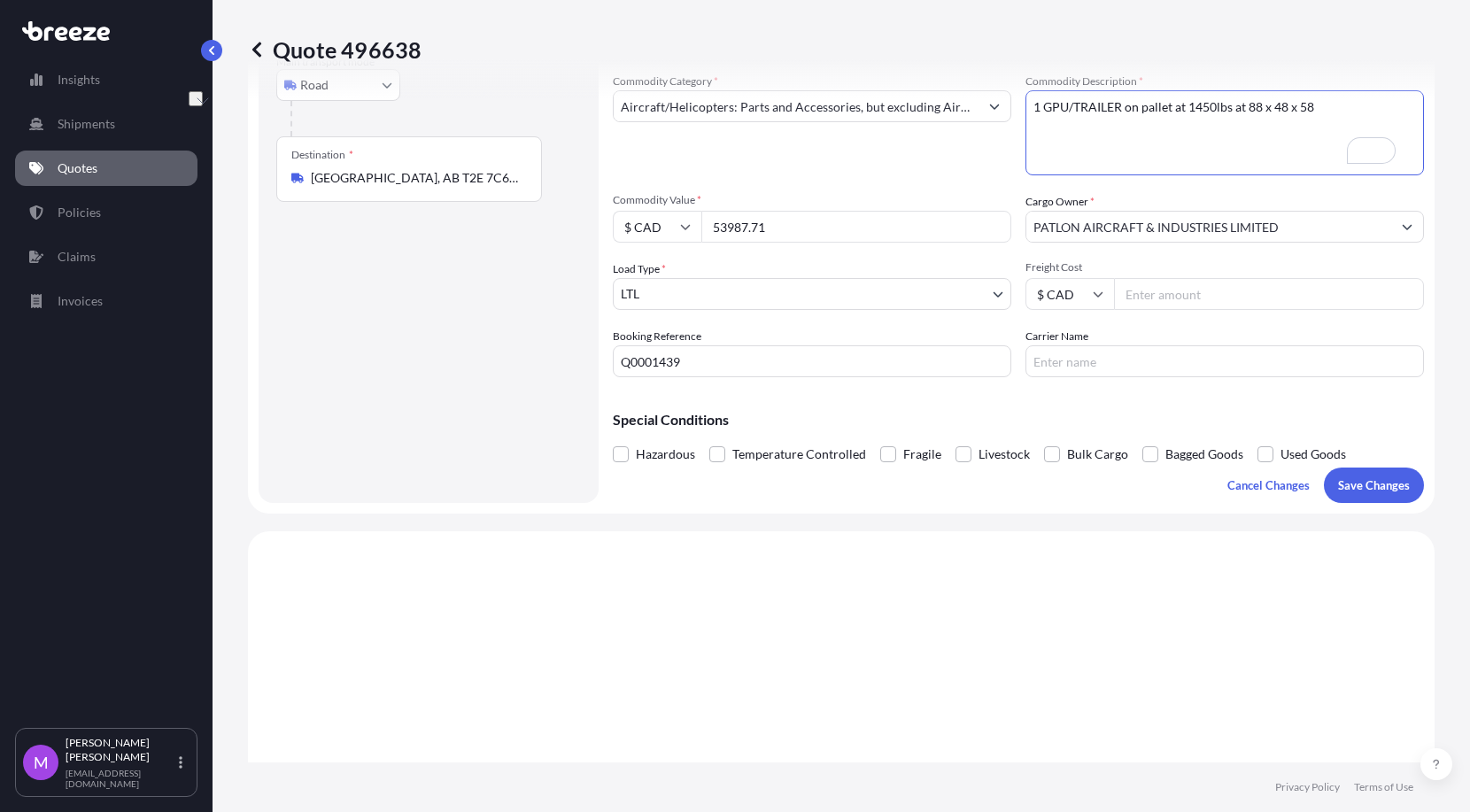
drag, startPoint x: 1161, startPoint y: 111, endPoint x: 1357, endPoint y: 121, distance: 196.3
click at [1068, 121] on textarea "1 GPU/TRAILER on pallet at 1450lbs at 88 x 48 x 58" at bounding box center [1224, 132] width 399 height 85
paste textarea "Weight: 1200pds DIMS: 87 x 46 x 60"
click at [1048, 150] on textarea "1 GPU/TRAILER on pallet at 1450lbs at 88 x 48 x 58" at bounding box center [1224, 132] width 399 height 85
type textarea "1 GPU/TRAILER on pallet Weight: 1200pds DIMS: 87 x 46 x 60"
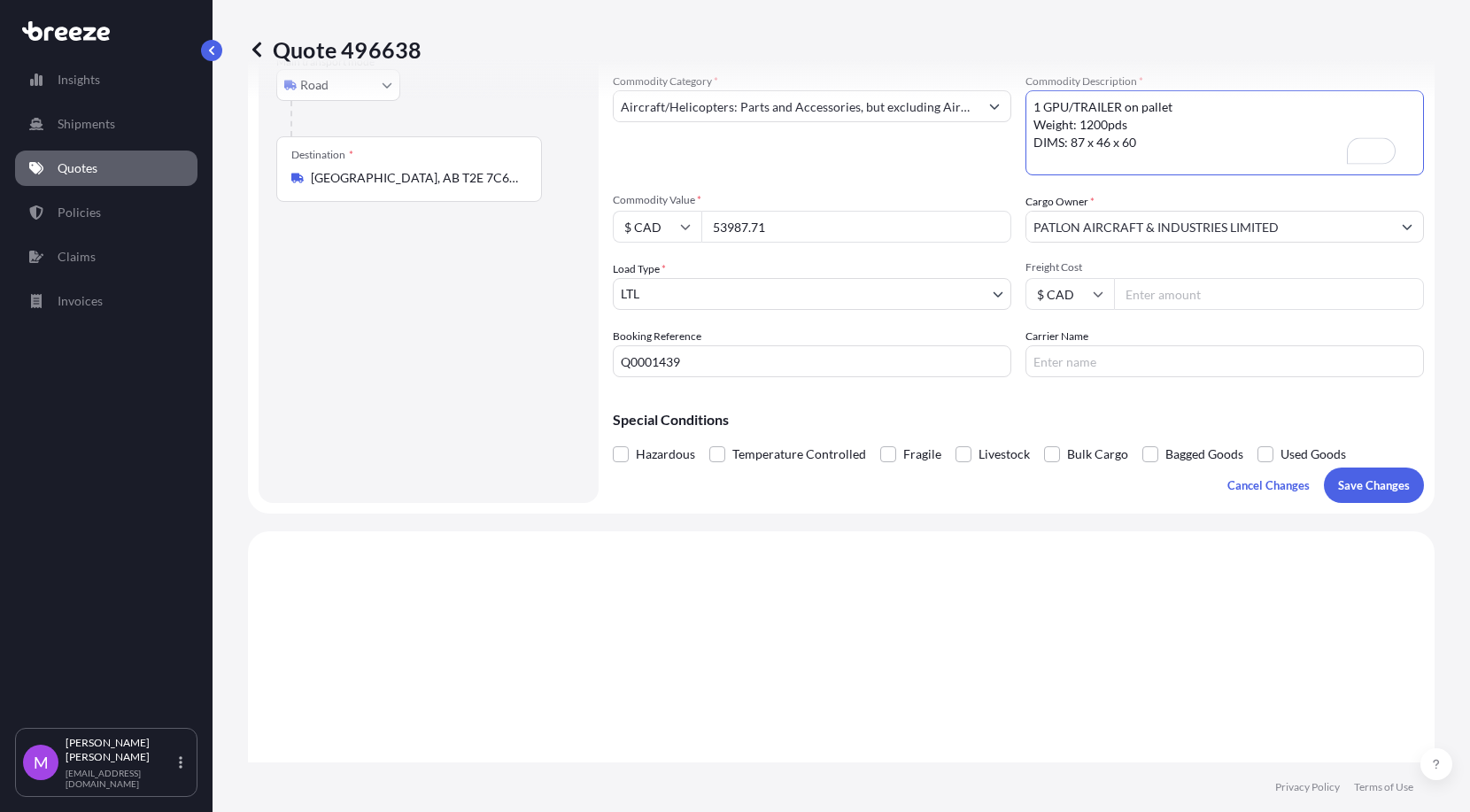
click at [829, 229] on input "53987.71" at bounding box center [856, 227] width 310 height 32
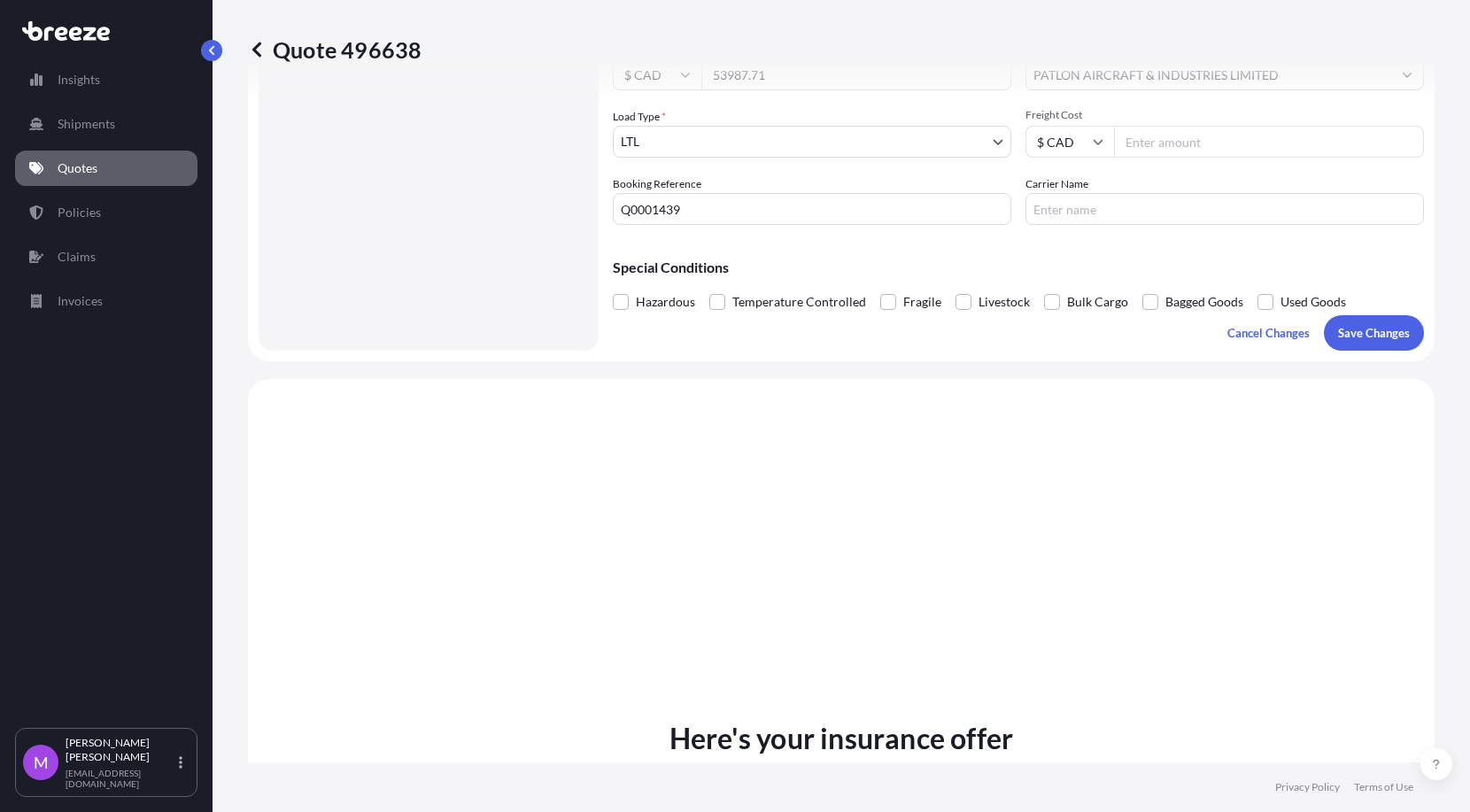
scroll to position [332, 0]
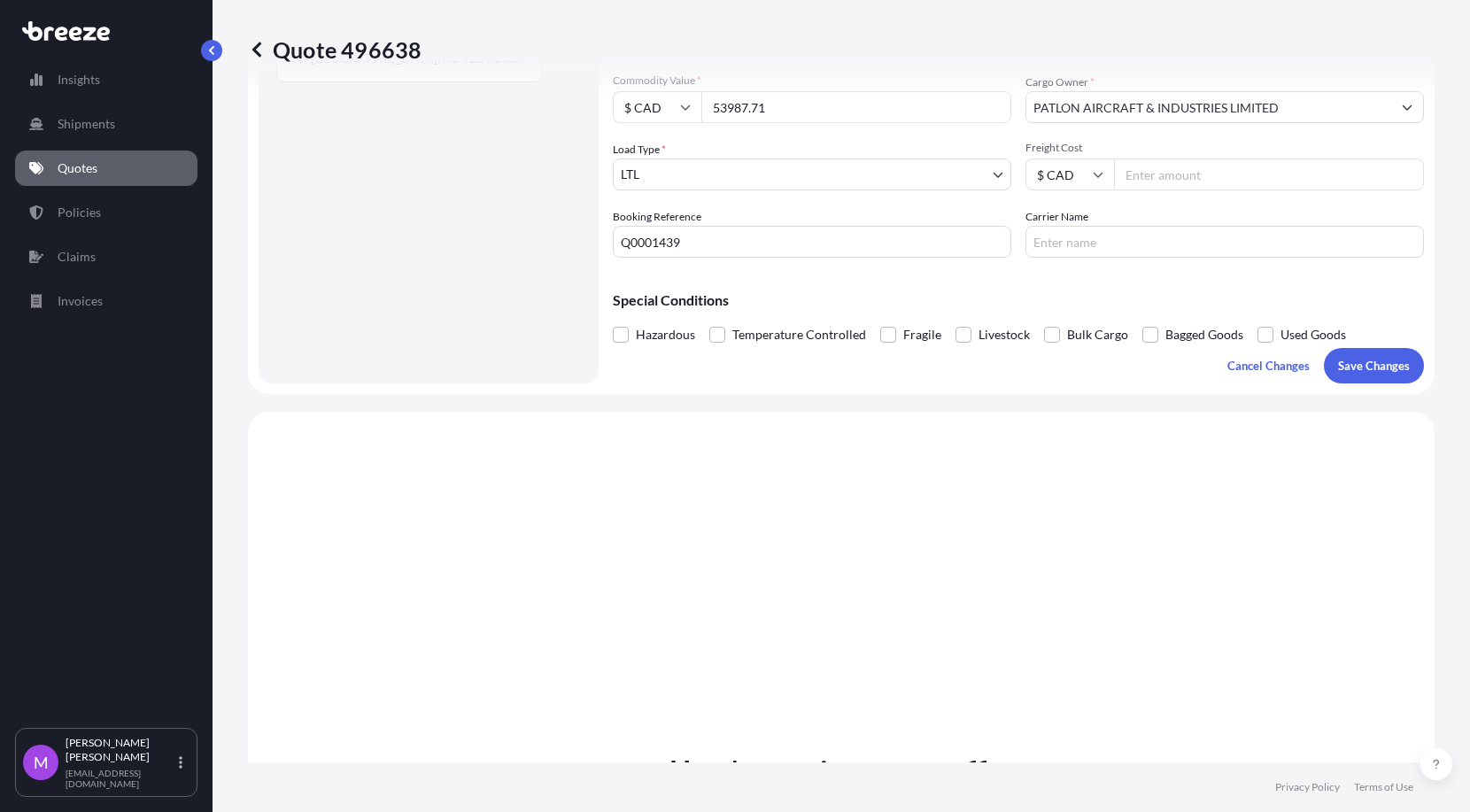
click at [734, 238] on input "Q0001439" at bounding box center [811, 242] width 399 height 32
paste input "0459966"
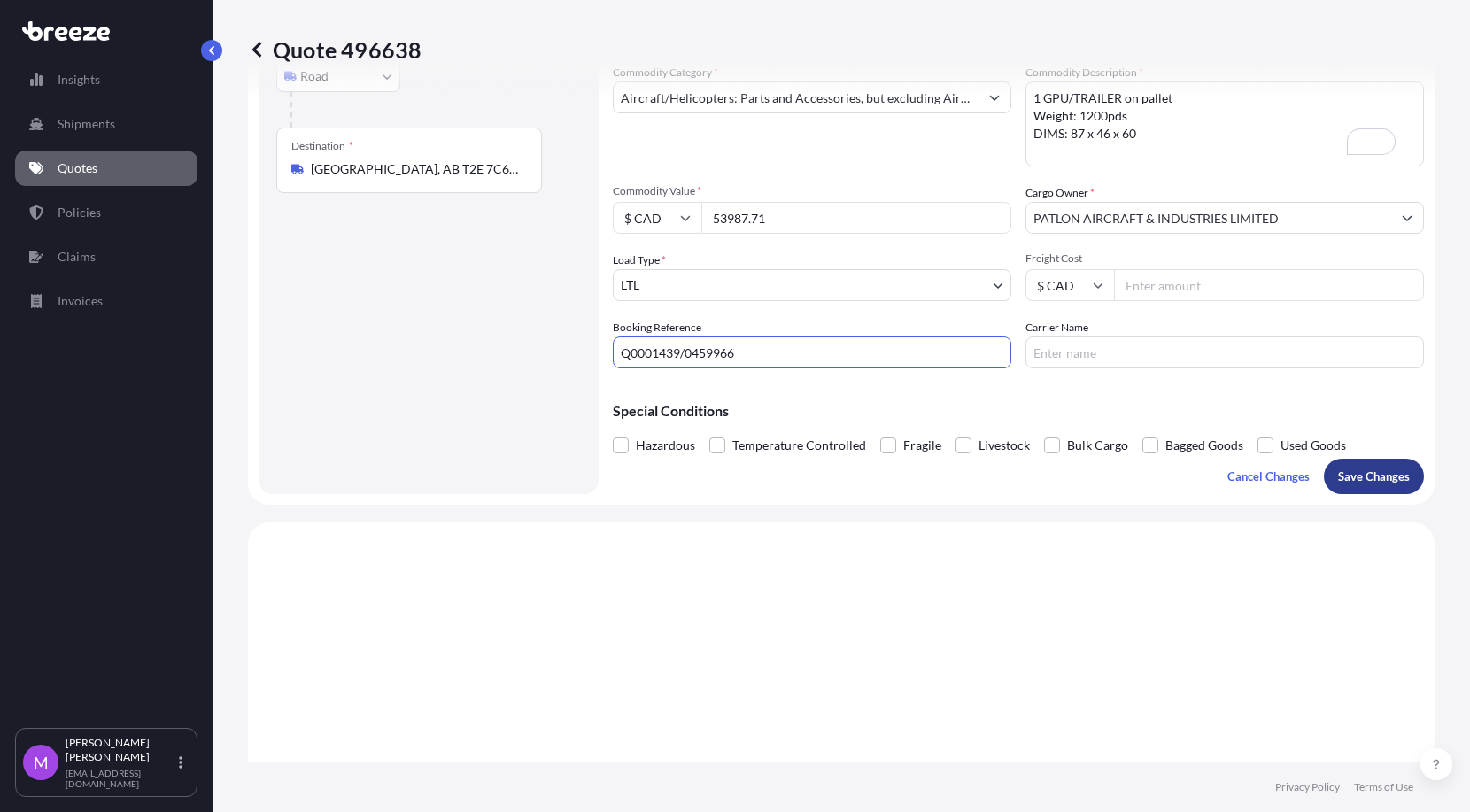
type input "Q0001439/0459966"
click at [1068, 479] on p "Save Changes" at bounding box center [1374, 476] width 72 height 18
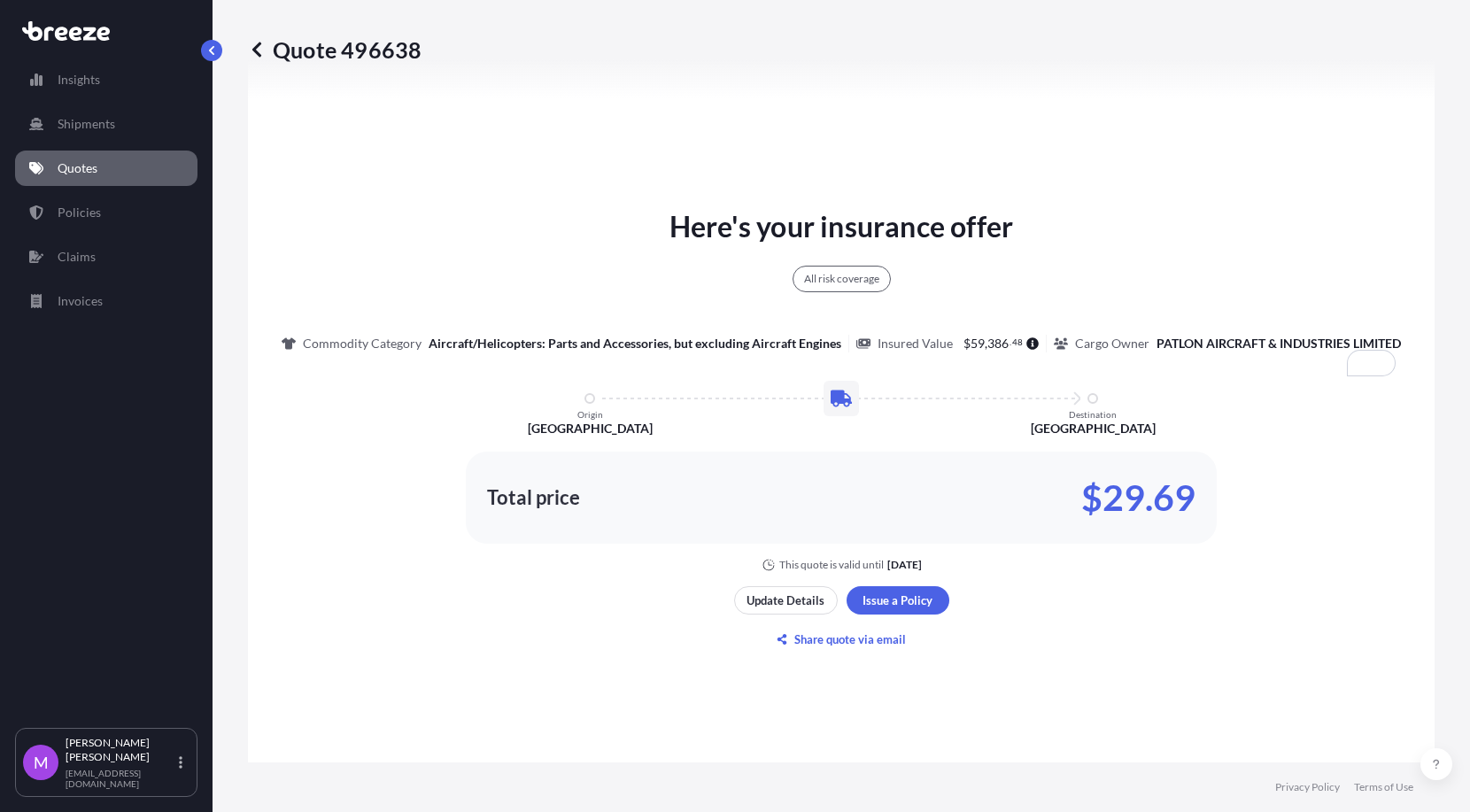
select select "Road"
select select "1"
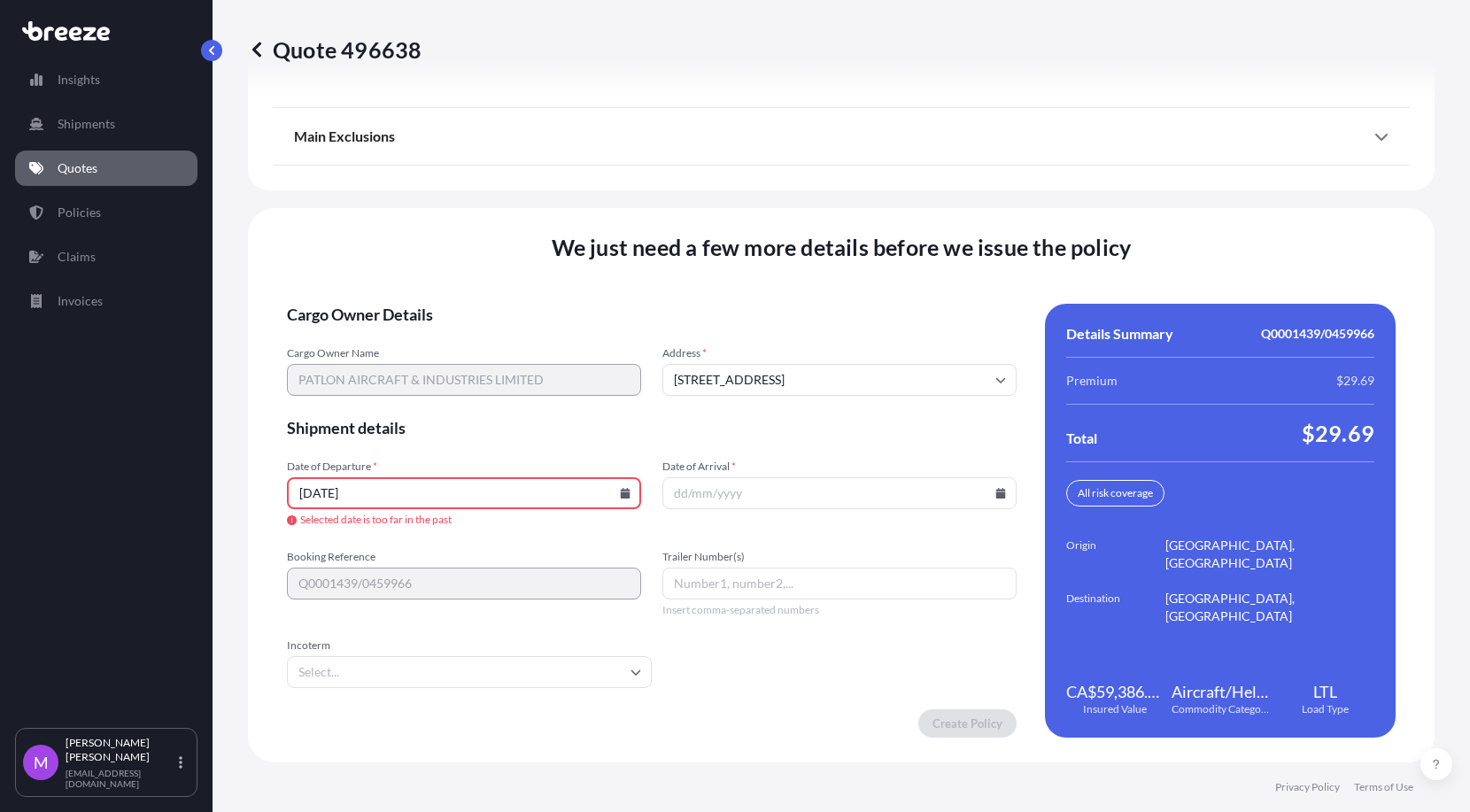
click at [626, 498] on input "[DATE]" at bounding box center [464, 493] width 355 height 32
click at [623, 483] on input "[DATE]" at bounding box center [464, 493] width 355 height 32
click at [435, 494] on input "[DATE]" at bounding box center [464, 493] width 355 height 32
drag, startPoint x: 435, startPoint y: 494, endPoint x: 180, endPoint y: 476, distance: 255.6
click at [180, 476] on div "Insights Shipments Quotes Policies Claims Invoices M Maricel Manansala maricelm…" at bounding box center [735, 406] width 1470 height 812
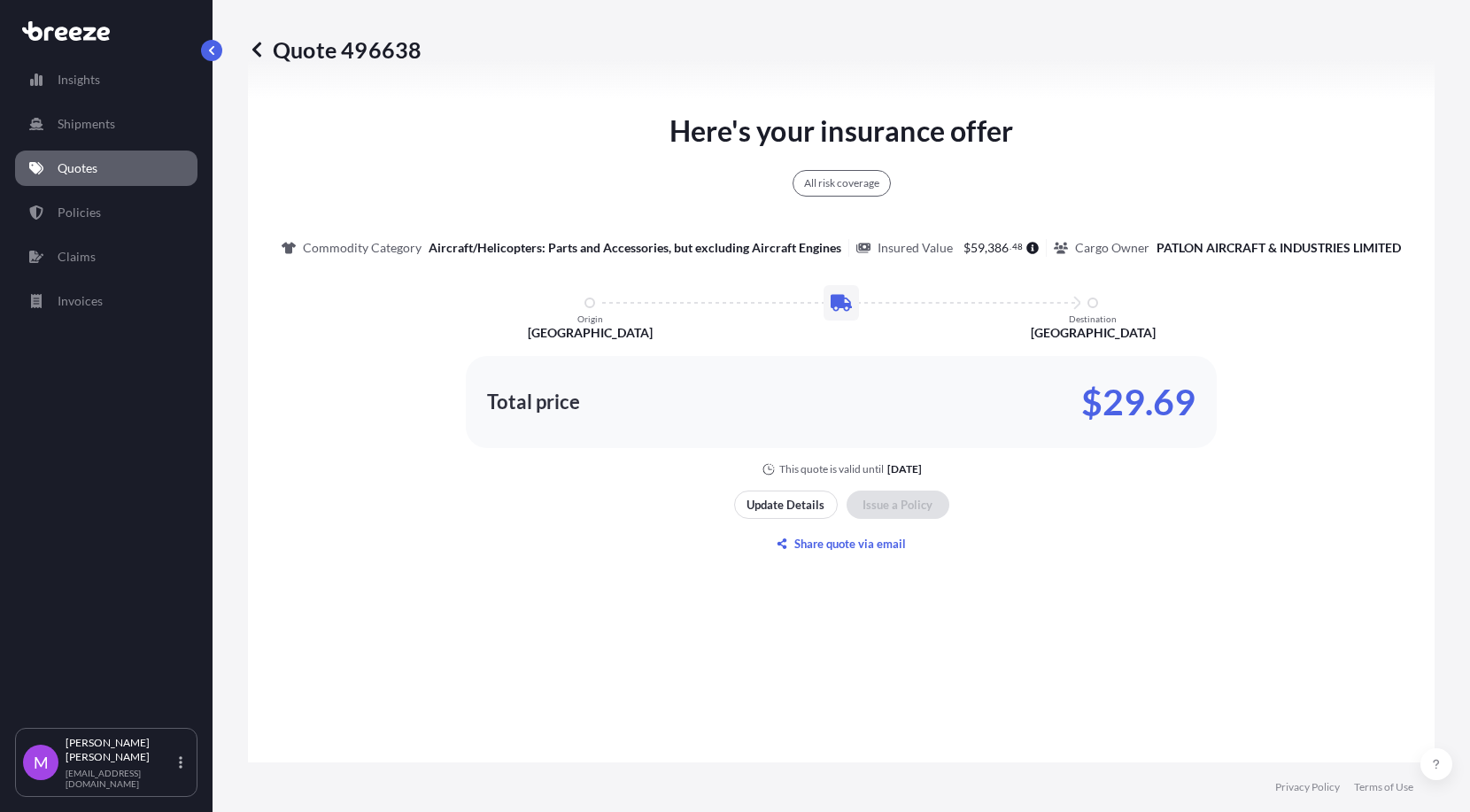
scroll to position [1218, 0]
